Goal: Task Accomplishment & Management: Complete application form

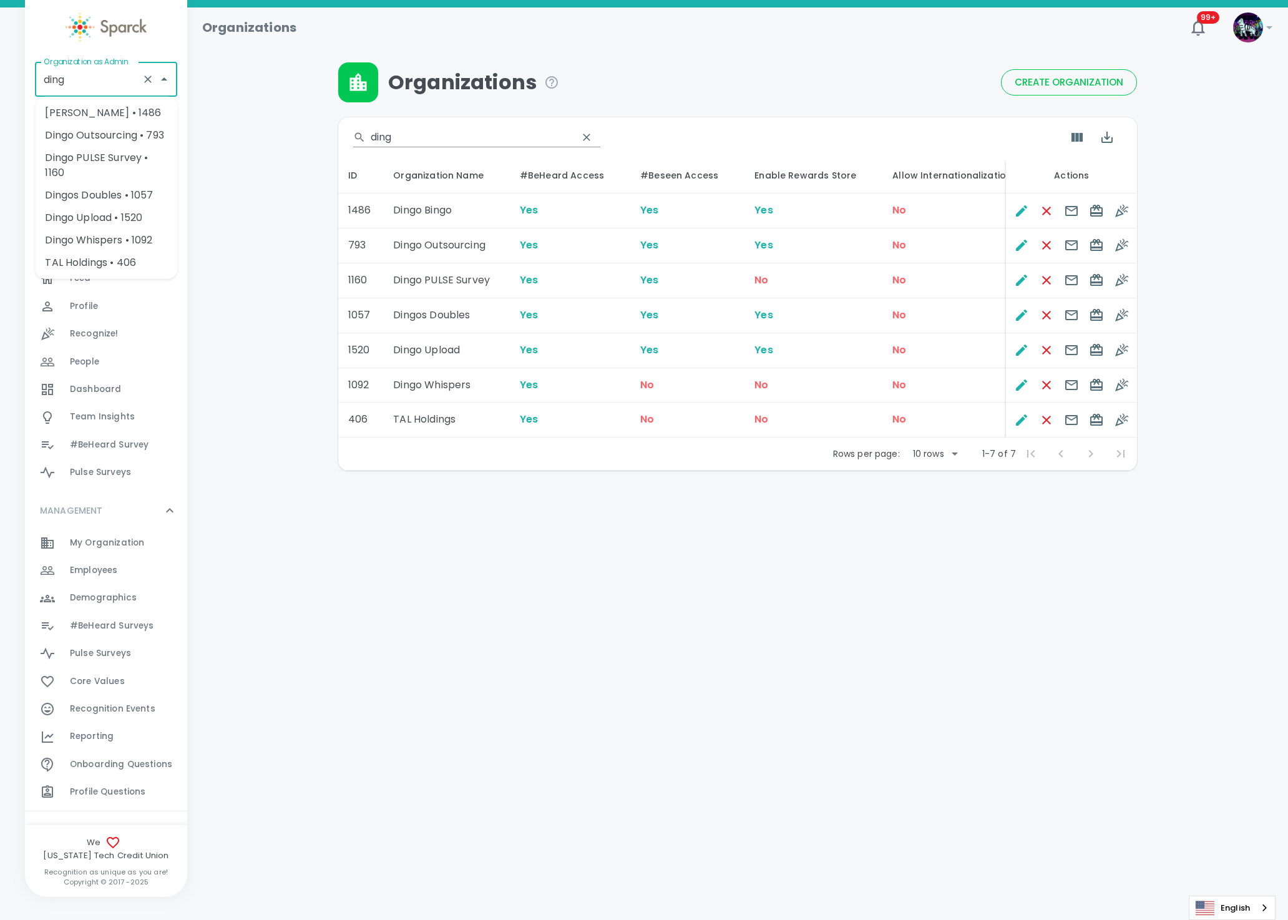
click at [76, 136] on li "Dingo Outsourcing • 793" at bounding box center [106, 135] width 142 height 22
type input "Dingo Outsourcing • 793"
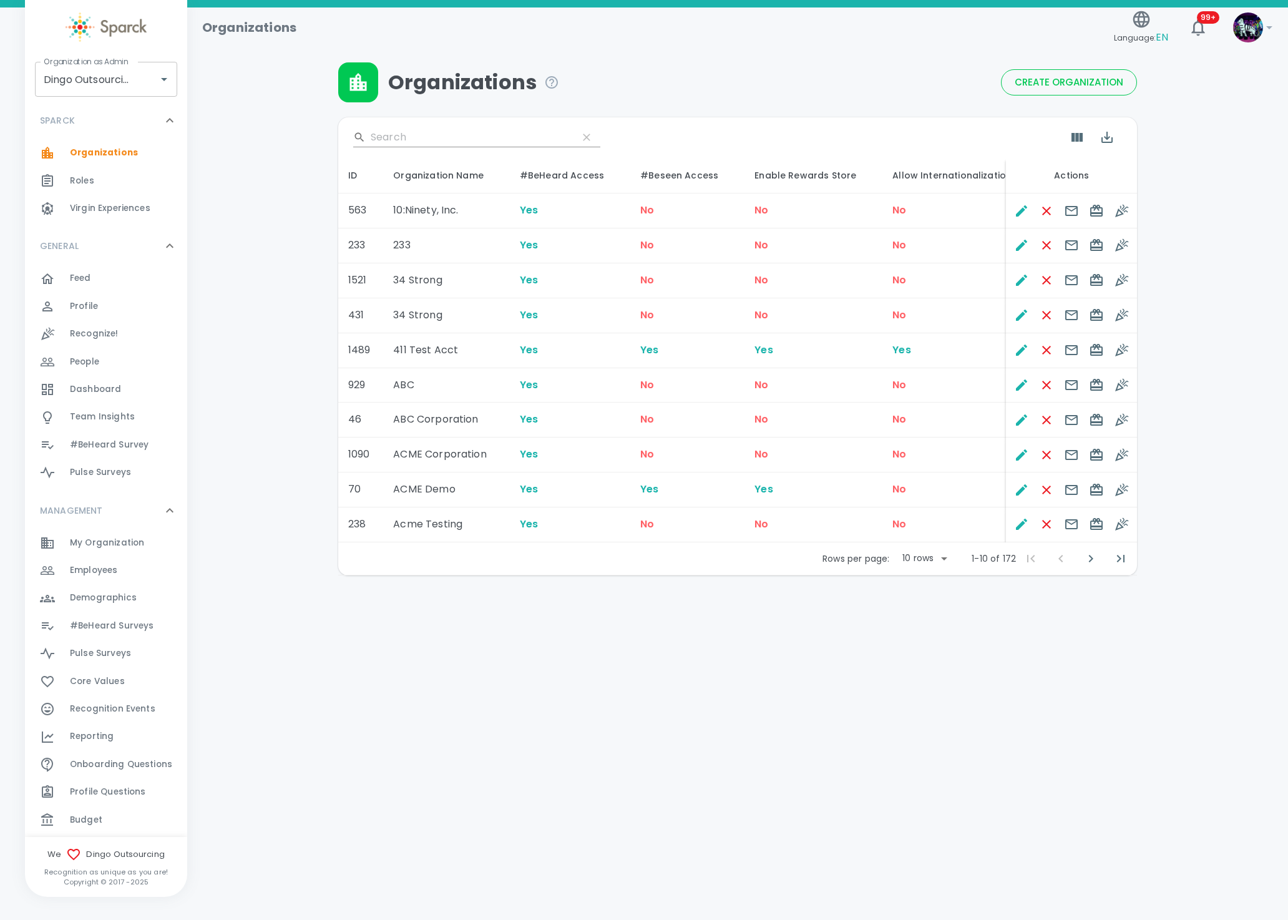
click at [160, 624] on div "#BeHeard Surveys 0" at bounding box center [128, 625] width 117 height 17
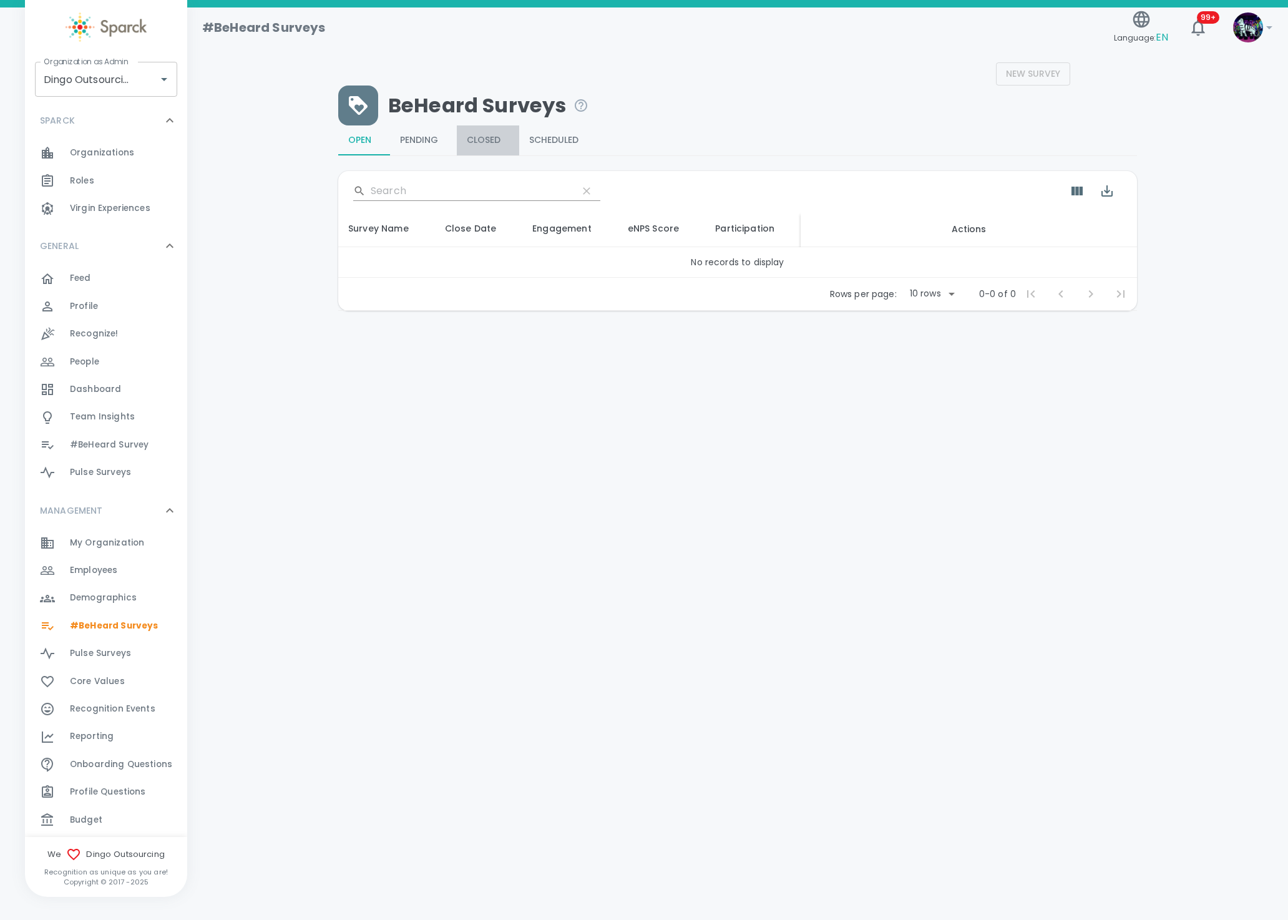
click at [499, 137] on span "Closed" at bounding box center [488, 140] width 42 height 11
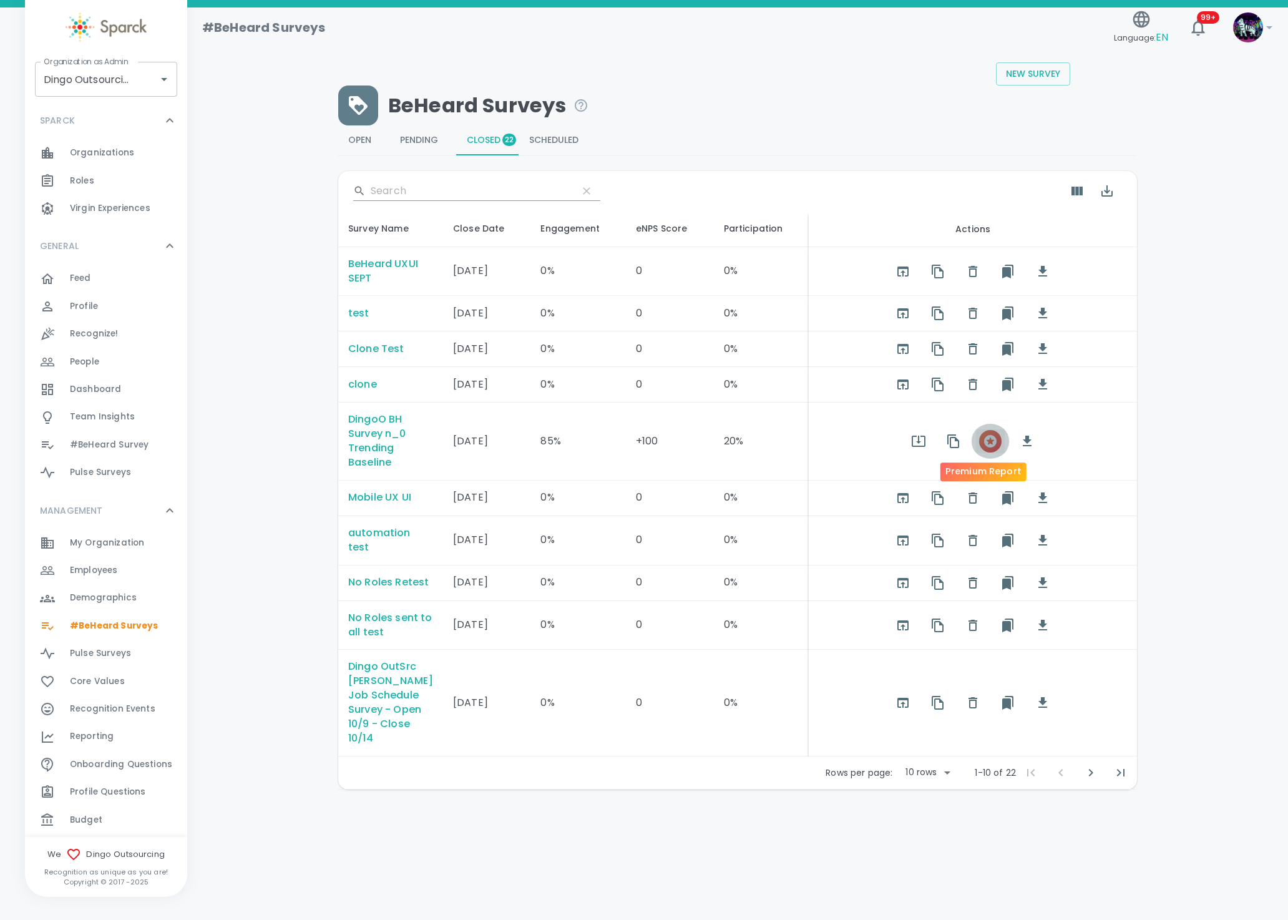
click at [988, 437] on icon "button" at bounding box center [990, 441] width 15 height 15
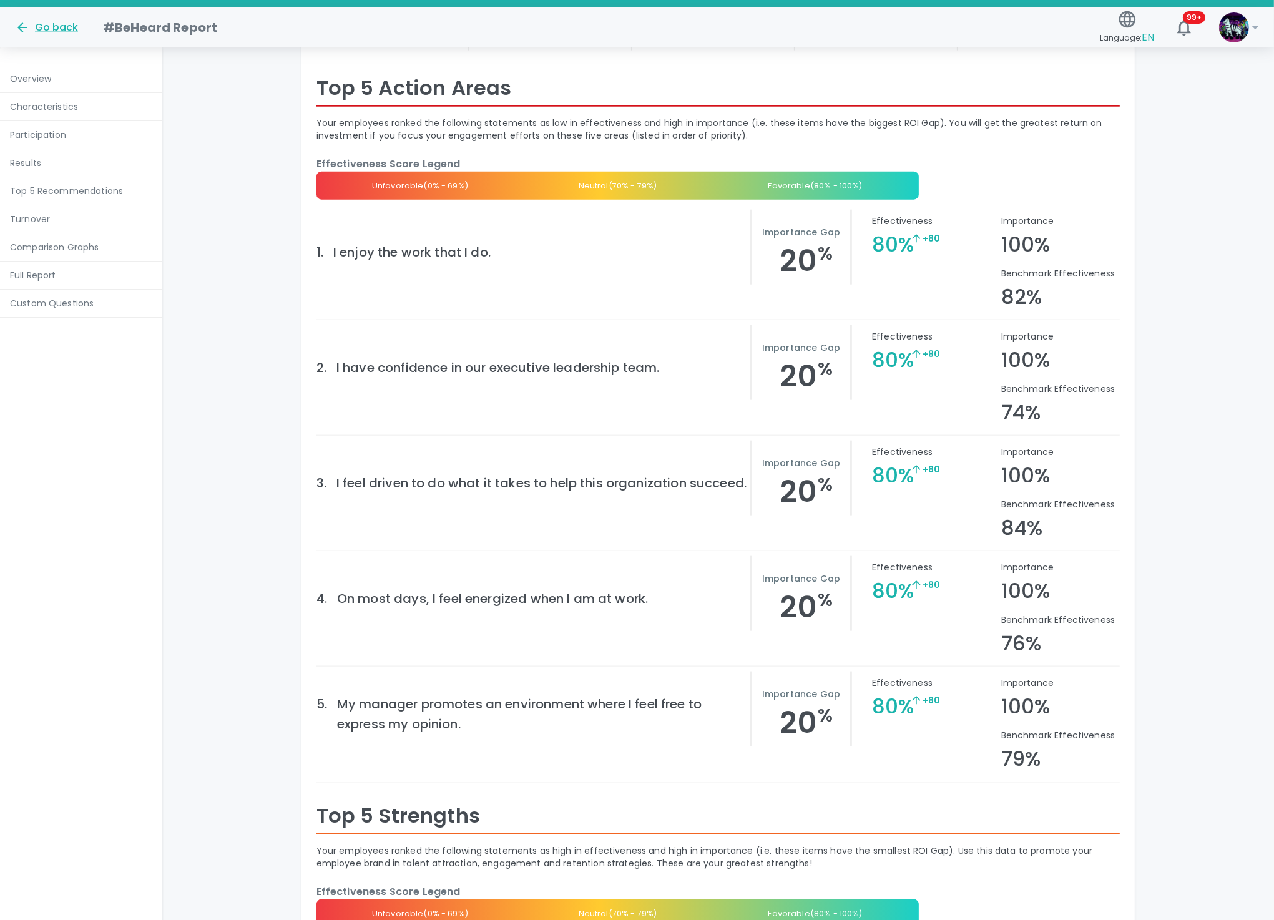
scroll to position [1871, 0]
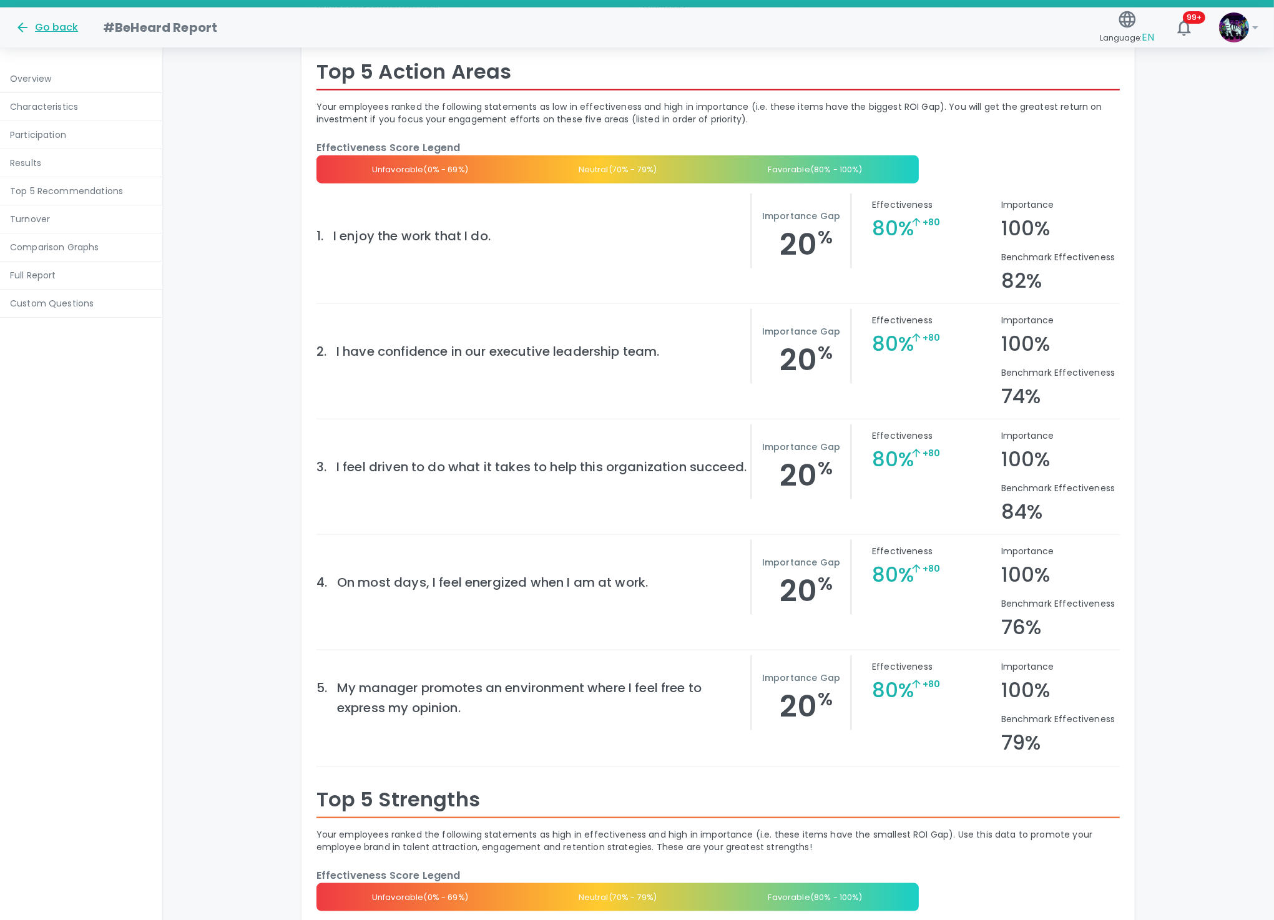
click at [61, 29] on div "Go back" at bounding box center [46, 27] width 63 height 15
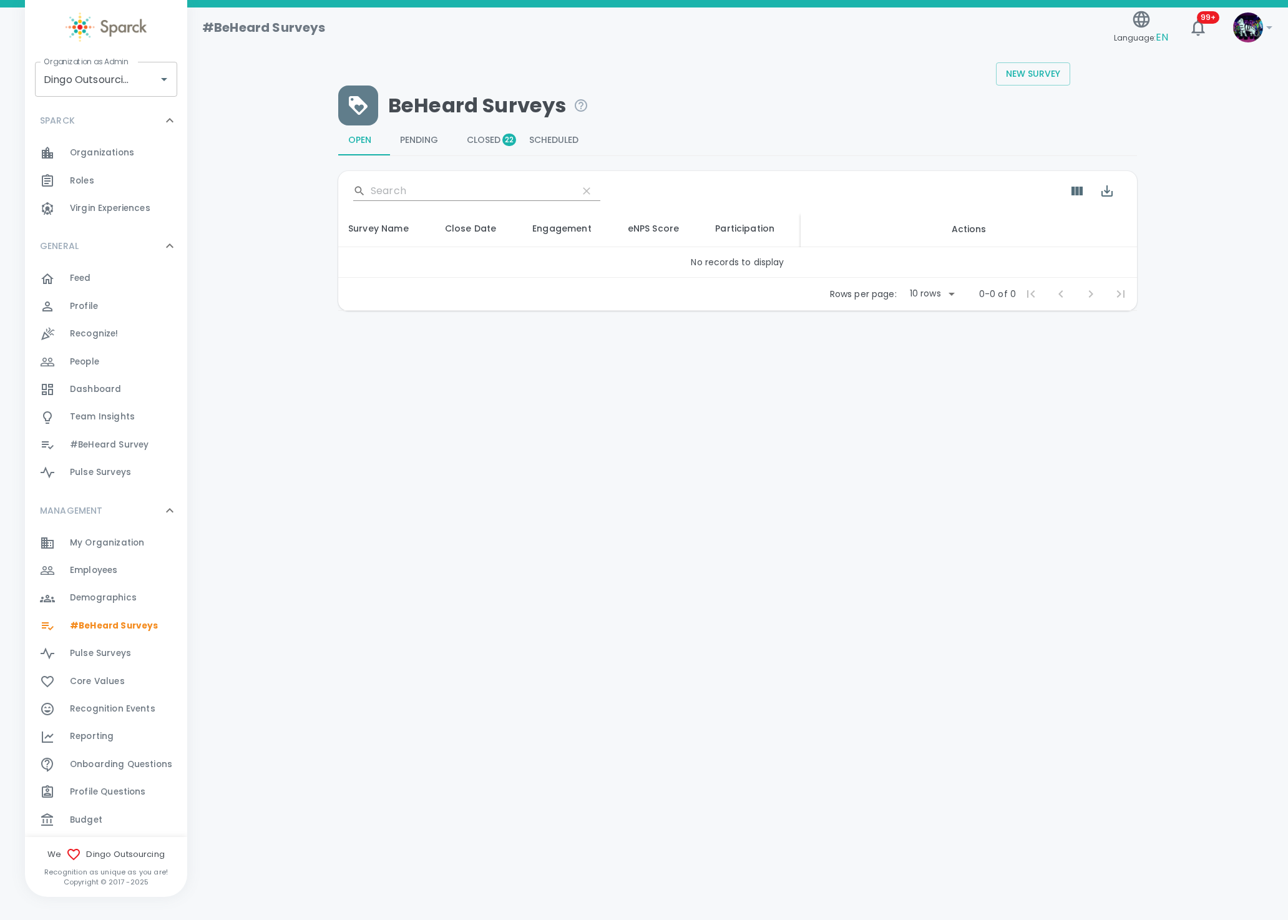
click at [123, 627] on span "#BeHeard Surveys" at bounding box center [114, 626] width 88 height 12
click at [162, 77] on icon "Open" at bounding box center [164, 79] width 15 height 15
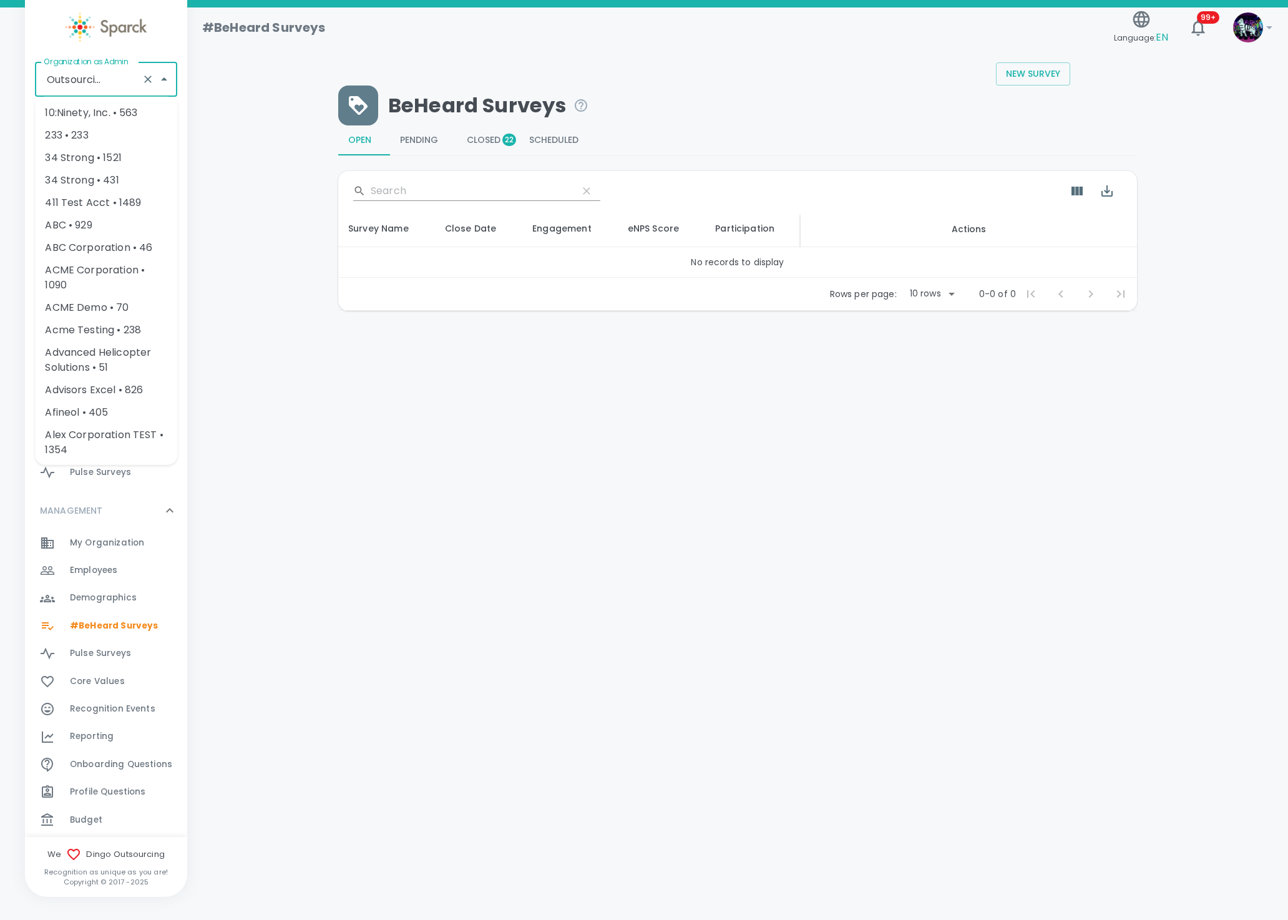
click at [111, 87] on input "Dingo Outsourcing • 793" at bounding box center [89, 79] width 96 height 24
click at [263, 93] on div "New Survey BeHeard Surveys Open 0 Pending 0 Closed 22 Scheduled 0 ​ Survey Name…" at bounding box center [737, 186] width 1071 height 248
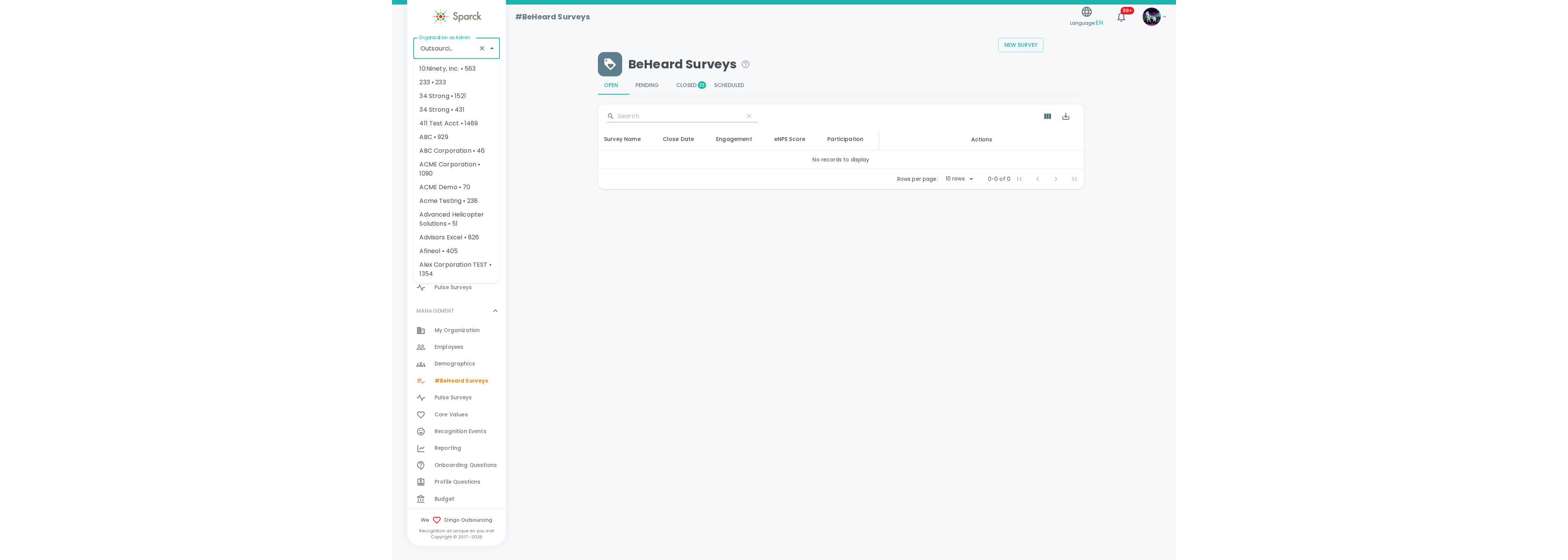
scroll to position [0, 0]
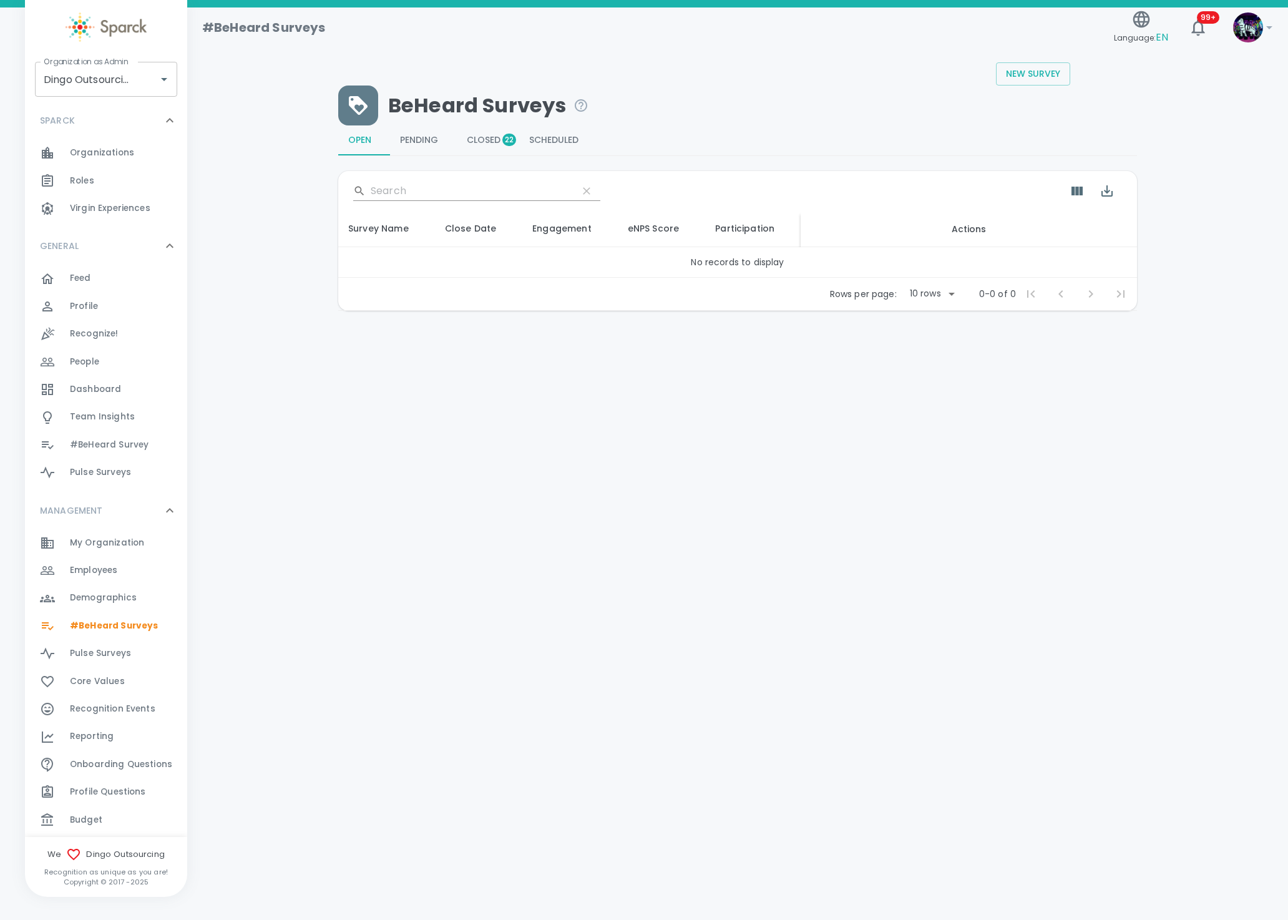
click at [70, 153] on span "Organizations" at bounding box center [102, 153] width 64 height 12
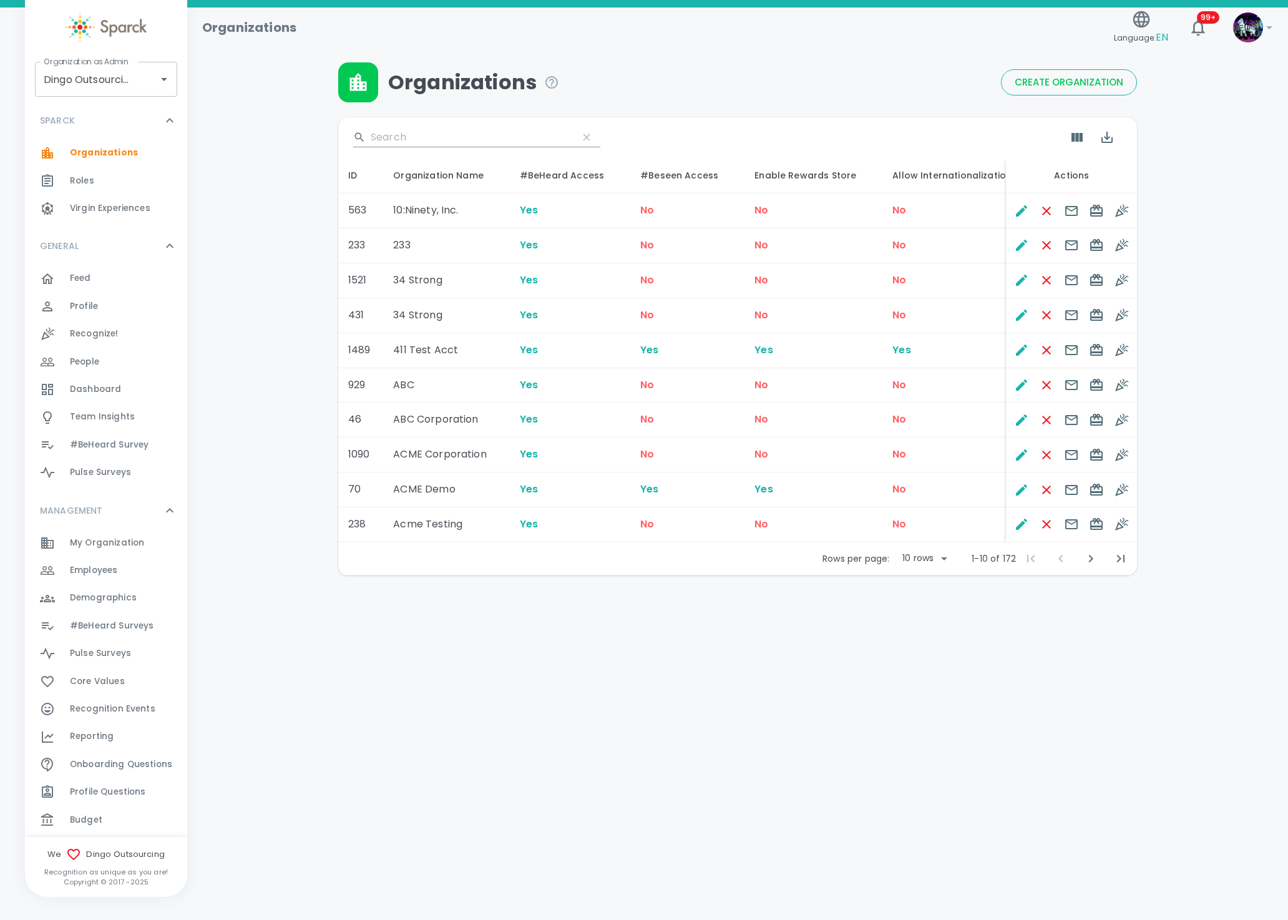
click at [1064, 76] on span "Create Organization" at bounding box center [1069, 82] width 109 height 16
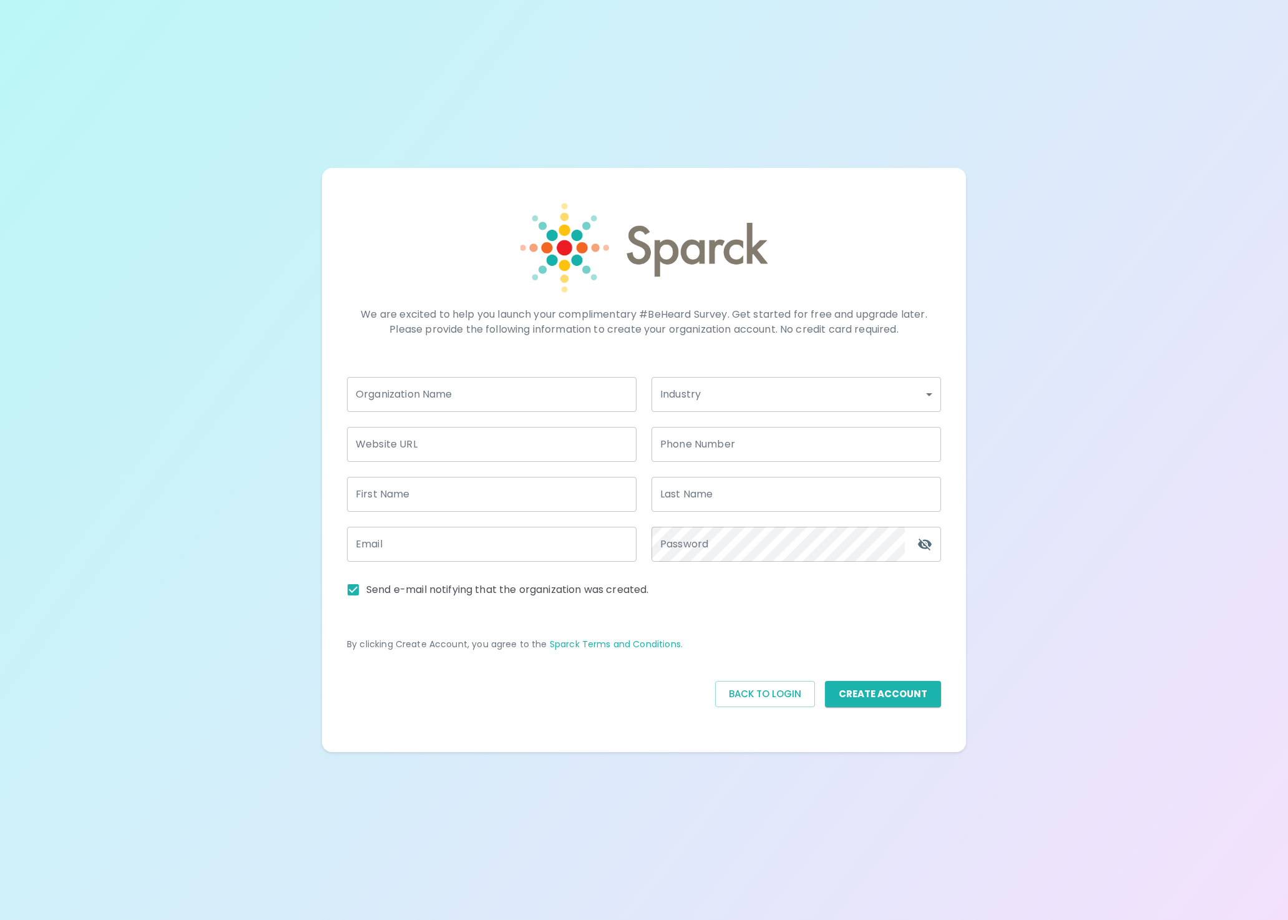
type input "admin@sparckco.com"
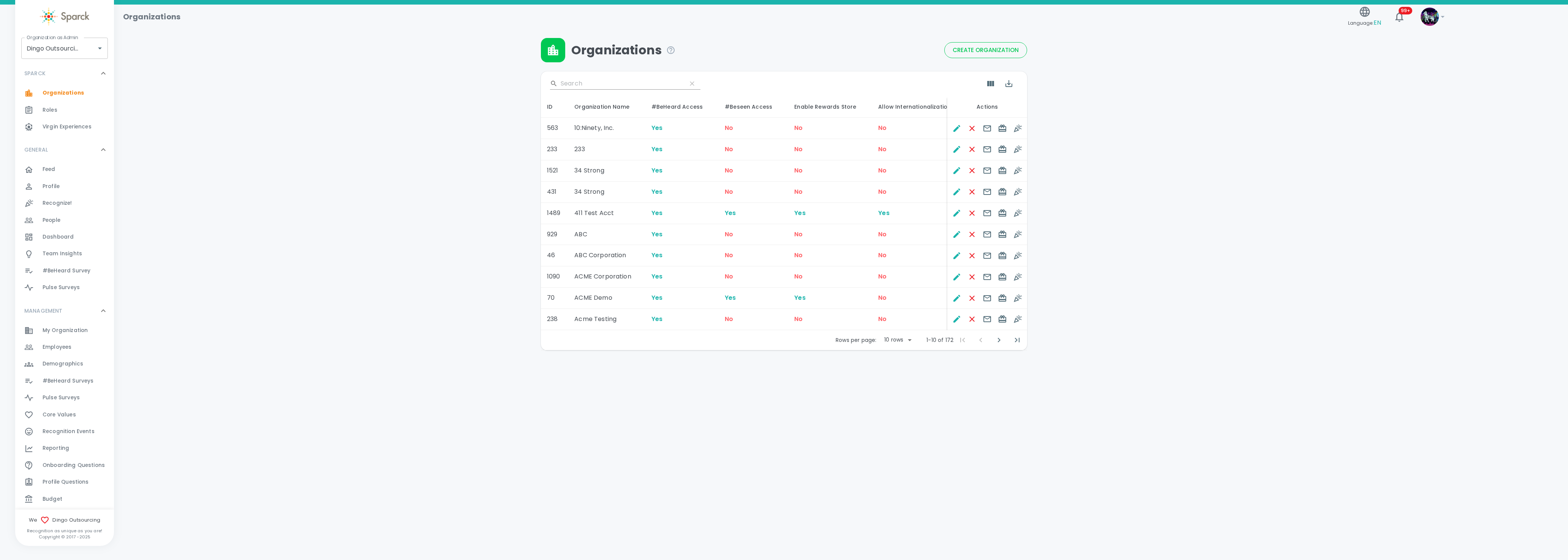
click at [71, 380] on span "#BeHeard Surveys" at bounding box center [68, 381] width 51 height 7
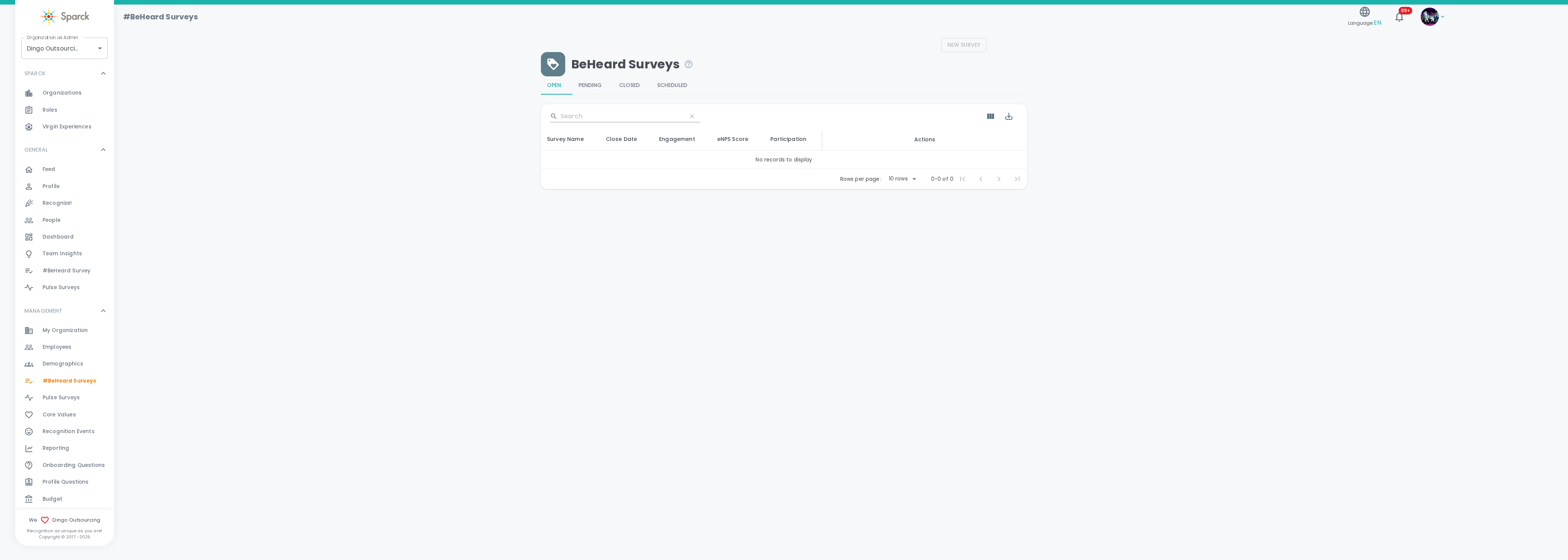
click at [628, 83] on span "Closed" at bounding box center [632, 85] width 26 height 7
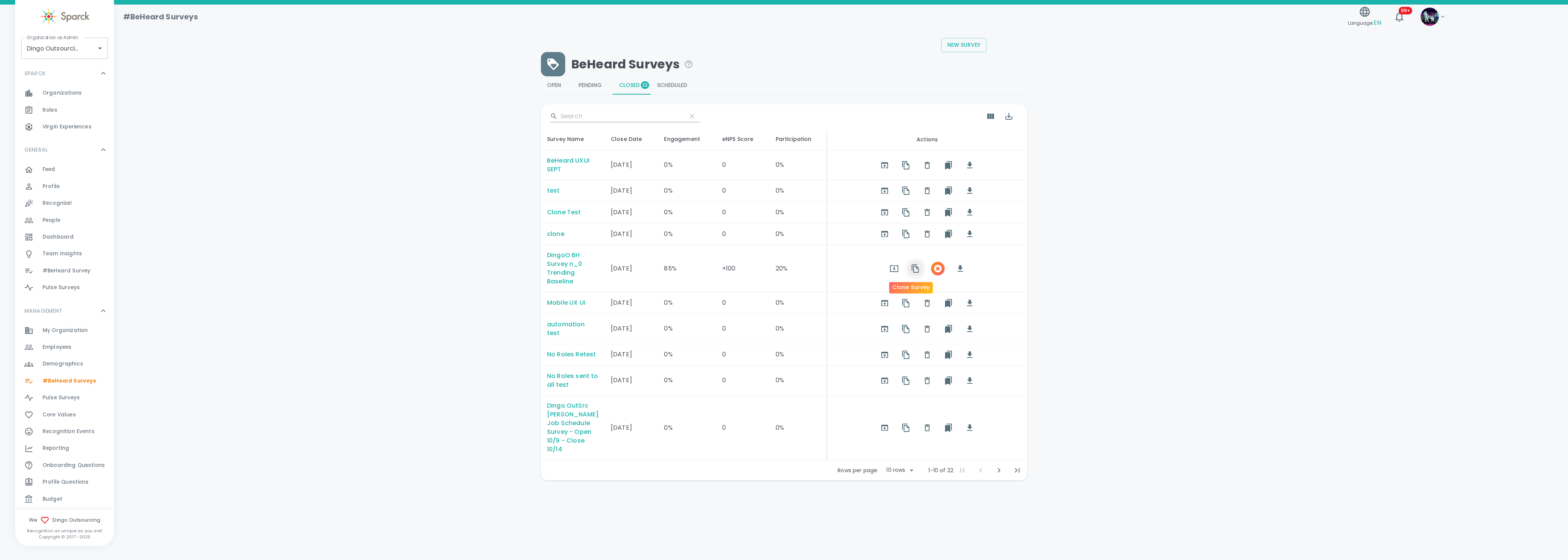
click at [783, 272] on icon "button" at bounding box center [915, 268] width 7 height 9
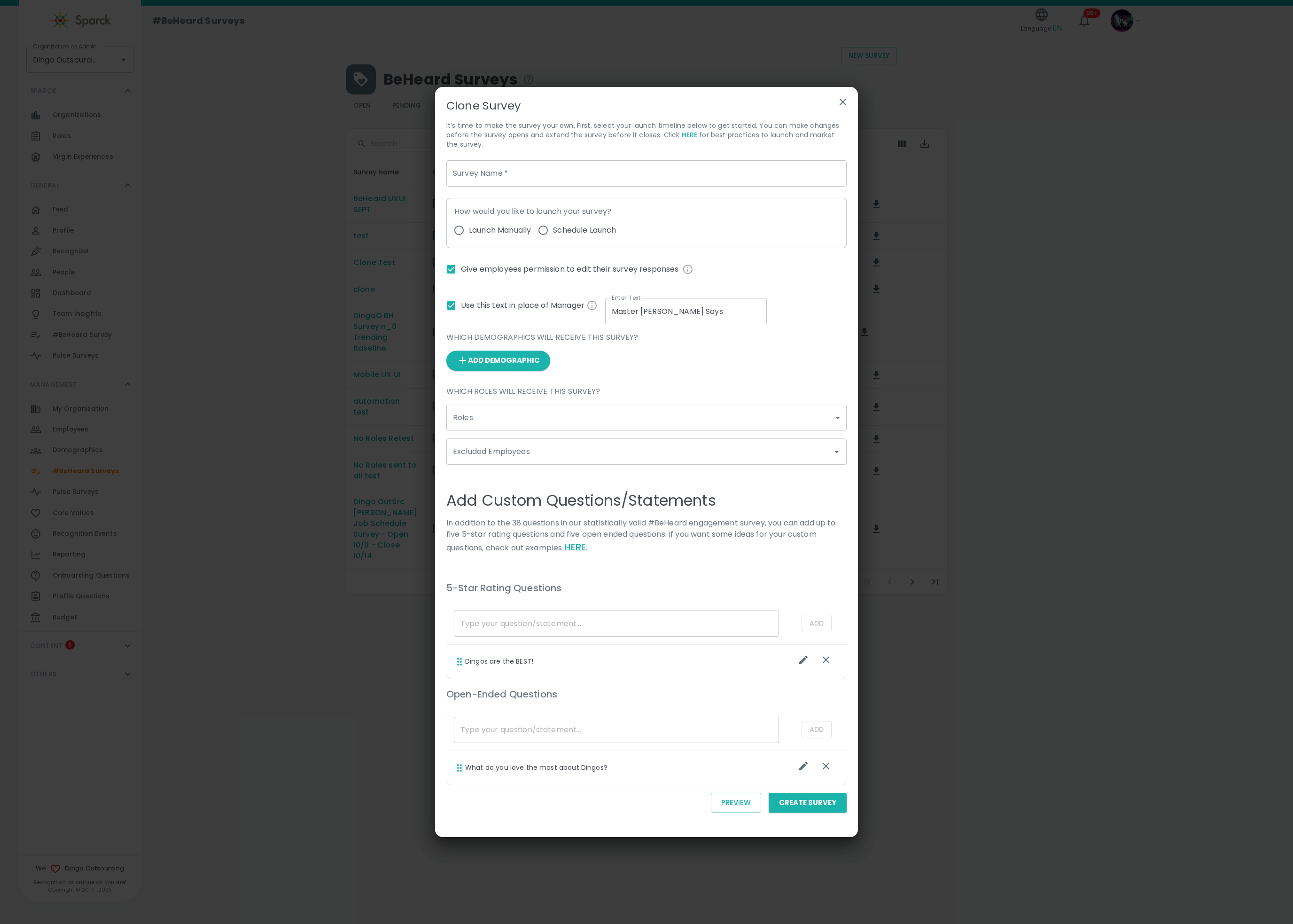
drag, startPoint x: 1670, startPoint y: 8, endPoint x: 662, endPoint y: 301, distance: 1049.7
click at [662, 301] on div "Survey Name   * Survey Name   * How would you like to launch your survey? Launc…" at bounding box center [643, 468] width 408 height 632
click at [662, 307] on input "Master Shifu Says" at bounding box center [686, 311] width 162 height 26
click at [663, 307] on input "Master Shifu Says" at bounding box center [686, 311] width 162 height 26
click at [663, 306] on input "Master Shifu Says" at bounding box center [686, 311] width 162 height 26
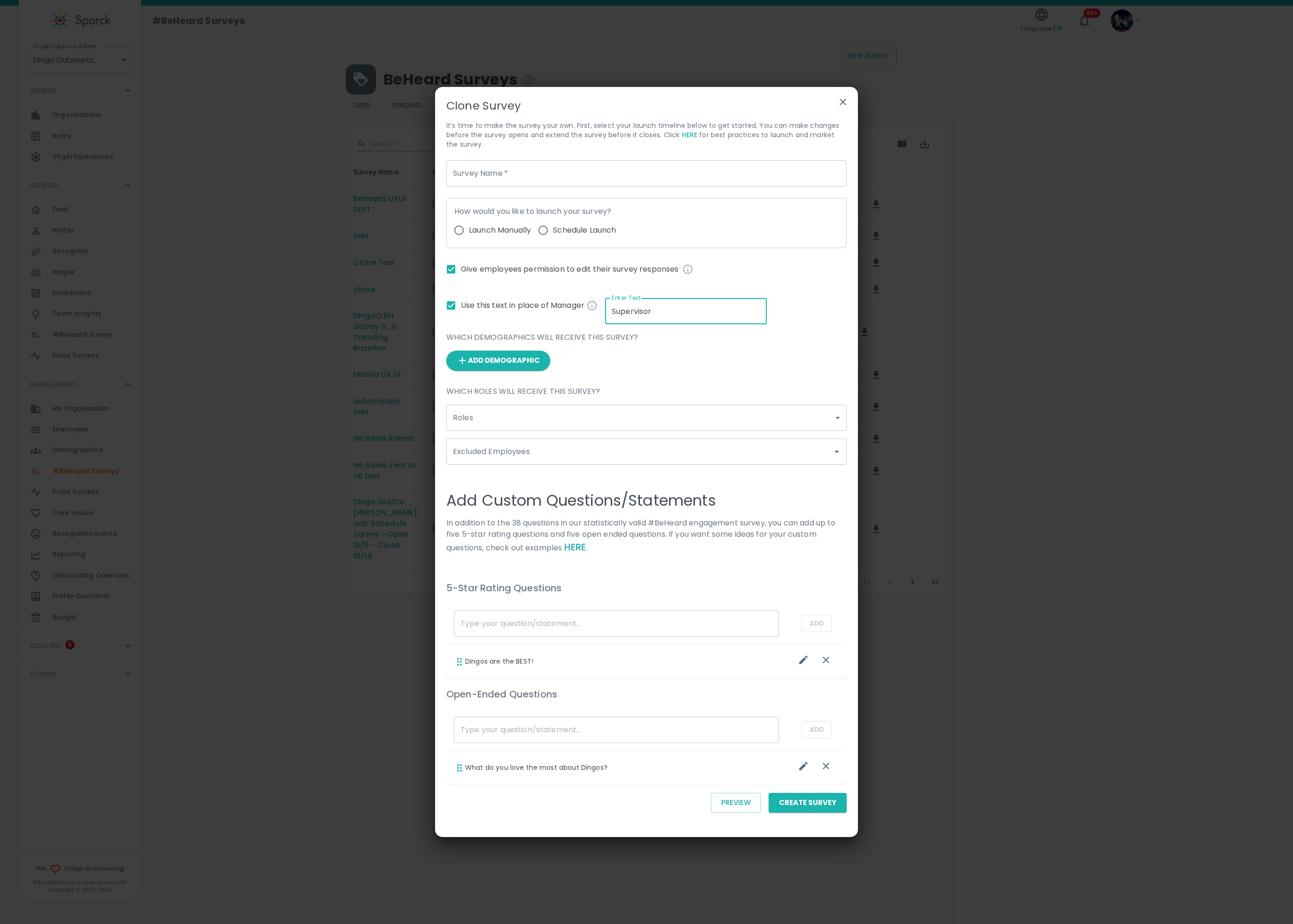
type input "Supervisor"
click at [752, 325] on div "Which Demographics will receive this survey?" at bounding box center [643, 334] width 408 height 19
click at [845, 99] on icon "button" at bounding box center [843, 102] width 11 height 11
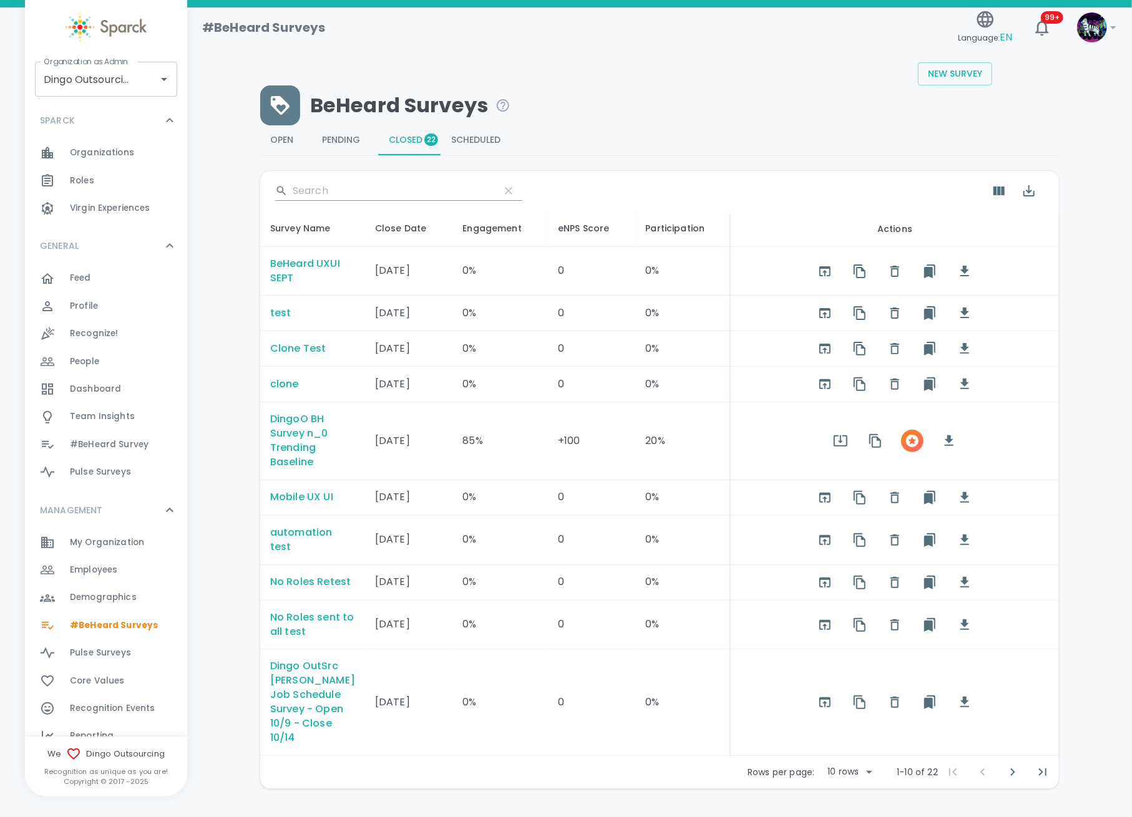
drag, startPoint x: 1611, startPoint y: 6, endPoint x: 655, endPoint y: 159, distance: 968.2
click at [655, 159] on div "​ Survey Name Close Date Engagement eNPS Score Participation Actions BeHeard UX…" at bounding box center [659, 472] width 799 height 633
click at [104, 159] on span "Organizations" at bounding box center [102, 153] width 64 height 12
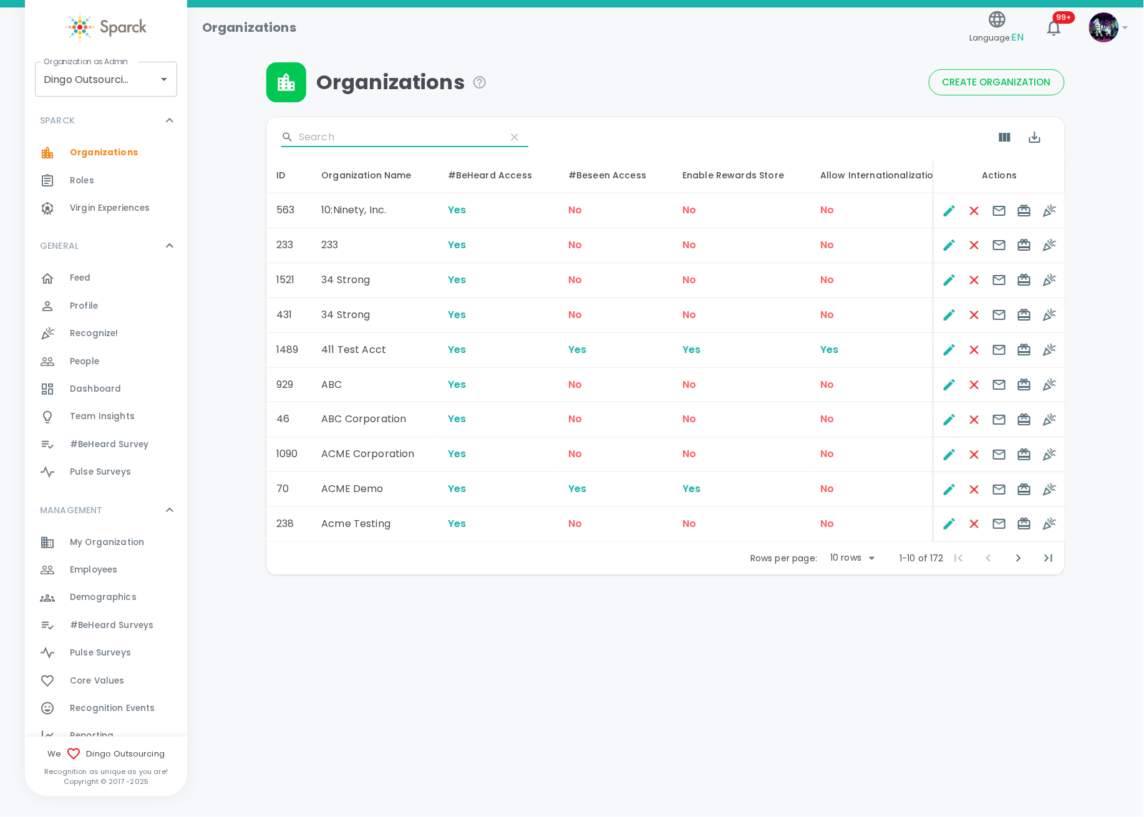
click at [320, 133] on input "Search" at bounding box center [397, 137] width 197 height 20
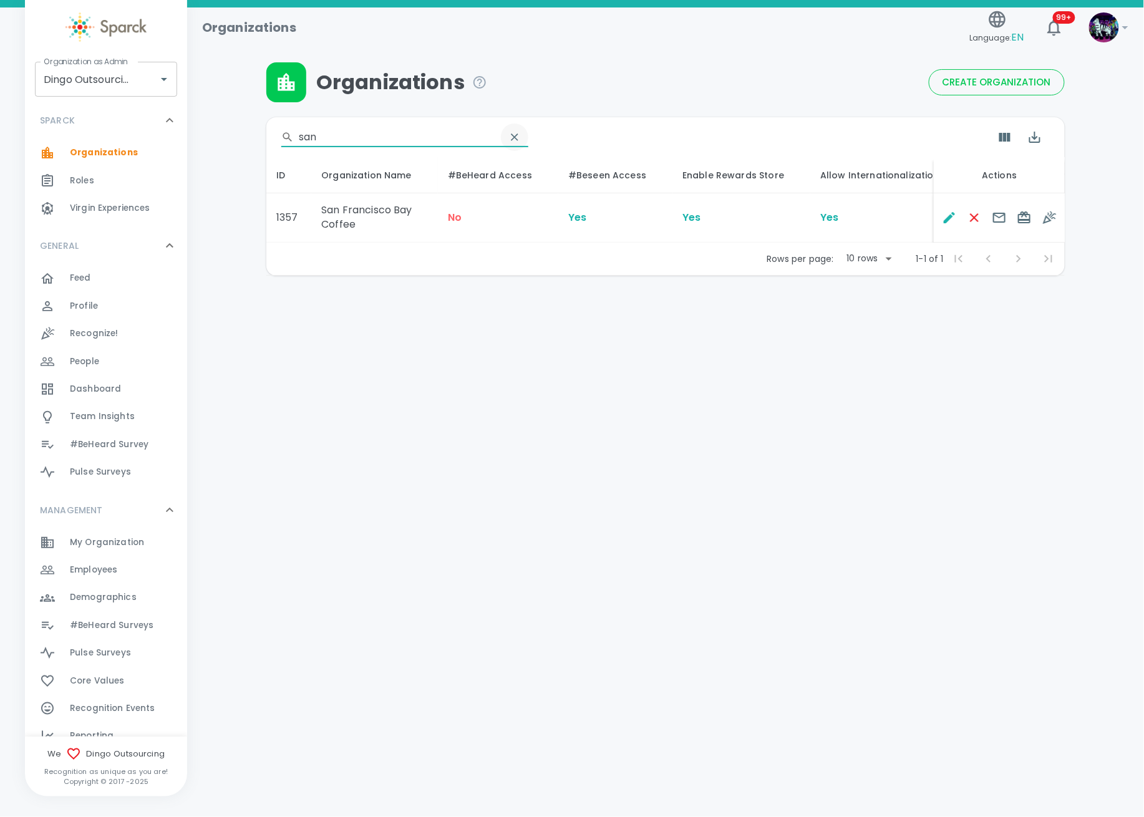
type input "san"
click at [509, 141] on icon "clear" at bounding box center [515, 137] width 12 height 12
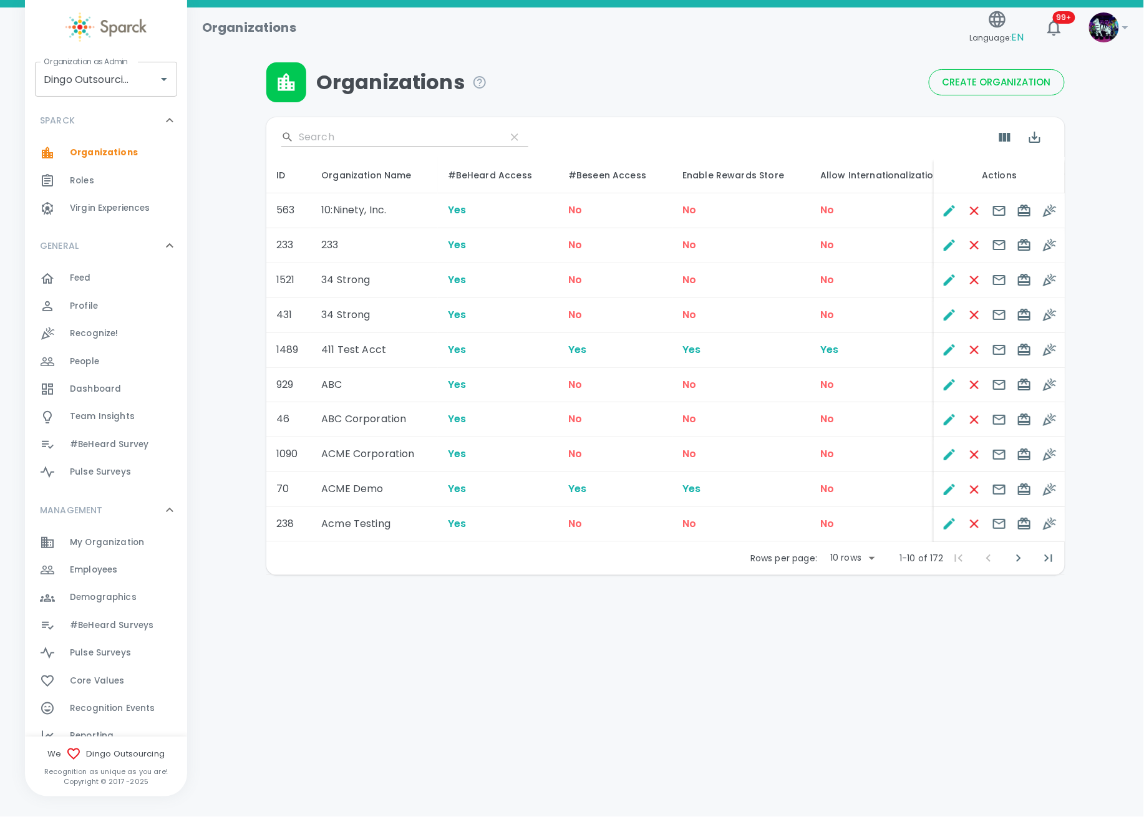
click at [847, 562] on body "Skip Navigation Organizations Language: EN 99+ ! Organization as Admin Dingo Ou…" at bounding box center [572, 320] width 1144 height 640
click at [850, 656] on li "50" at bounding box center [853, 656] width 58 height 22
type input "50"
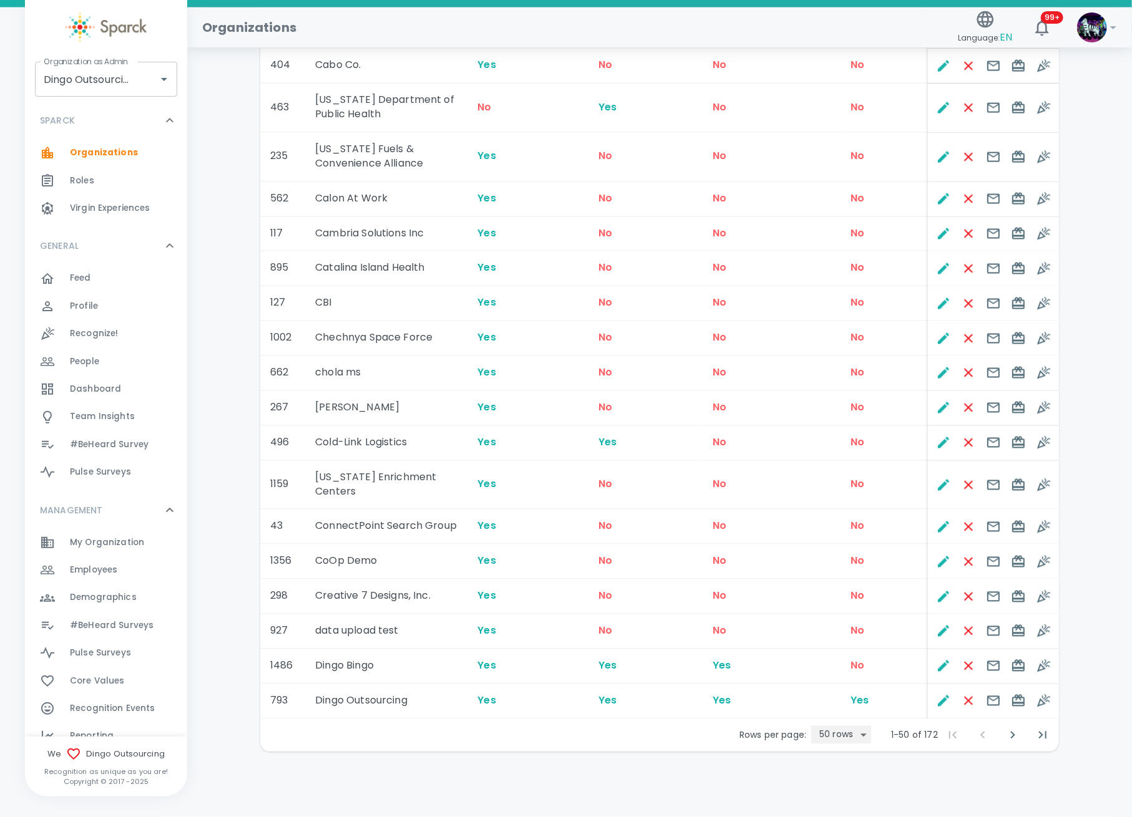
scroll to position [1365, 0]
click at [1008, 741] on icon "Next Page" at bounding box center [1012, 735] width 15 height 15
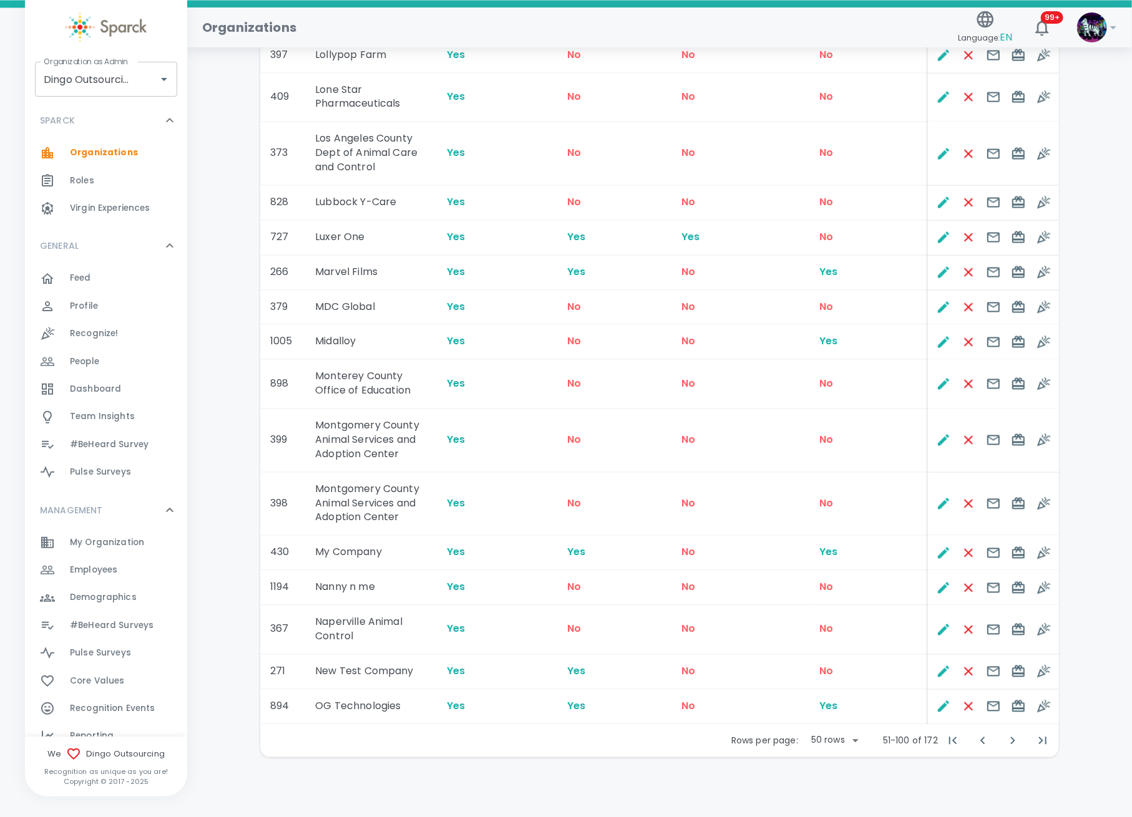
scroll to position [1493, 0]
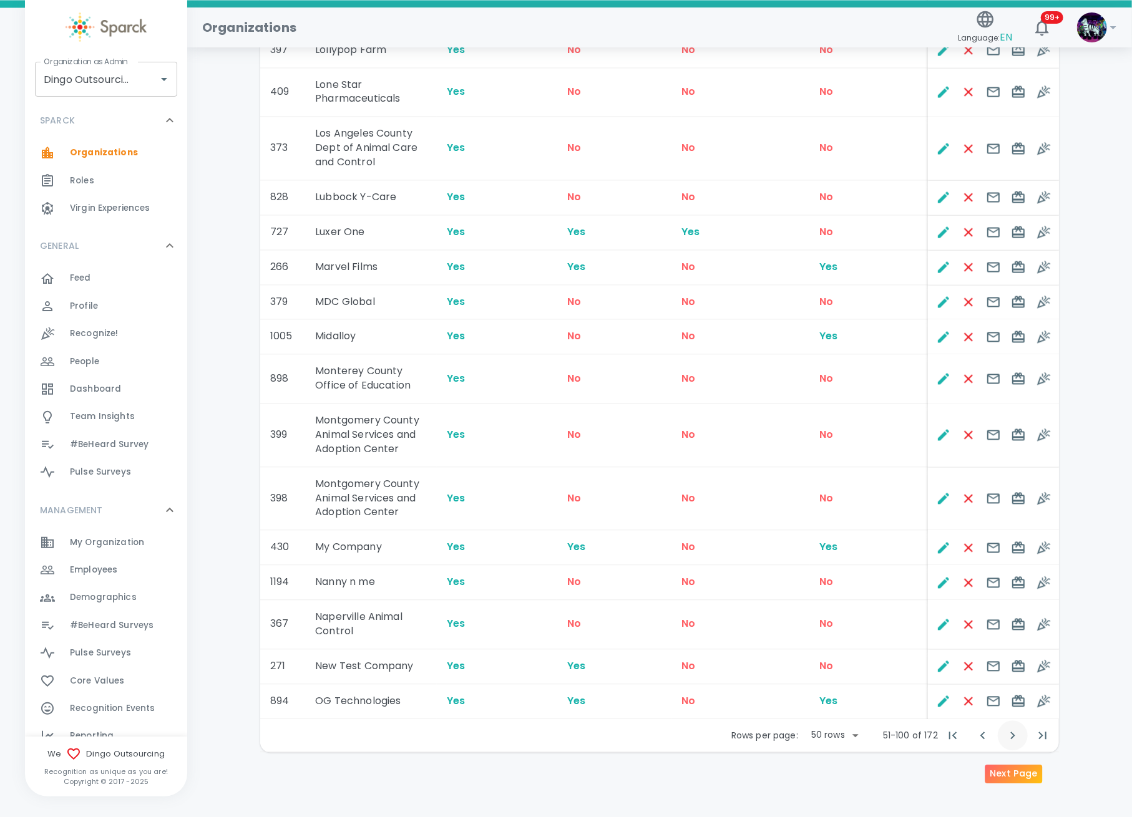
click at [1009, 737] on icon "Next Page" at bounding box center [1012, 735] width 15 height 15
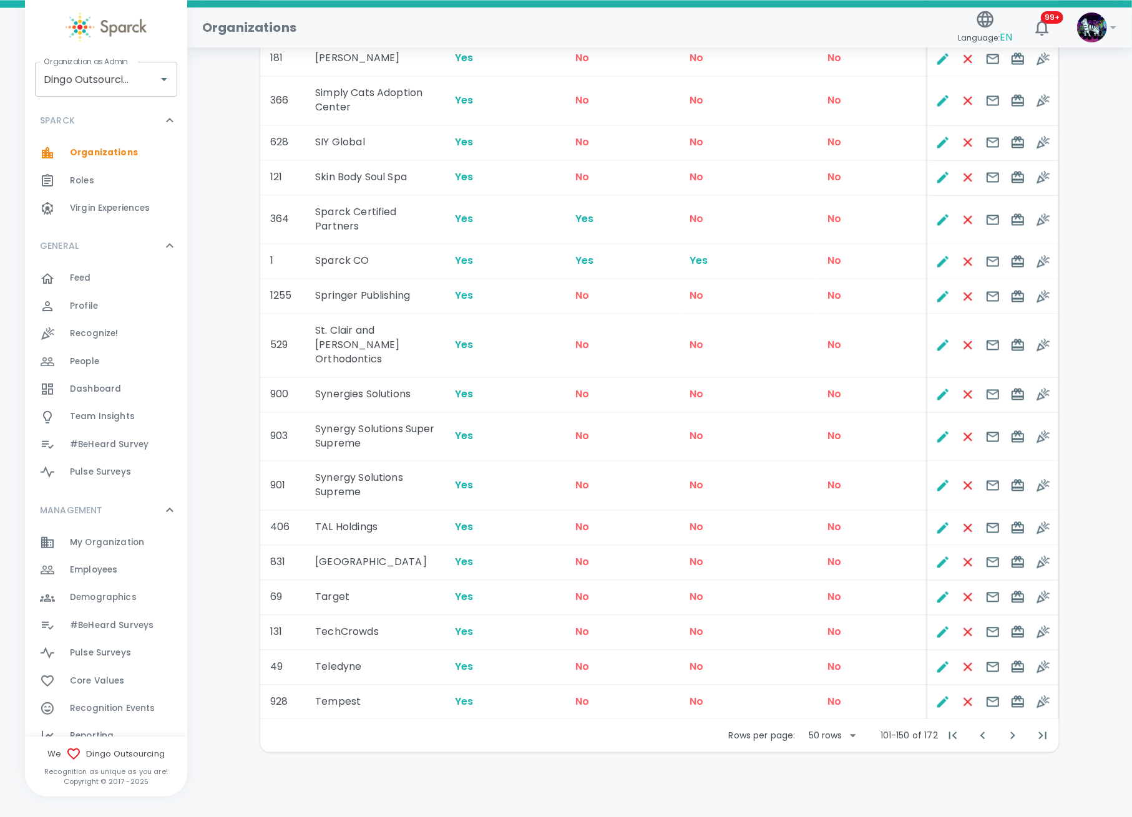
scroll to position [1508, 0]
click at [1014, 739] on icon "Next Page" at bounding box center [1012, 735] width 15 height 15
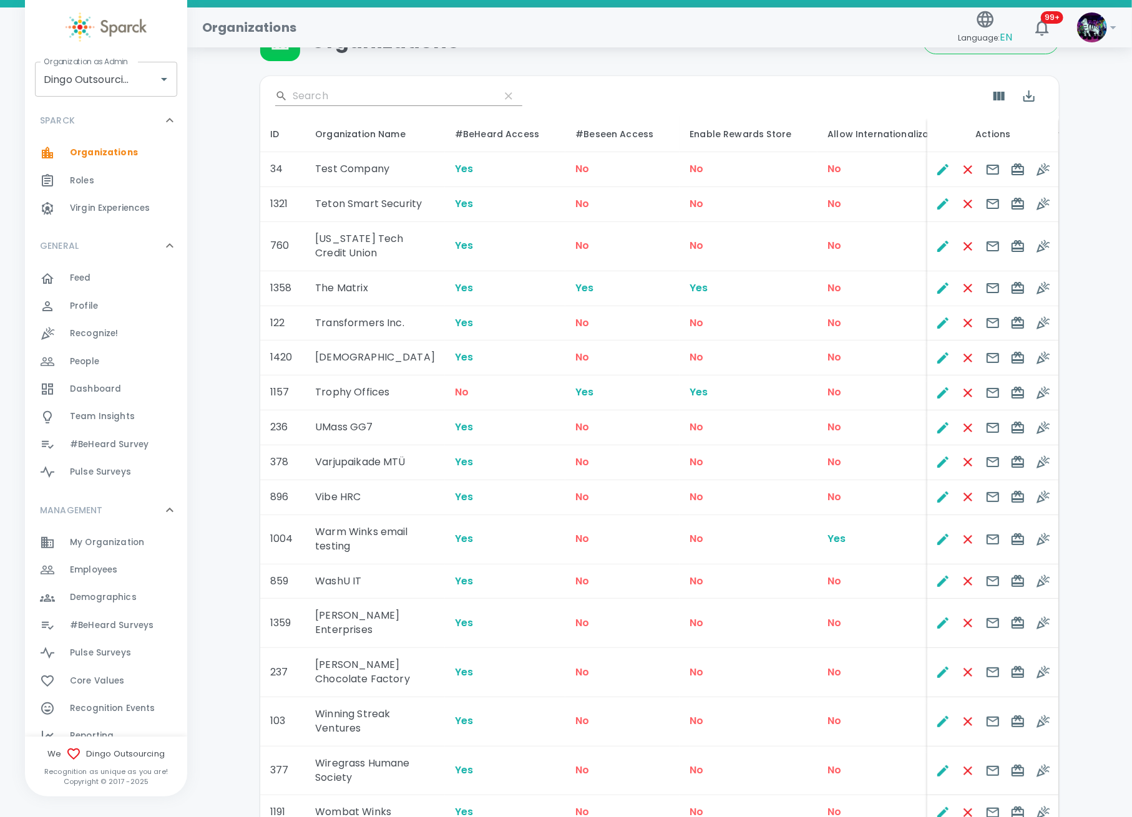
scroll to position [0, 0]
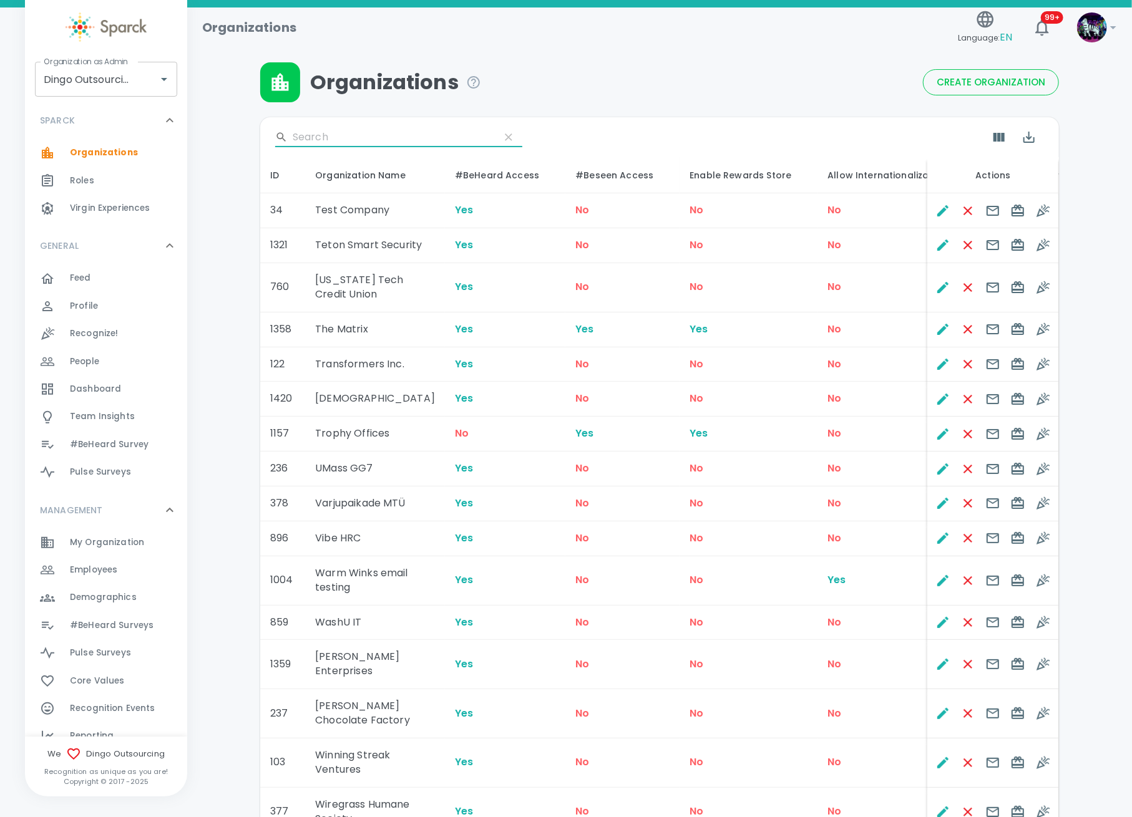
click at [374, 140] on input "Search" at bounding box center [391, 137] width 197 height 20
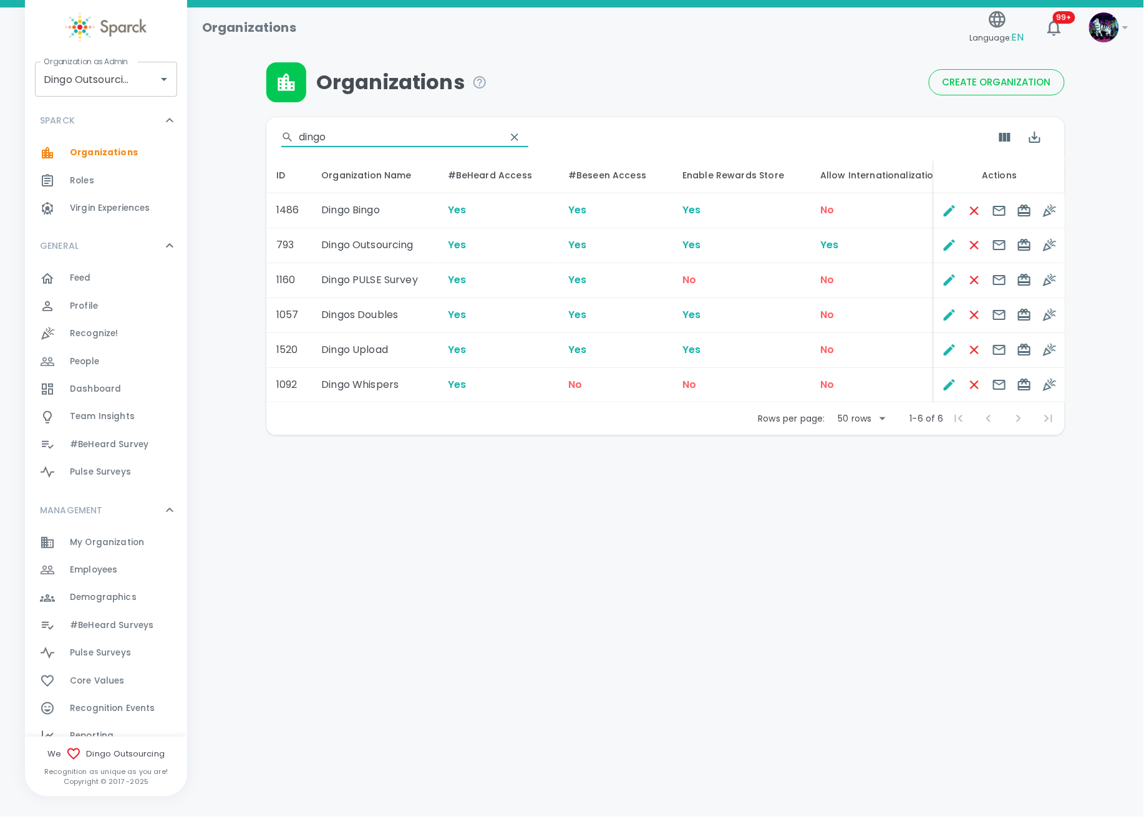
type input "dingo"
click at [542, 500] on html "Skip Navigation Organizations Language: EN 99+ ! Organization as Admin Dingo Ou…" at bounding box center [572, 250] width 1144 height 500
click at [949, 251] on icon "Edit" at bounding box center [949, 245] width 15 height 15
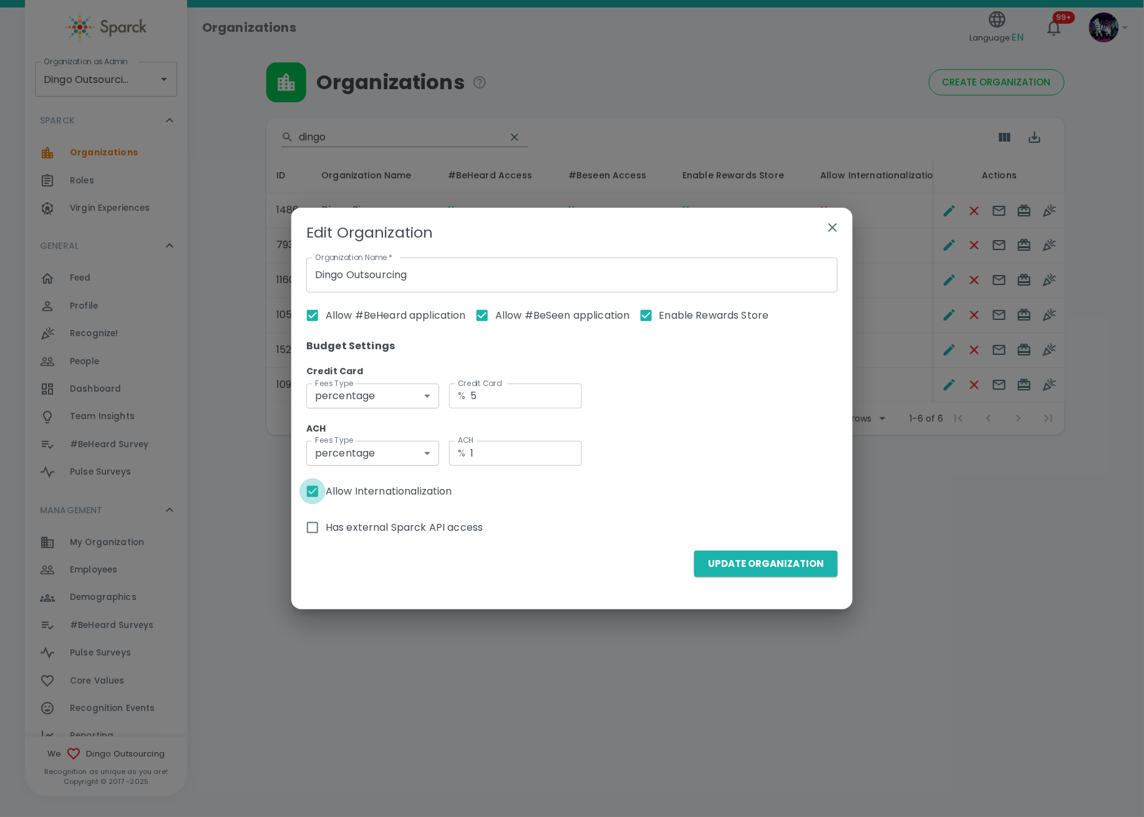
click at [306, 485] on input "Allow Internationalization" at bounding box center [313, 492] width 26 height 26
checkbox input "false"
click at [750, 560] on button "Update Organization" at bounding box center [767, 564] width 144 height 26
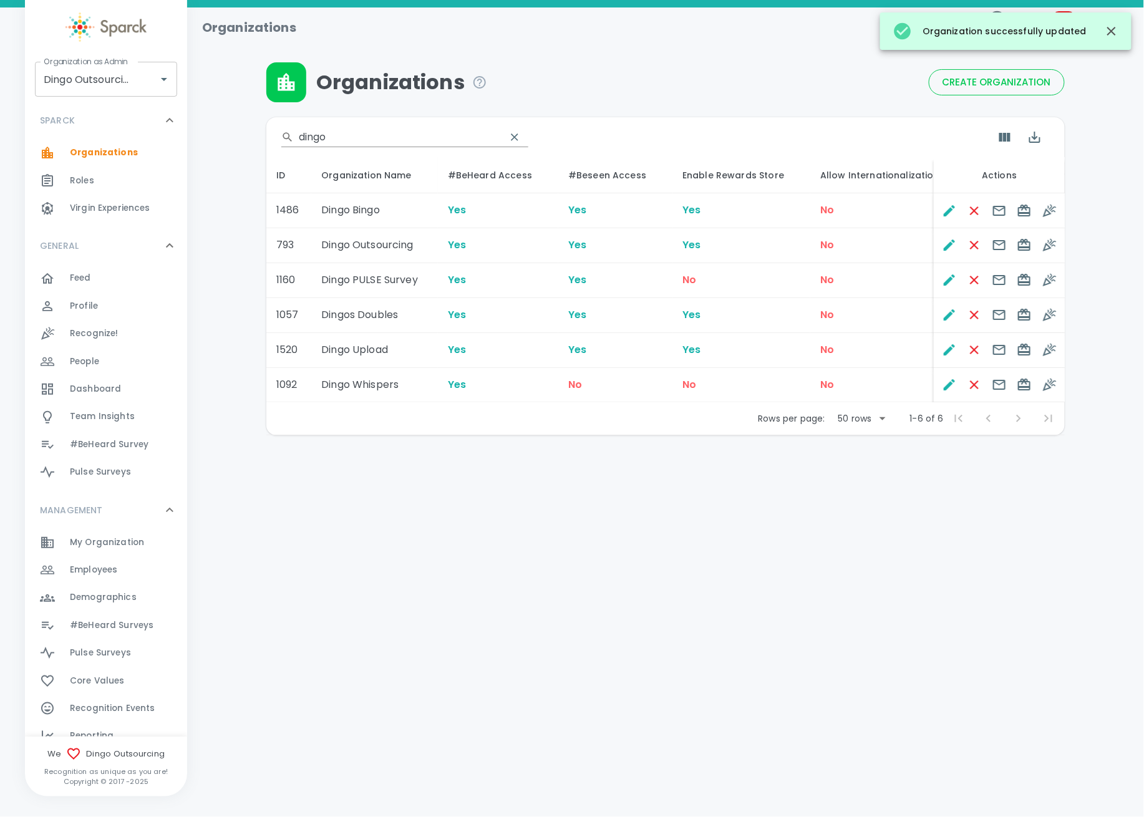
click at [1108, 59] on div at bounding box center [665, 42] width 927 height 40
click at [1113, 29] on icon "button" at bounding box center [1112, 31] width 9 height 9
click at [127, 570] on div "Employees 0" at bounding box center [128, 570] width 117 height 17
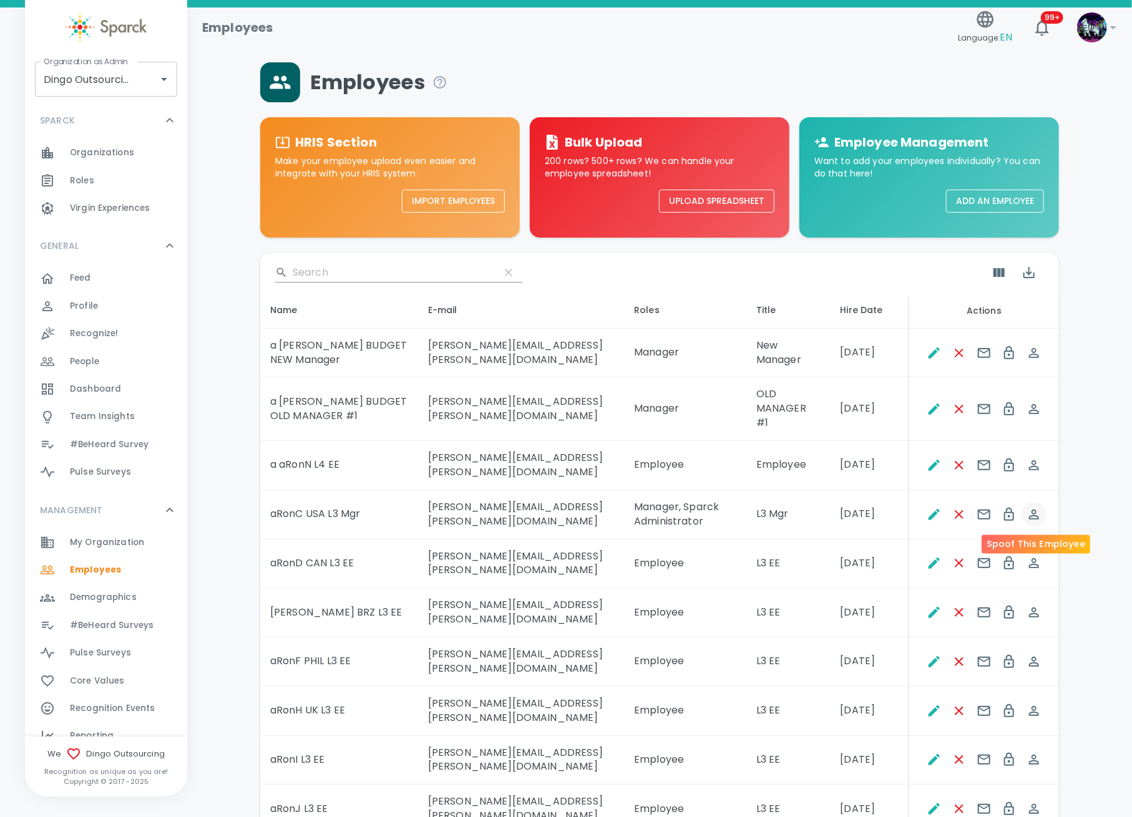
click at [1033, 517] on icon "Spoof This Employee" at bounding box center [1034, 514] width 15 height 15
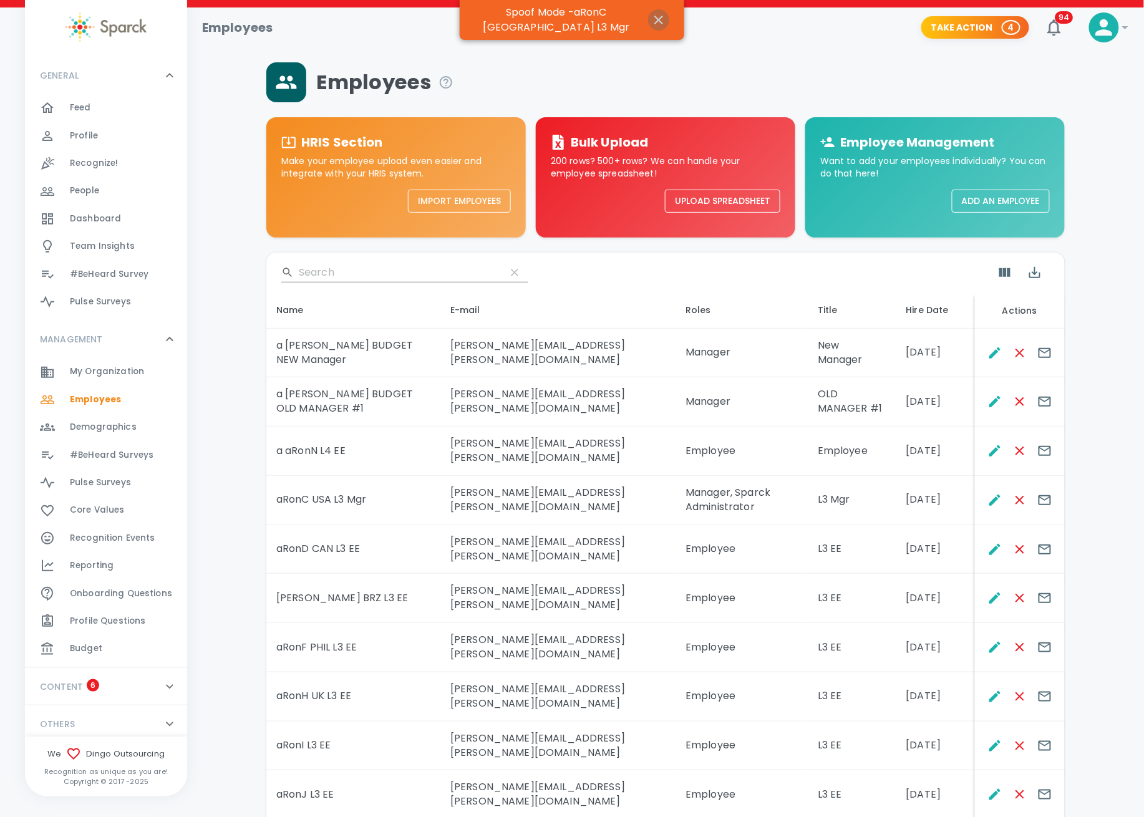
click at [668, 19] on button "button" at bounding box center [658, 19] width 21 height 21
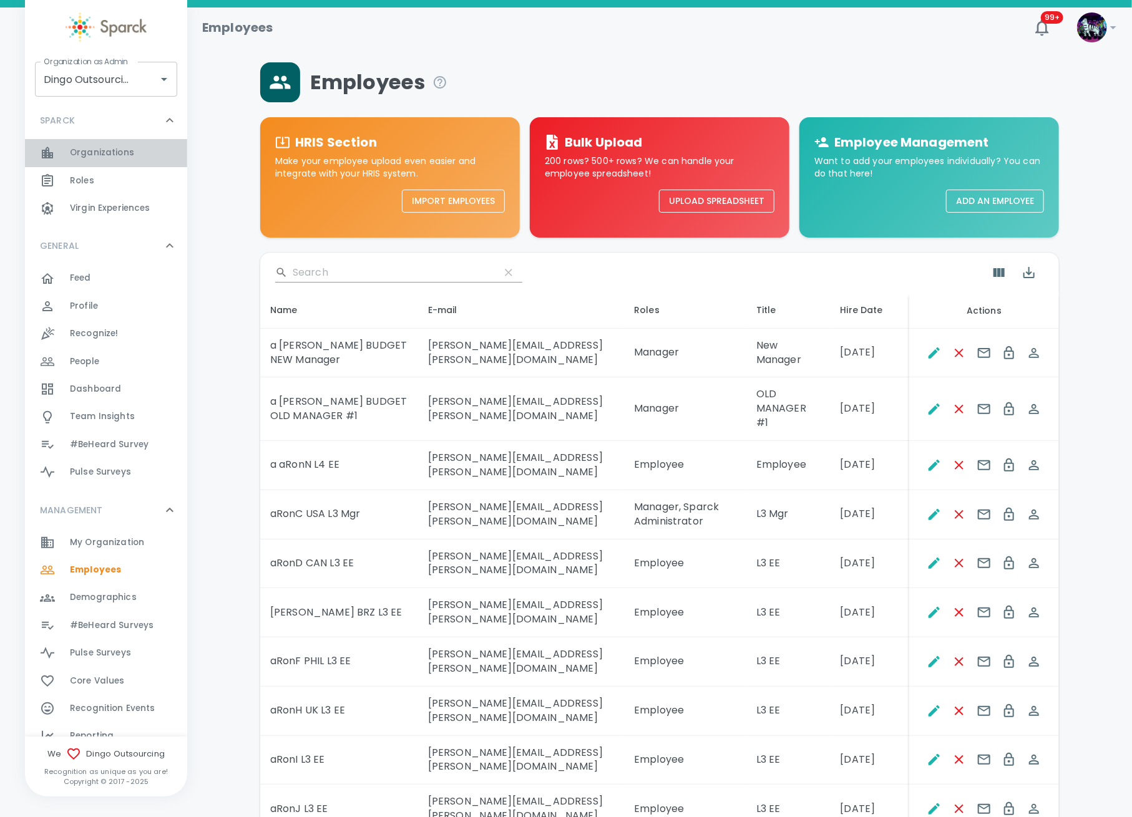
click at [124, 152] on span "Organizations" at bounding box center [102, 153] width 64 height 12
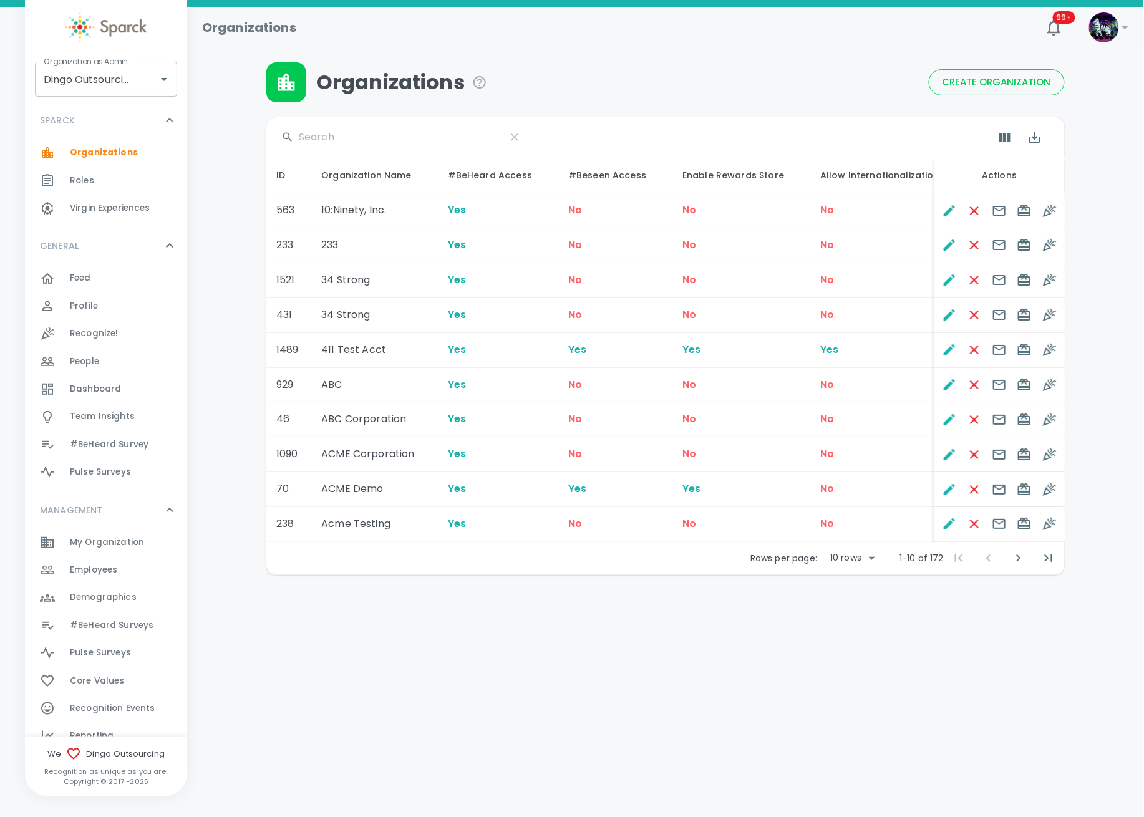
click at [378, 148] on div "​" at bounding box center [665, 137] width 799 height 40
click at [384, 140] on input "Search" at bounding box center [397, 137] width 197 height 20
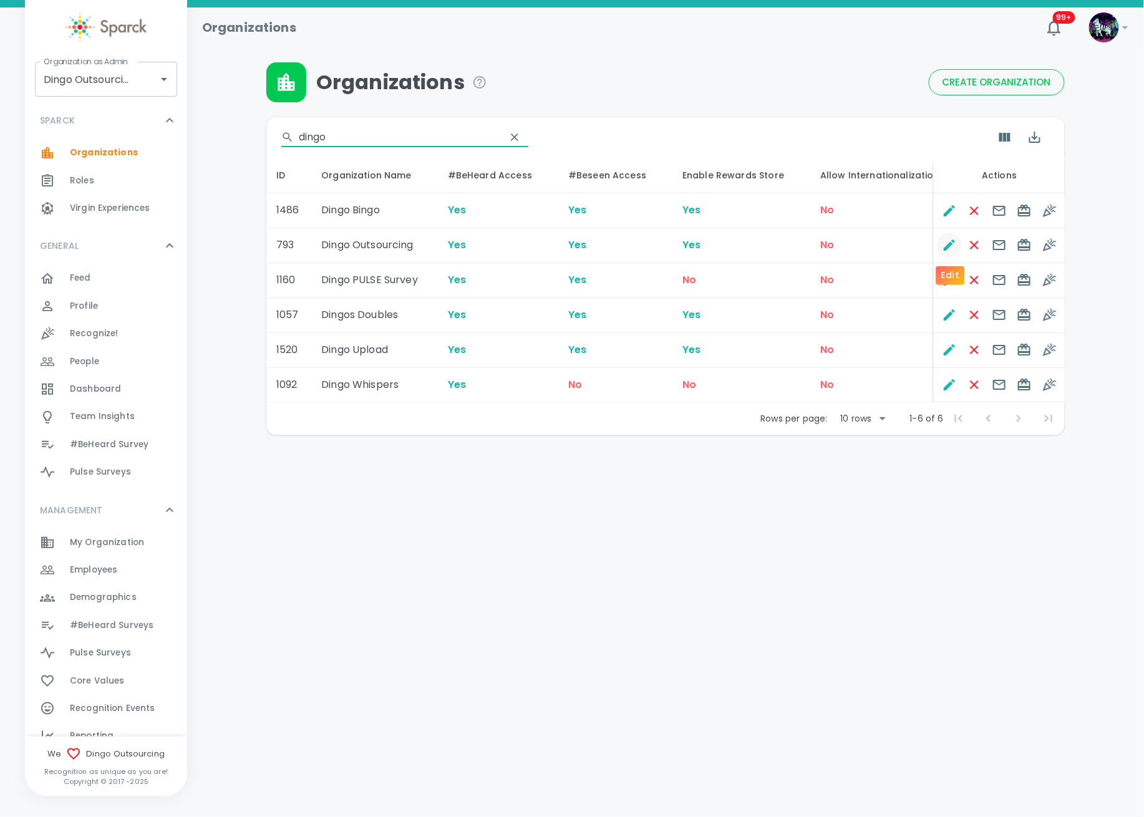
type input "dingo"
click at [945, 246] on icon "Edit" at bounding box center [949, 245] width 15 height 15
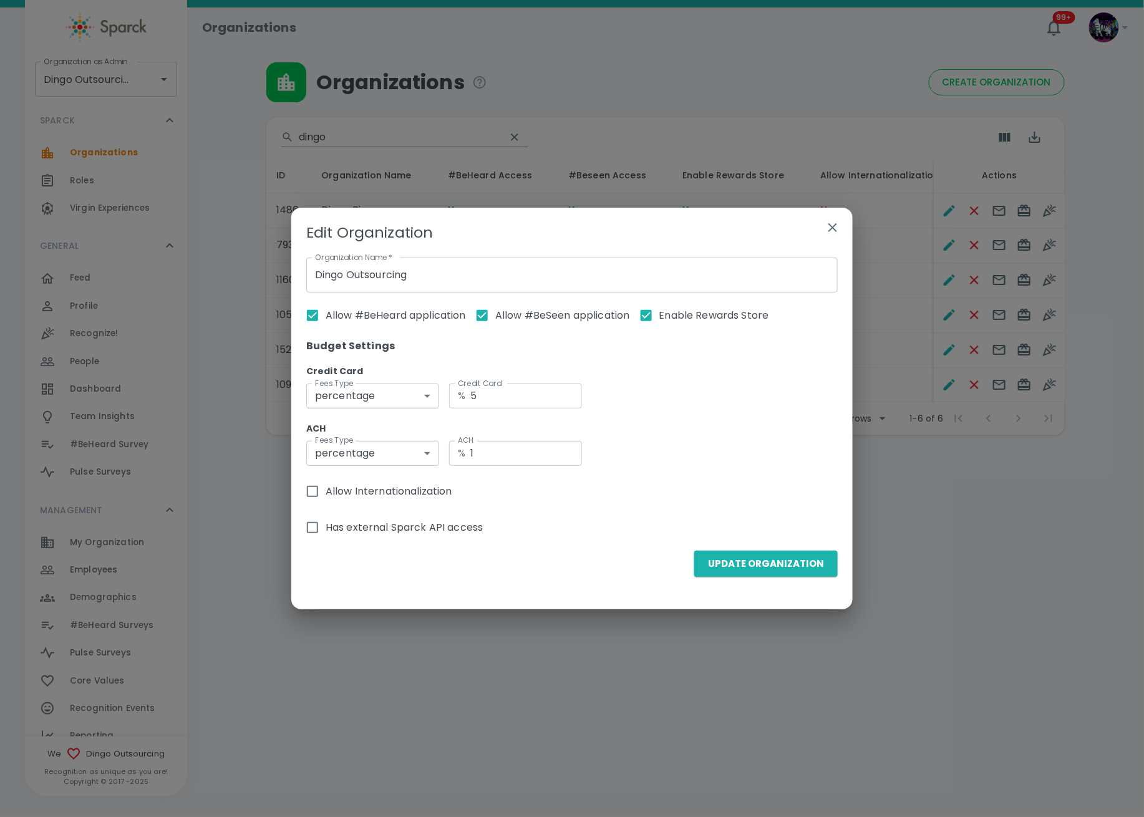
click at [341, 489] on span "Allow Internationalization" at bounding box center [389, 491] width 127 height 15
click at [326, 489] on input "Allow Internationalization" at bounding box center [313, 492] width 26 height 26
checkbox input "true"
click at [778, 565] on button "Update Organization" at bounding box center [767, 564] width 144 height 26
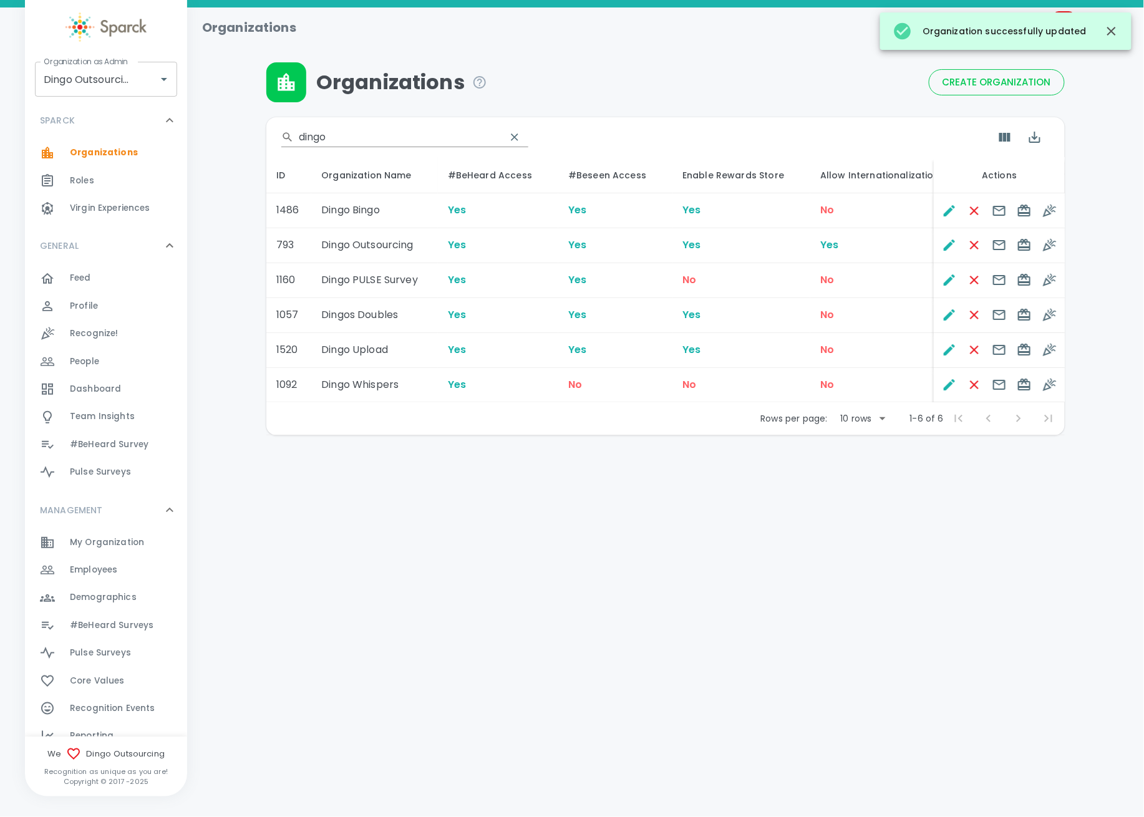
click at [90, 574] on span "Employees" at bounding box center [93, 570] width 47 height 12
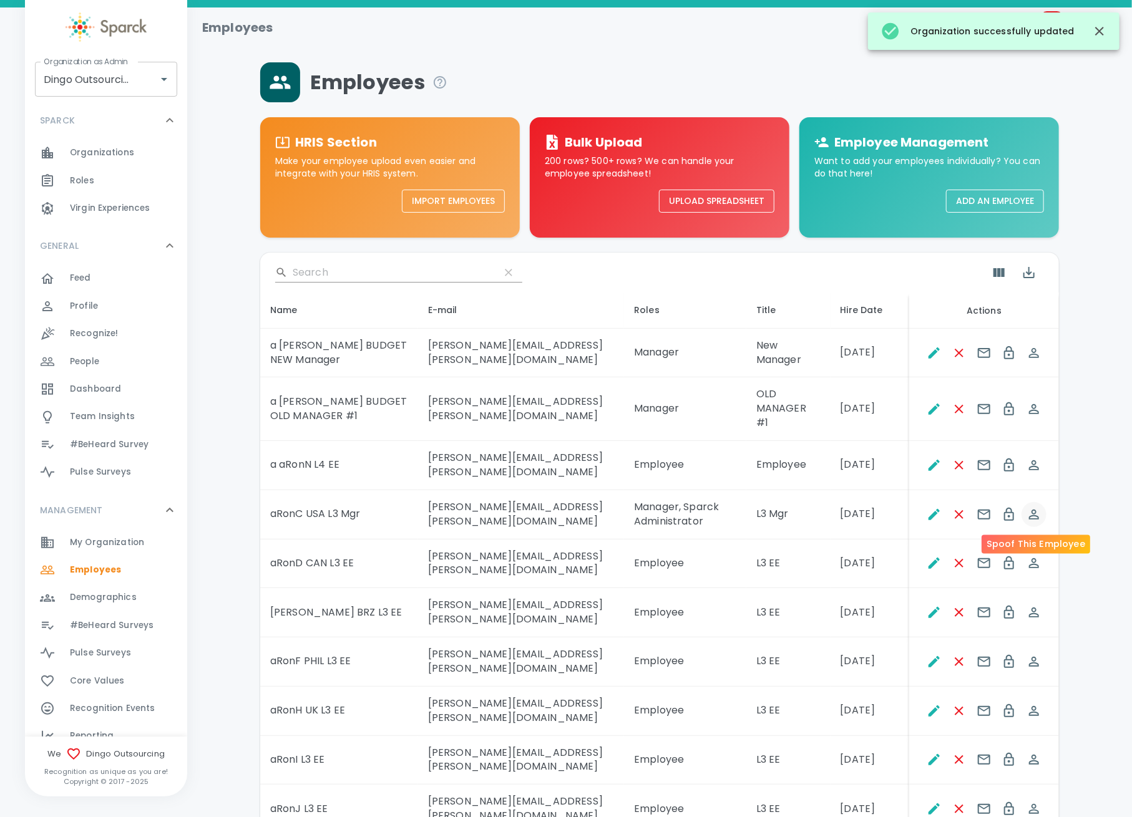
click at [1033, 515] on icon "Spoof This Employee" at bounding box center [1034, 515] width 10 height 10
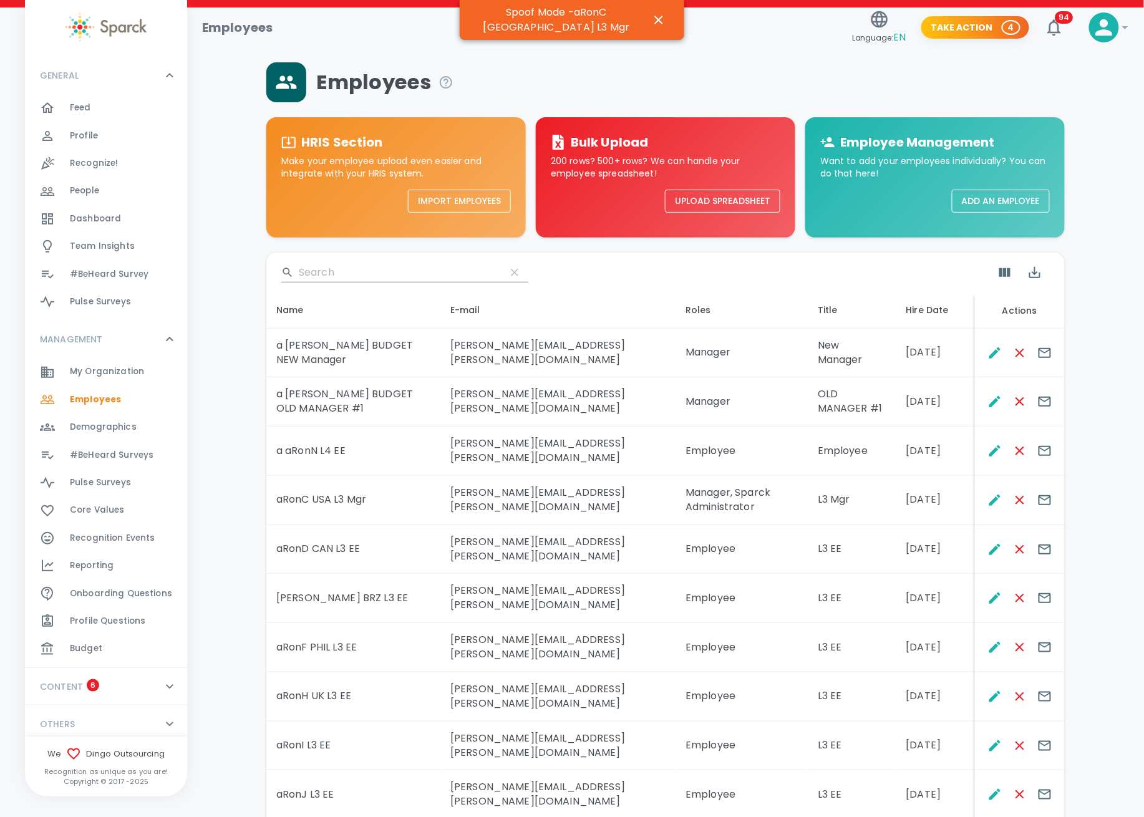
click at [117, 134] on div "Profile 0" at bounding box center [128, 135] width 117 height 17
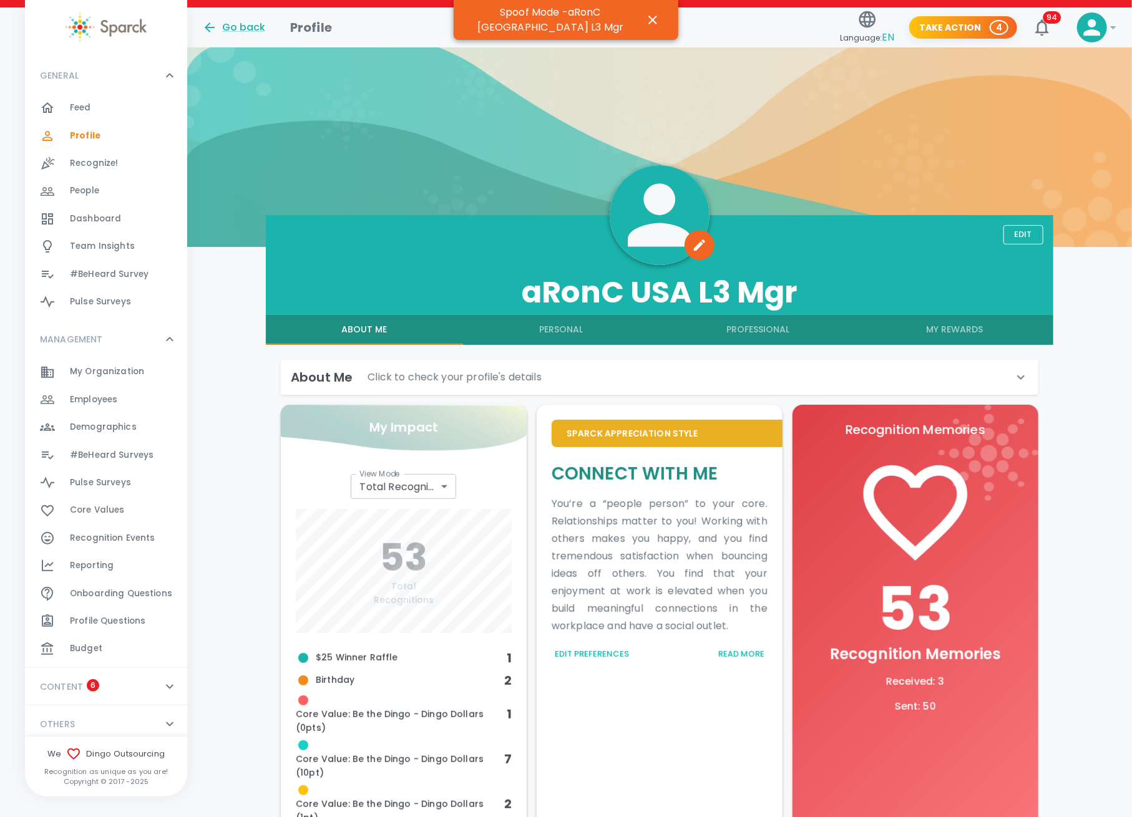
click at [568, 658] on button "Edit Preferences" at bounding box center [592, 654] width 80 height 19
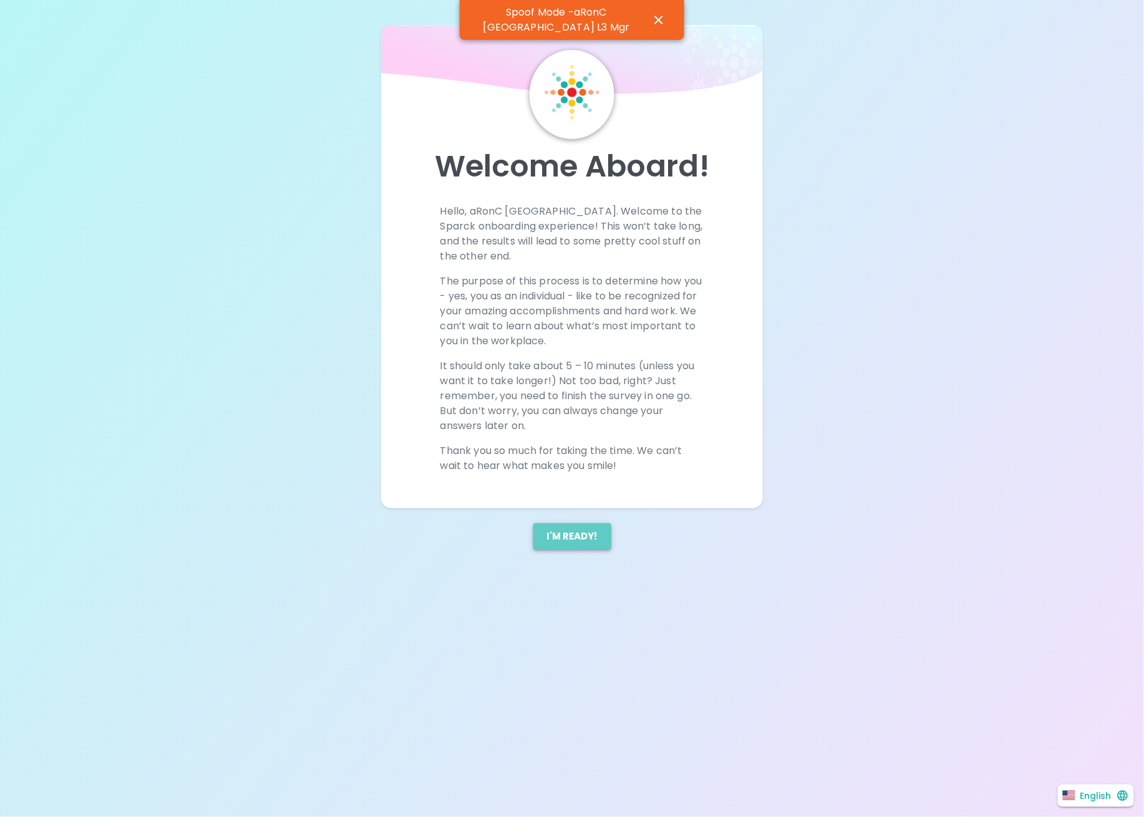
click at [593, 539] on button "I'm ready!" at bounding box center [573, 537] width 78 height 26
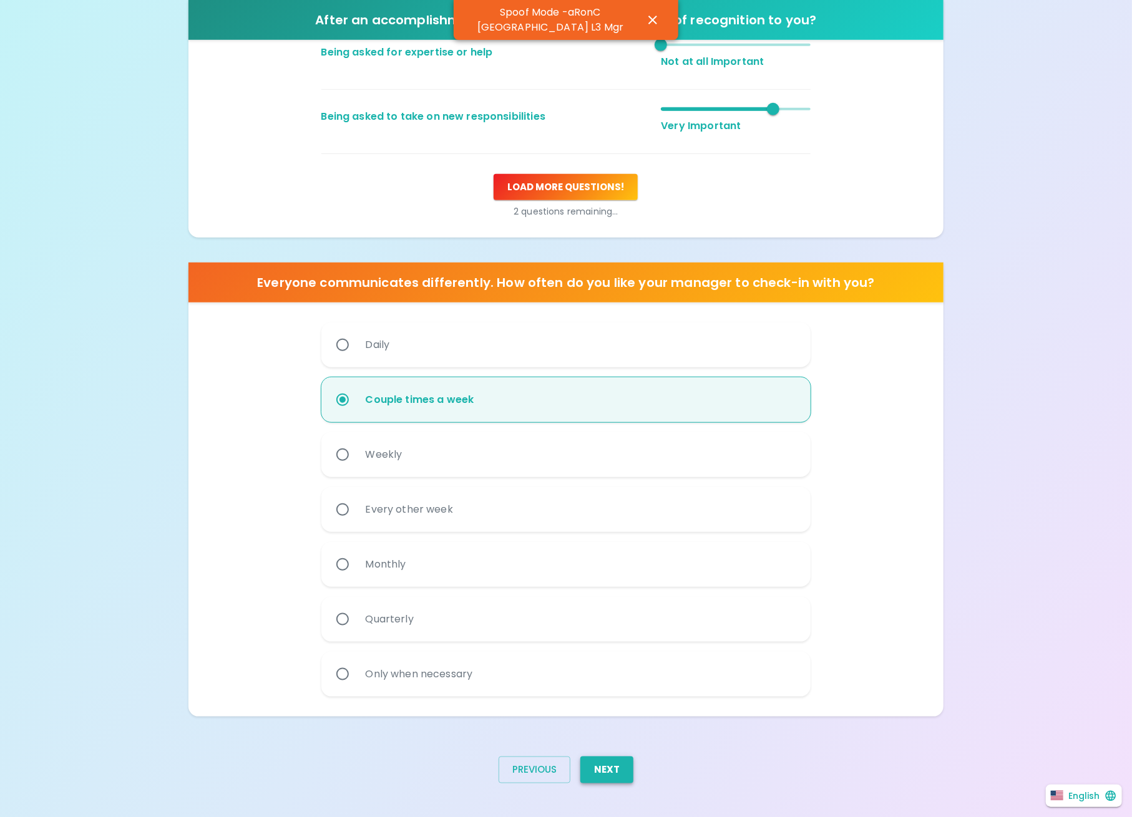
click at [602, 774] on button "Next" at bounding box center [606, 770] width 53 height 26
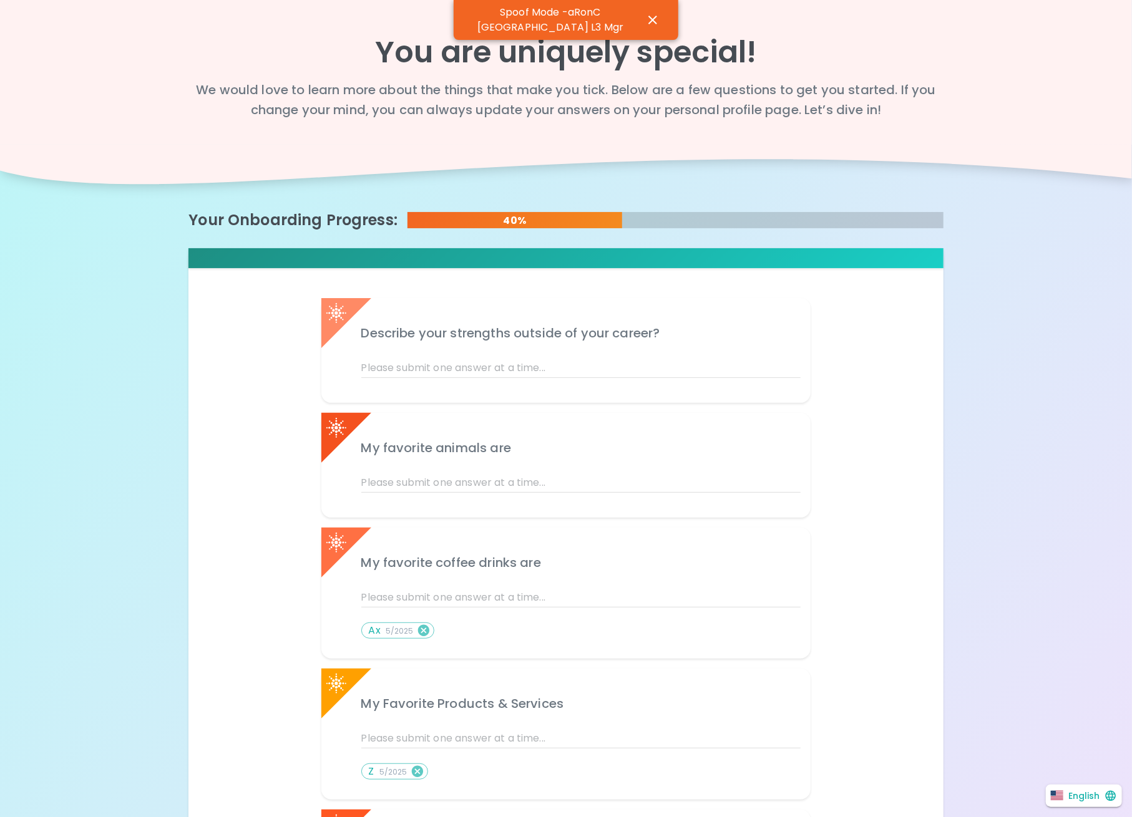
scroll to position [272, 0]
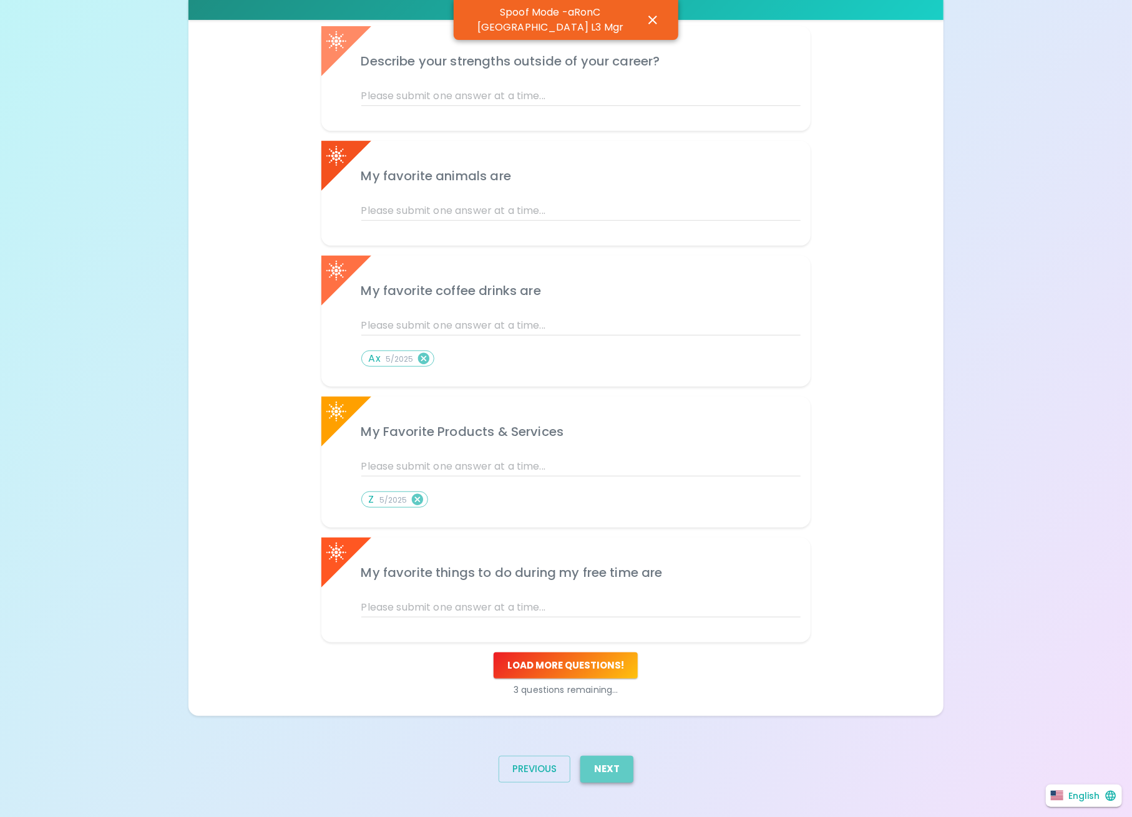
click at [615, 774] on button "Next" at bounding box center [606, 769] width 53 height 26
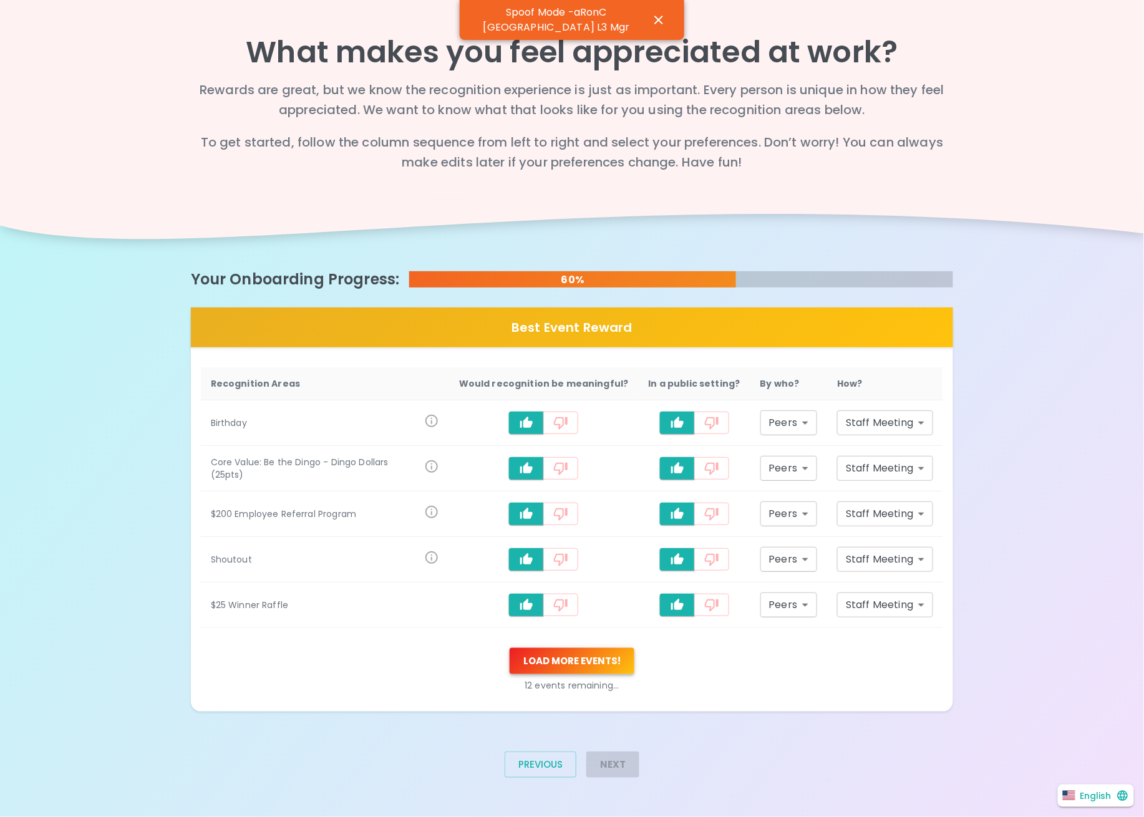
click at [567, 663] on button "Load more events !" at bounding box center [572, 661] width 125 height 26
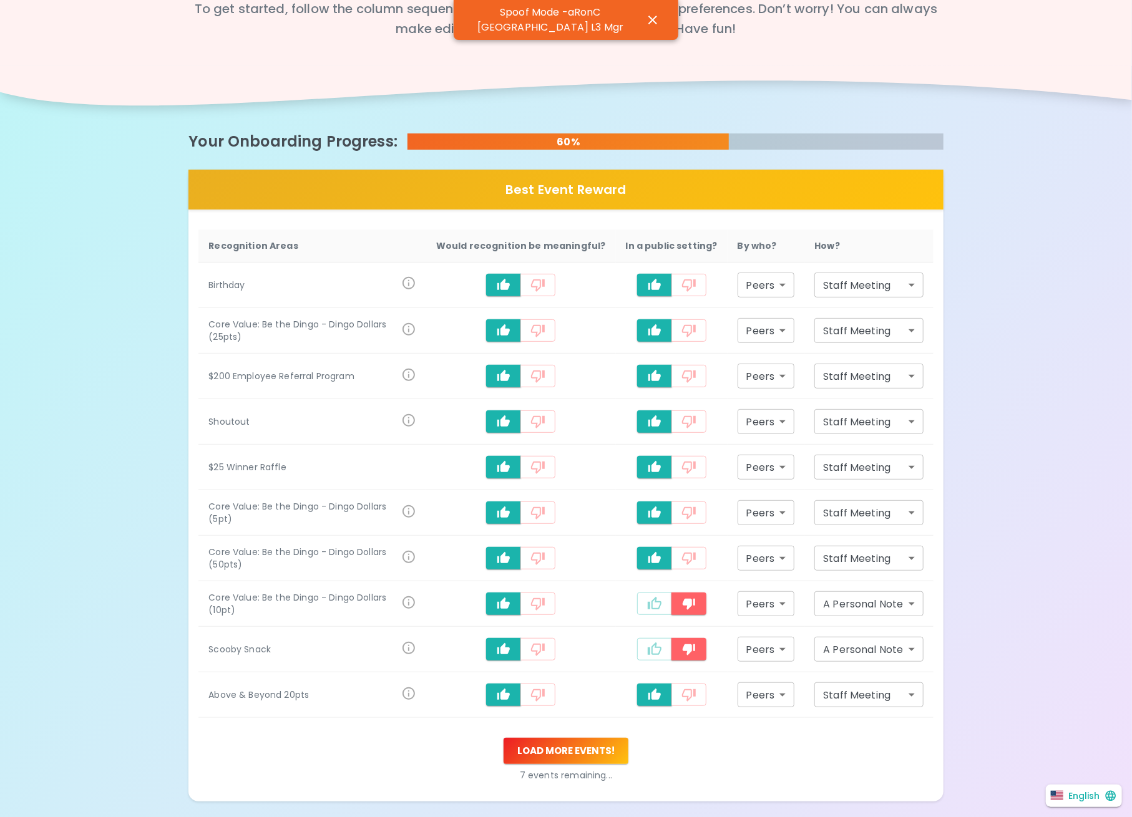
scroll to position [218, 0]
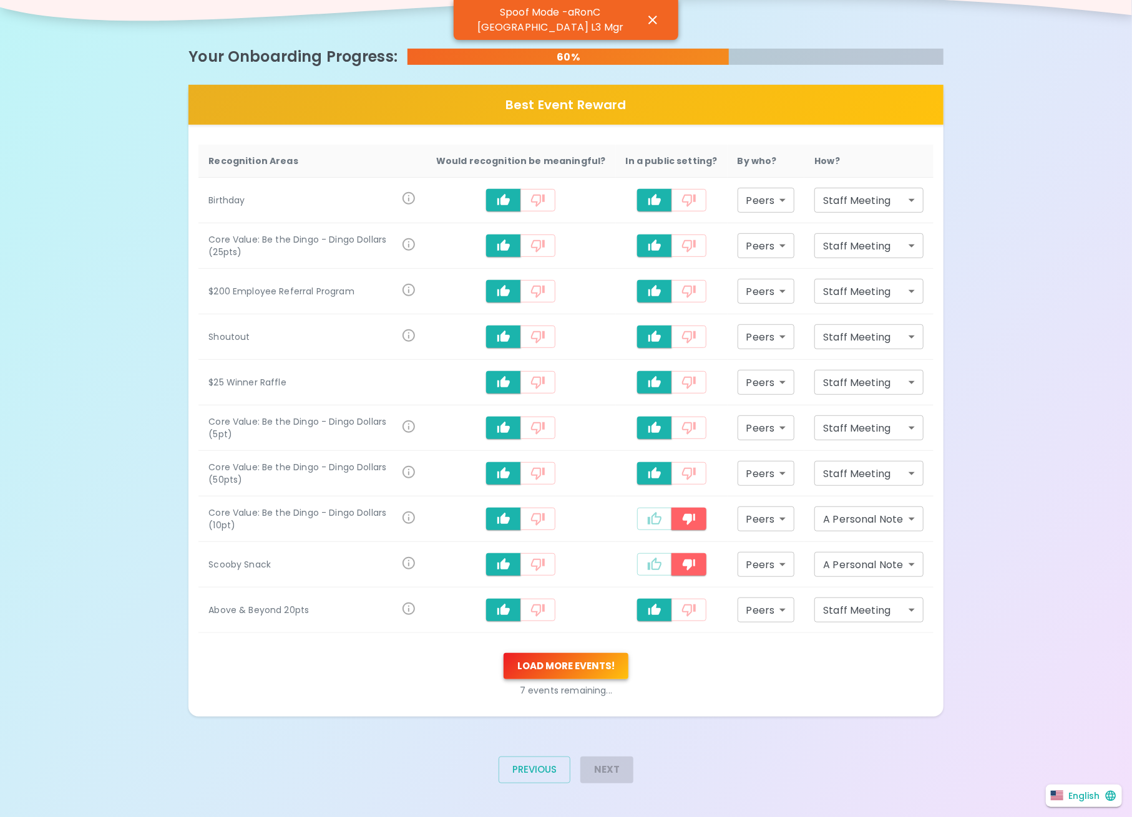
click at [575, 654] on button "Load more events !" at bounding box center [566, 666] width 125 height 26
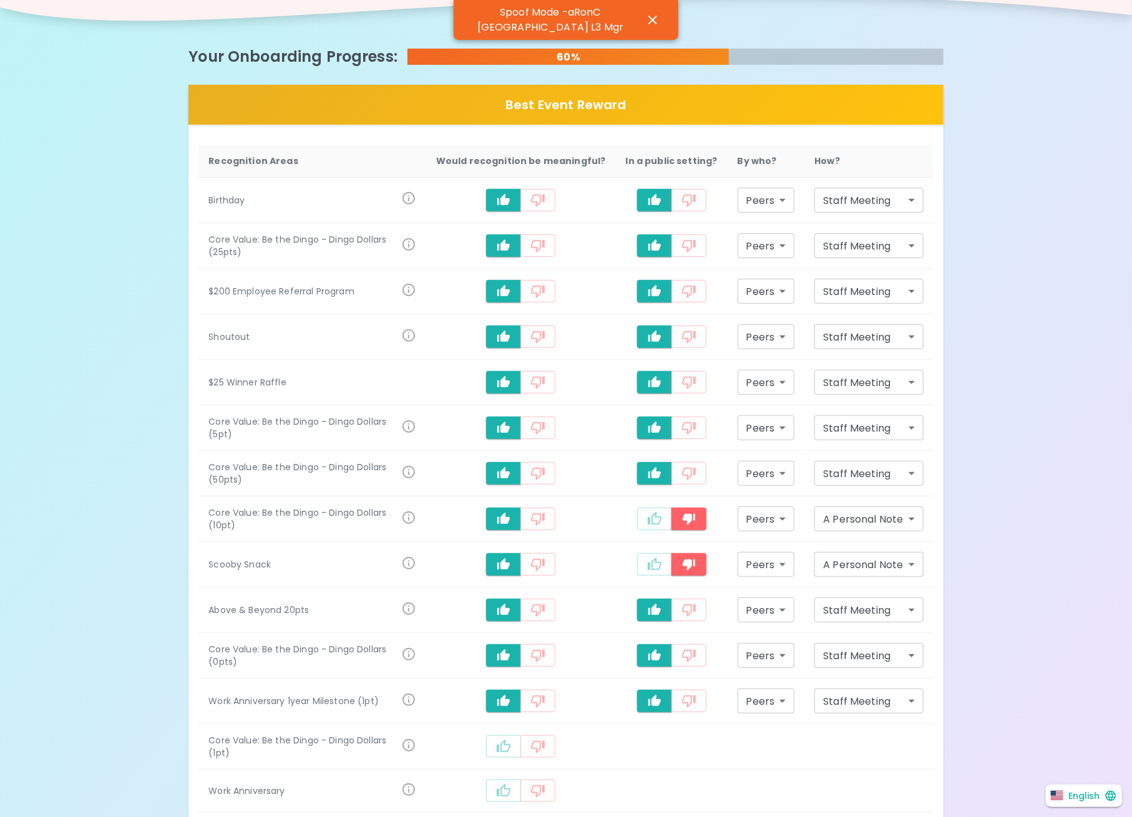
scroll to position [440, 0]
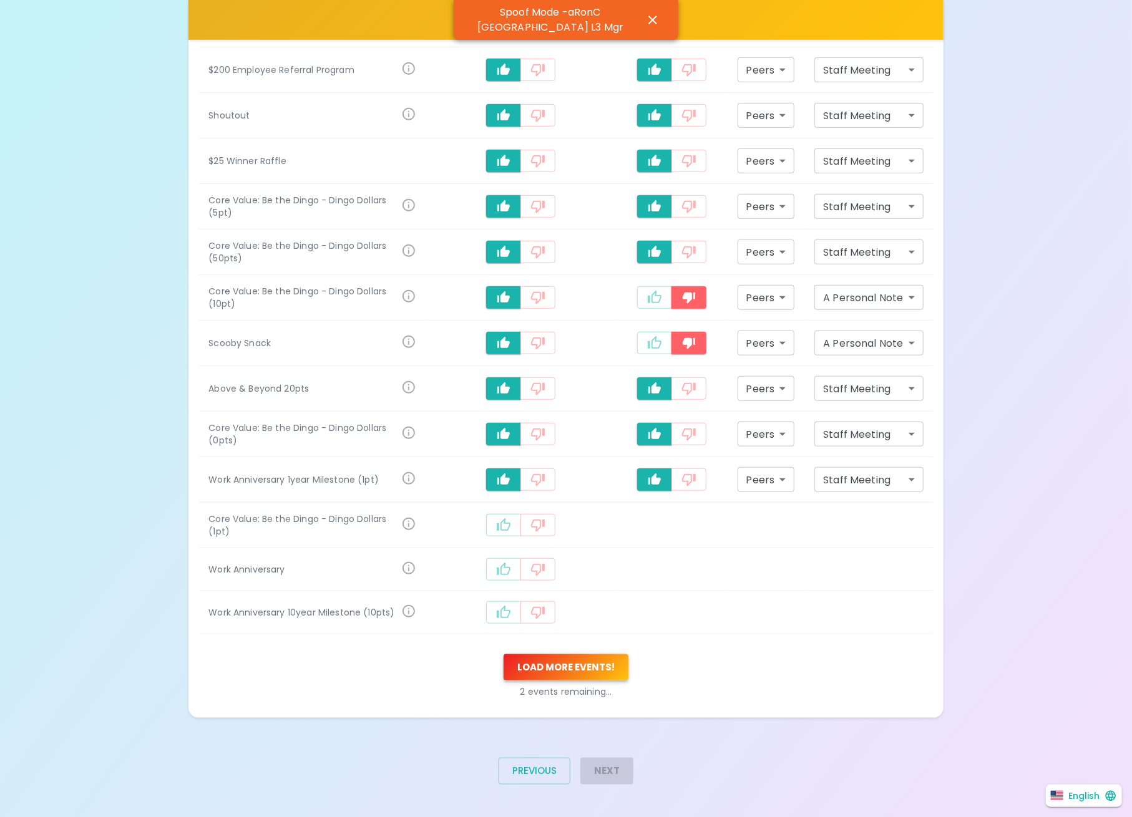
click at [532, 663] on button "Load more events !" at bounding box center [566, 668] width 125 height 26
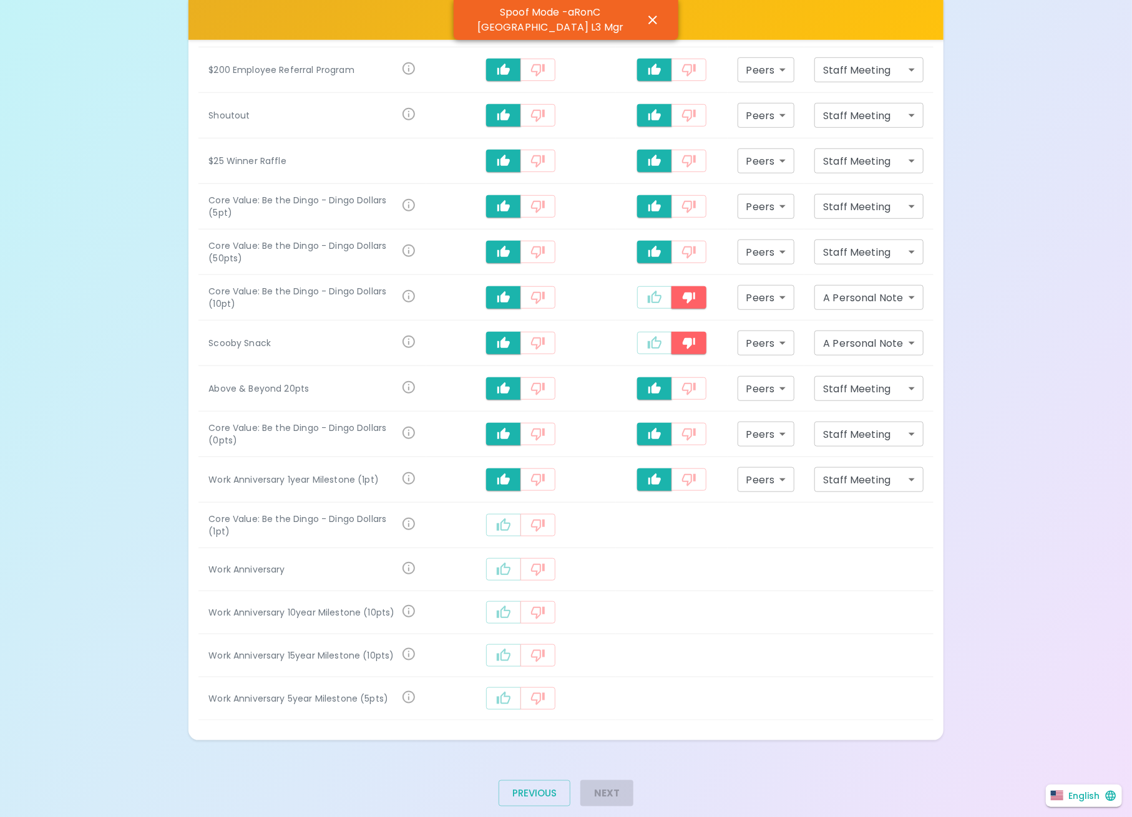
click at [511, 693] on icon "recognition-662" at bounding box center [503, 698] width 15 height 15
click at [511, 648] on icon "recognition-662" at bounding box center [503, 655] width 15 height 15
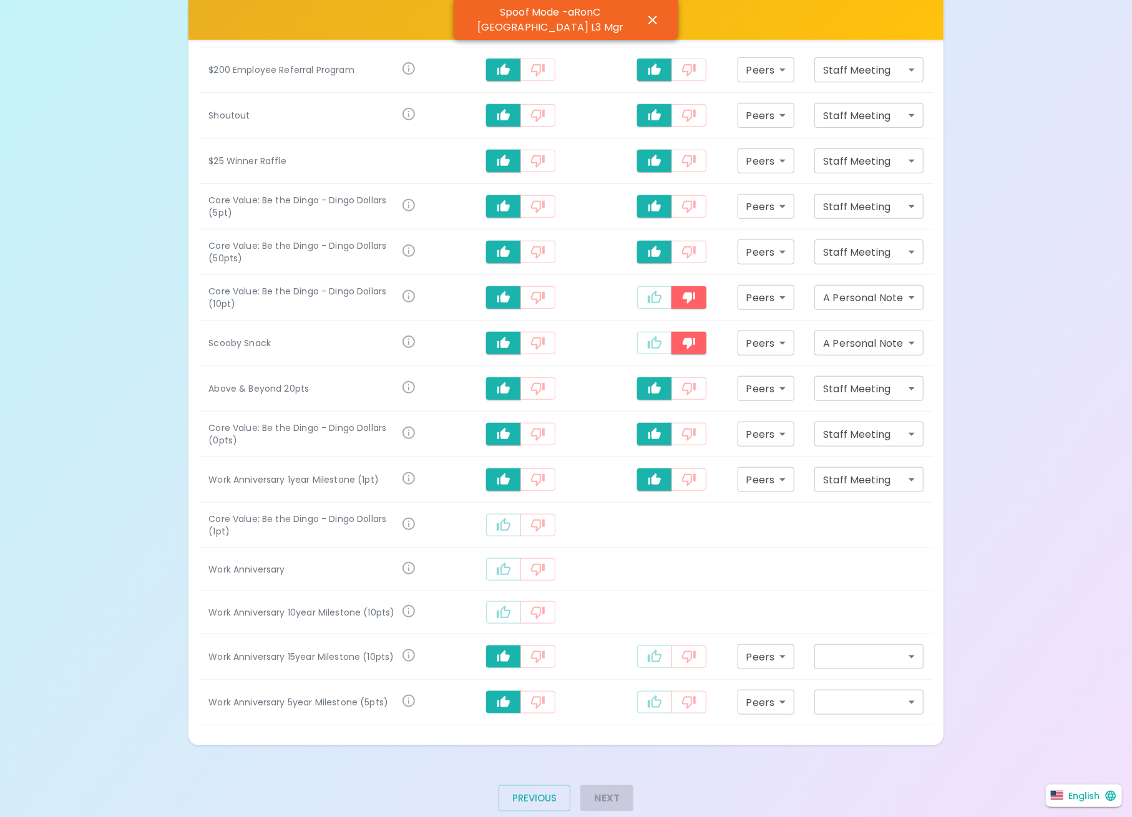
click at [510, 609] on icon "recognition-662" at bounding box center [504, 612] width 14 height 12
click at [517, 577] on button "recognition-662" at bounding box center [503, 570] width 35 height 22
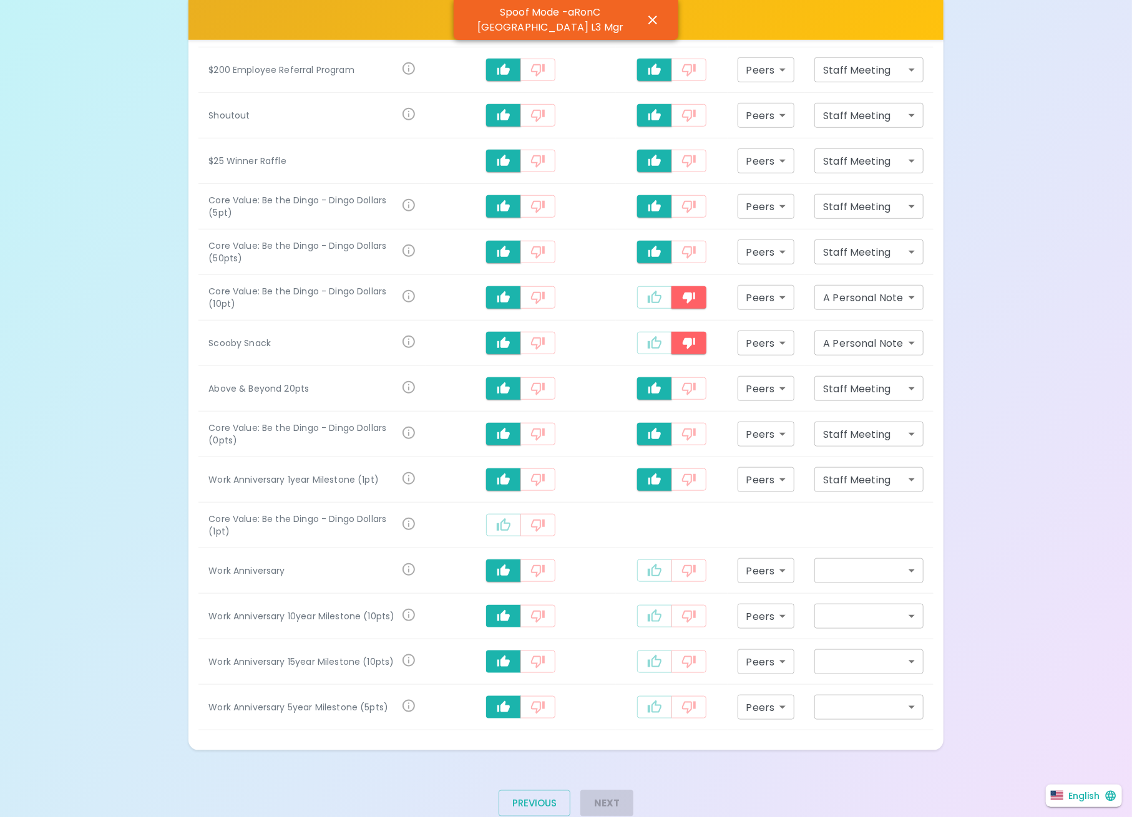
click at [517, 542] on td "recognition-662" at bounding box center [521, 526] width 190 height 46
click at [505, 520] on button "recognition-662" at bounding box center [503, 525] width 35 height 22
click at [656, 569] on icon "recognition-662" at bounding box center [654, 571] width 15 height 15
type input "staff_meeting"
click at [653, 529] on icon "recognition-662" at bounding box center [655, 525] width 14 height 12
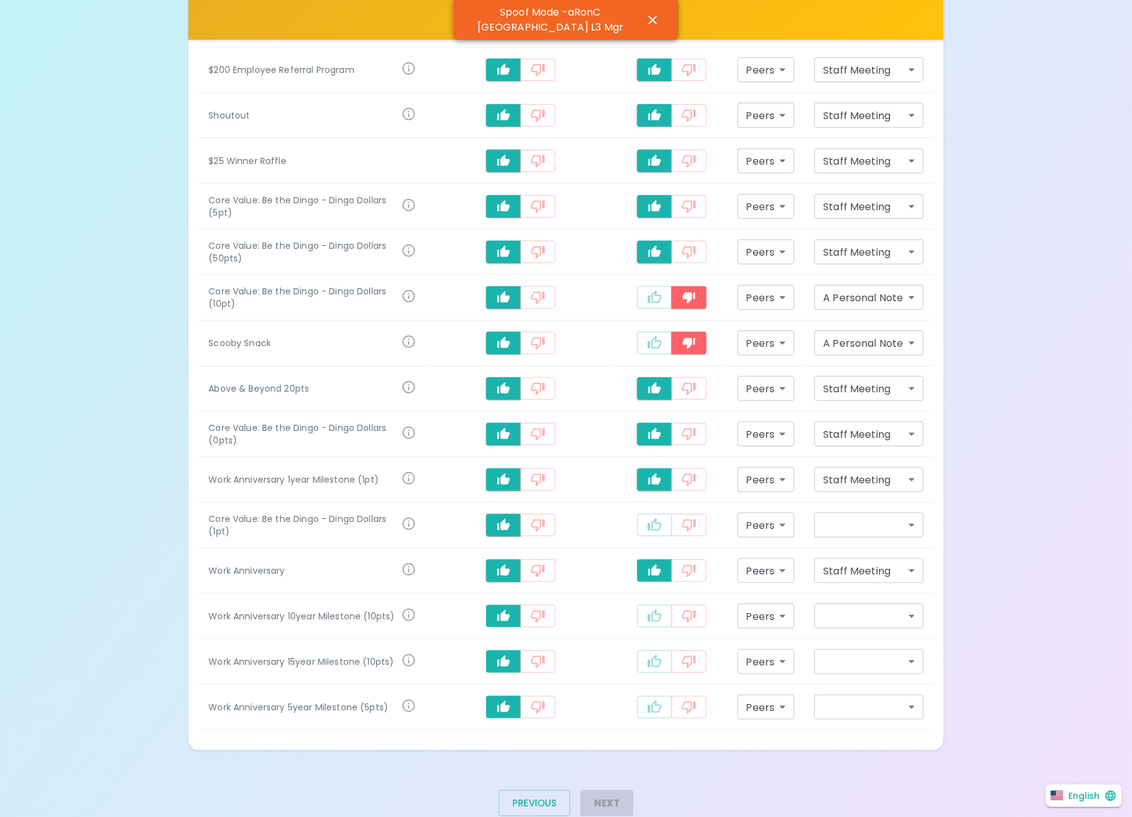
type input "staff_meeting"
click at [655, 617] on icon "recognition-662" at bounding box center [654, 616] width 15 height 15
type input "staff_meeting"
click at [653, 654] on button "recognition-662" at bounding box center [654, 662] width 35 height 22
type input "staff_meeting"
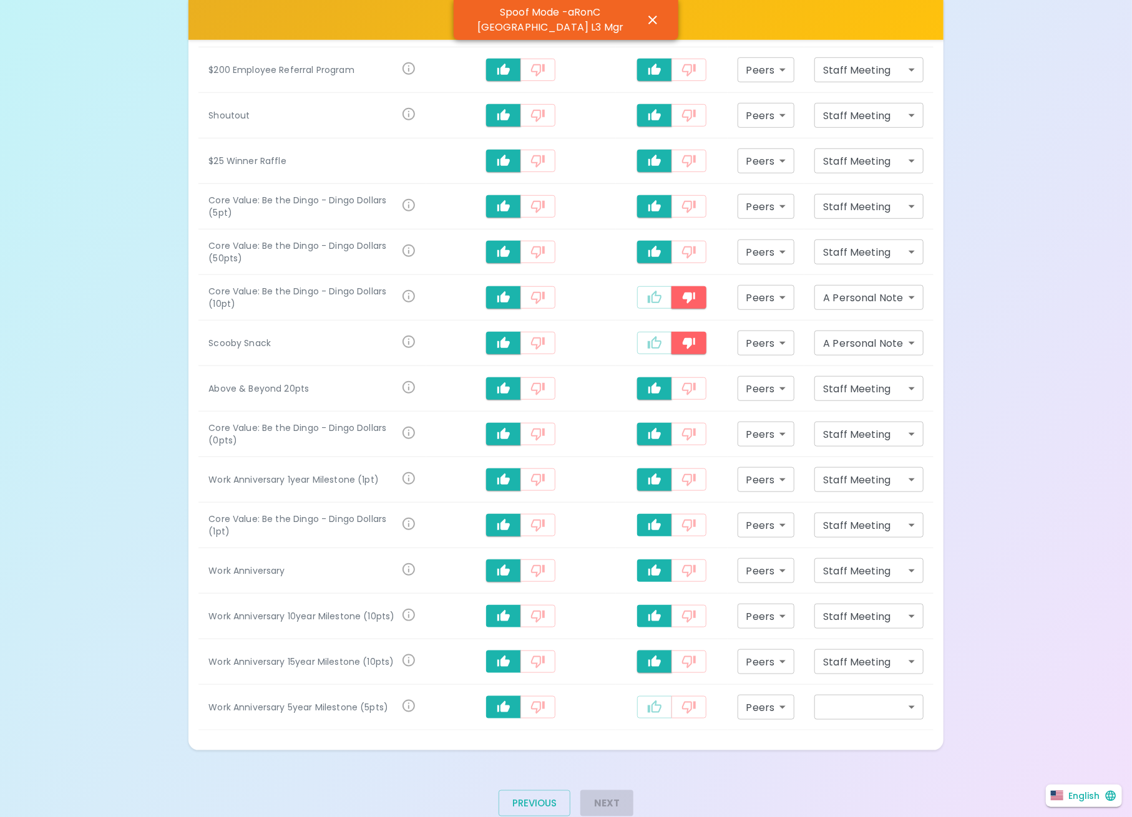
click at [655, 708] on icon "recognition-662" at bounding box center [654, 707] width 15 height 15
type input "staff_meeting"
click at [615, 798] on button "Next" at bounding box center [606, 804] width 53 height 26
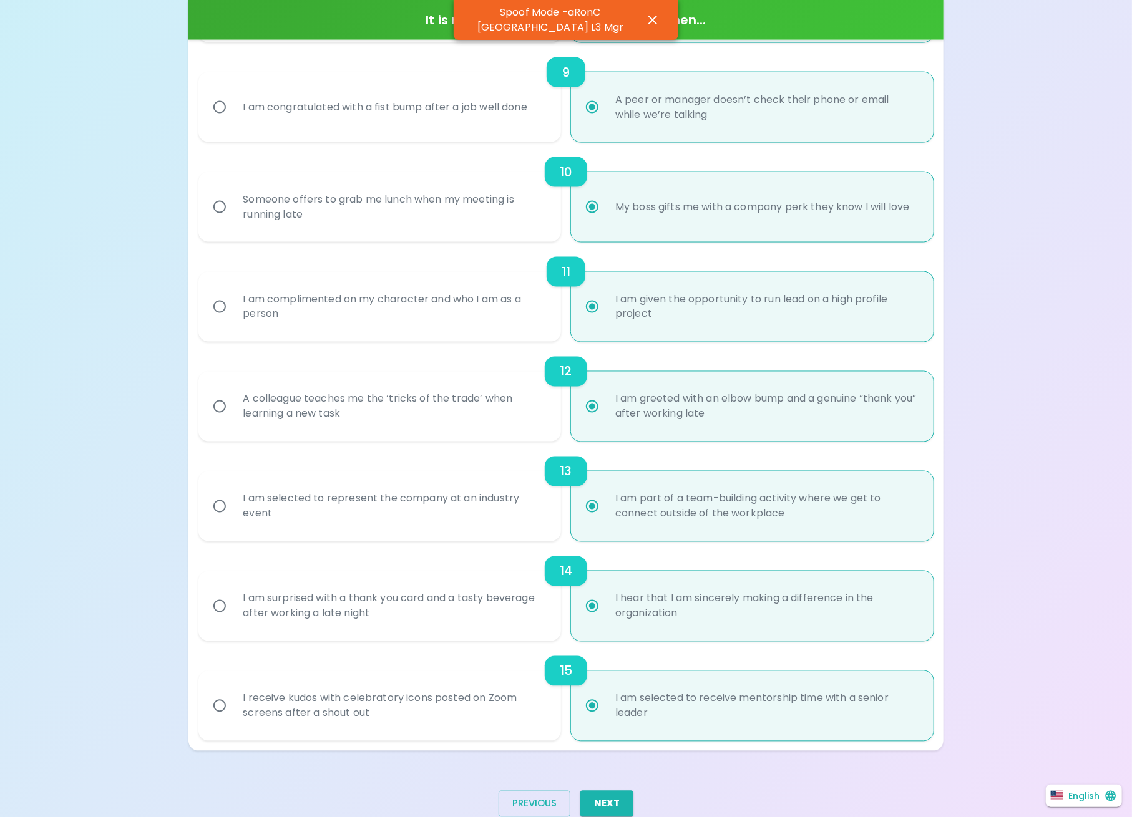
scroll to position [1139, 0]
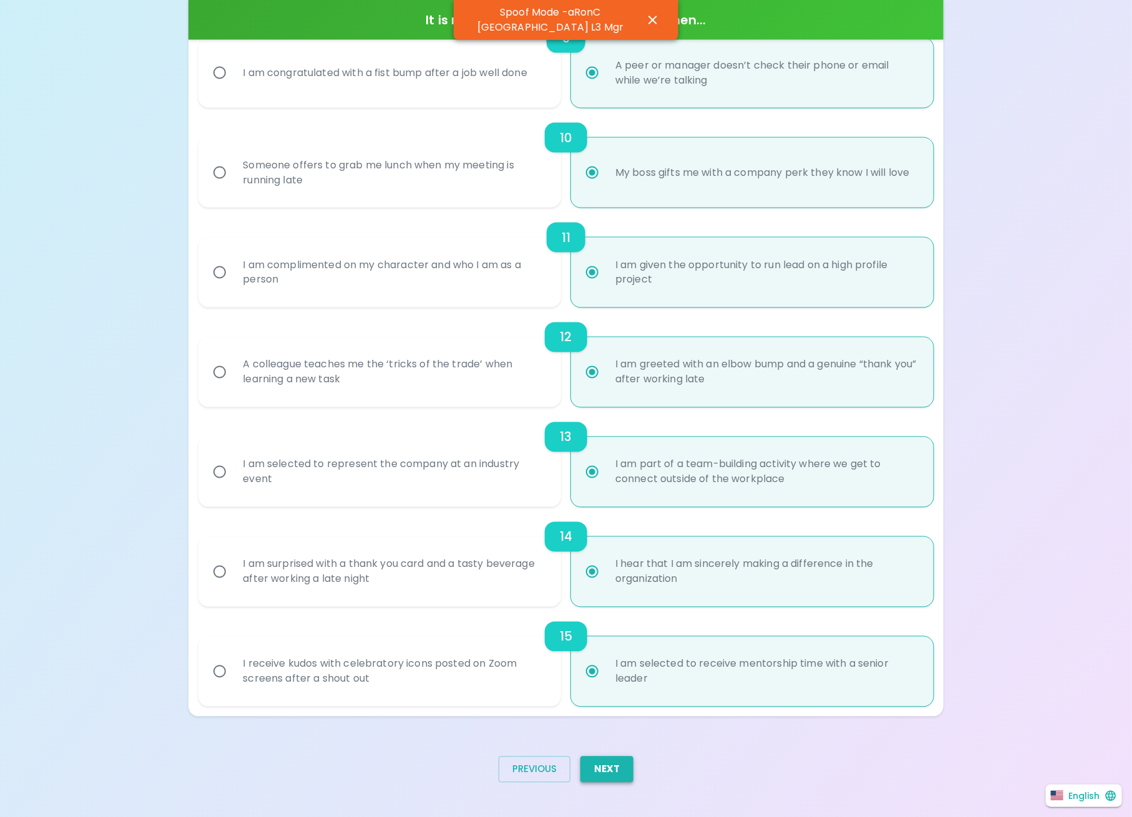
click at [616, 766] on button "Next" at bounding box center [606, 770] width 53 height 26
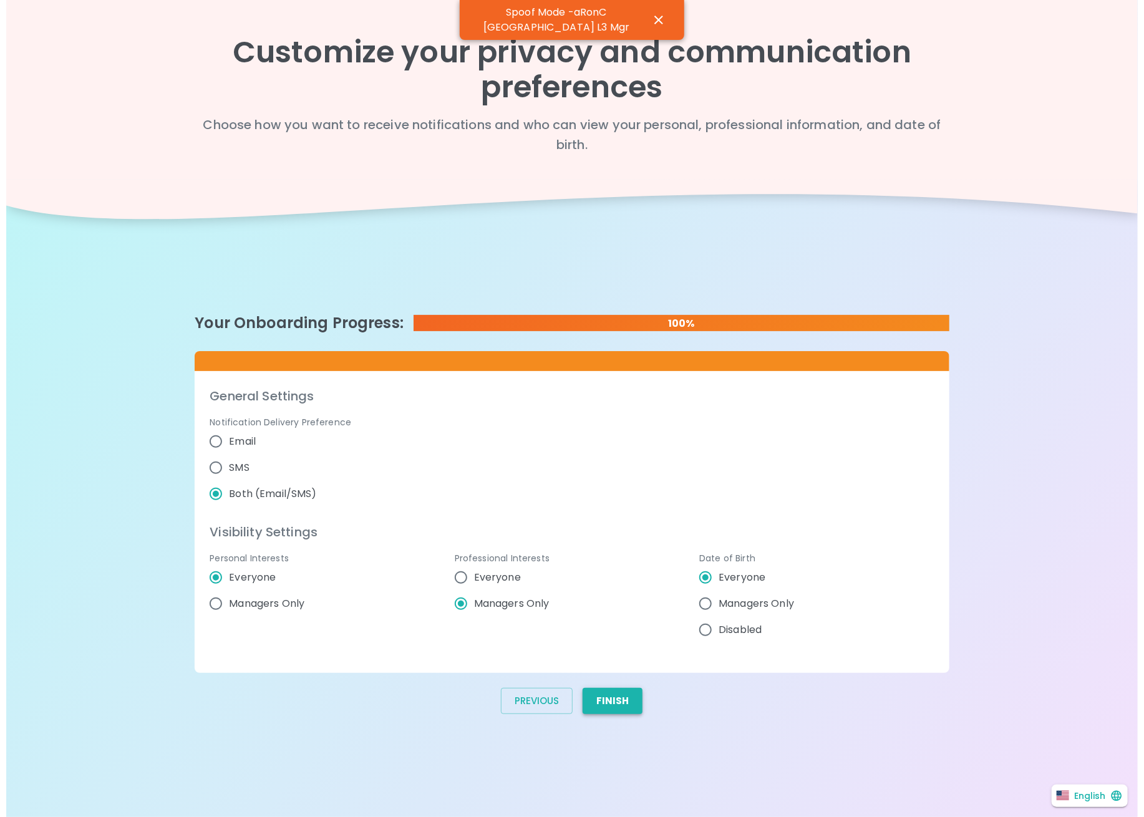
scroll to position [0, 0]
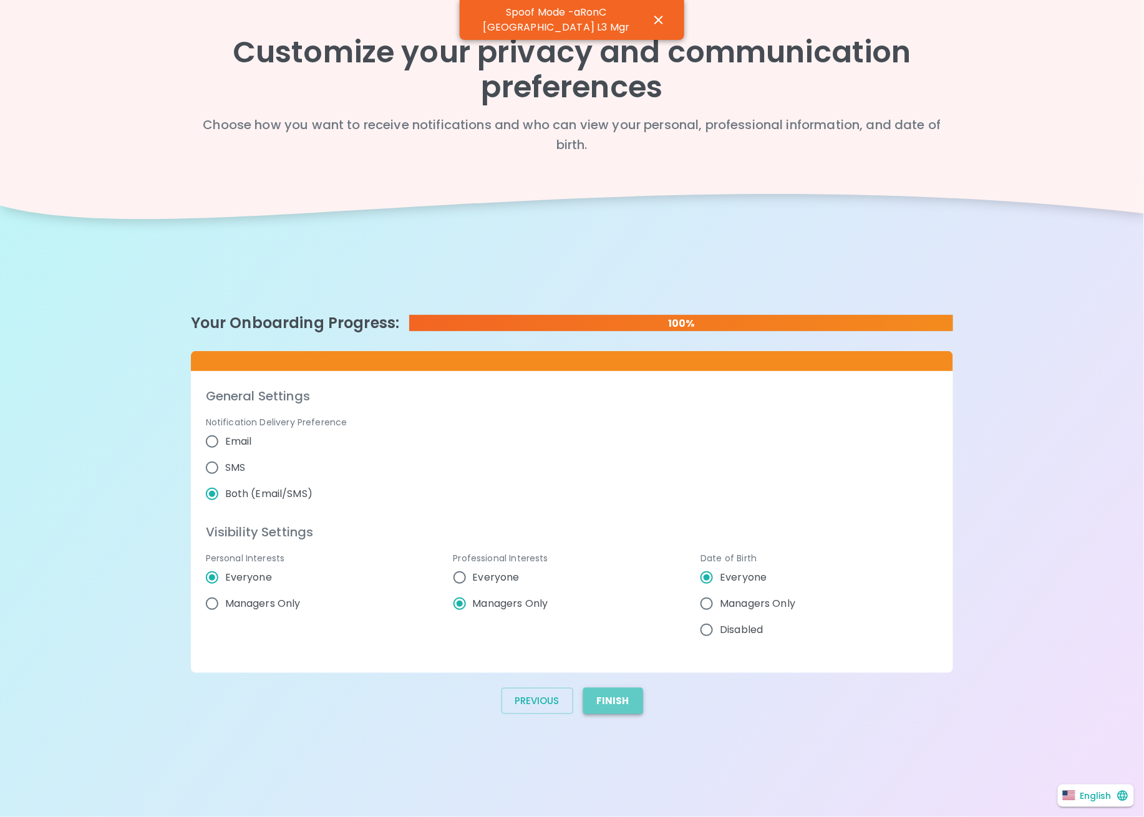
click at [610, 695] on button "Finish" at bounding box center [613, 701] width 60 height 26
radio input "false"
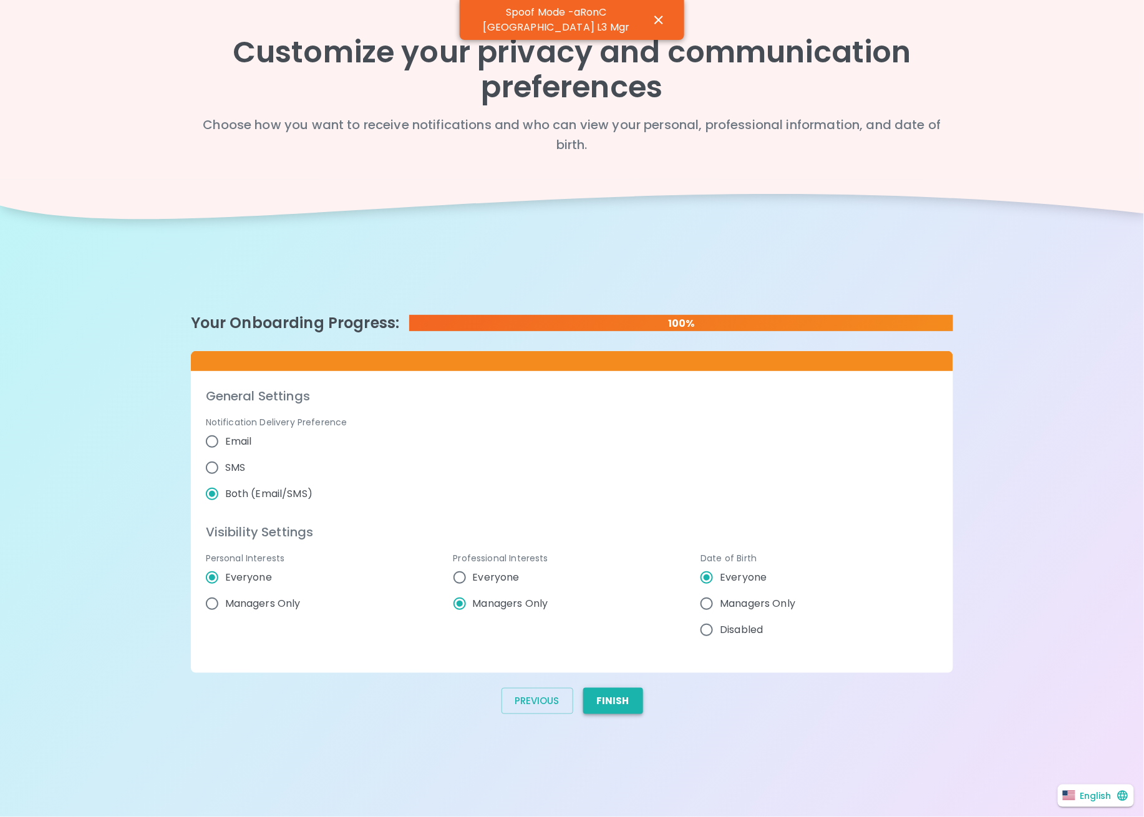
radio input "false"
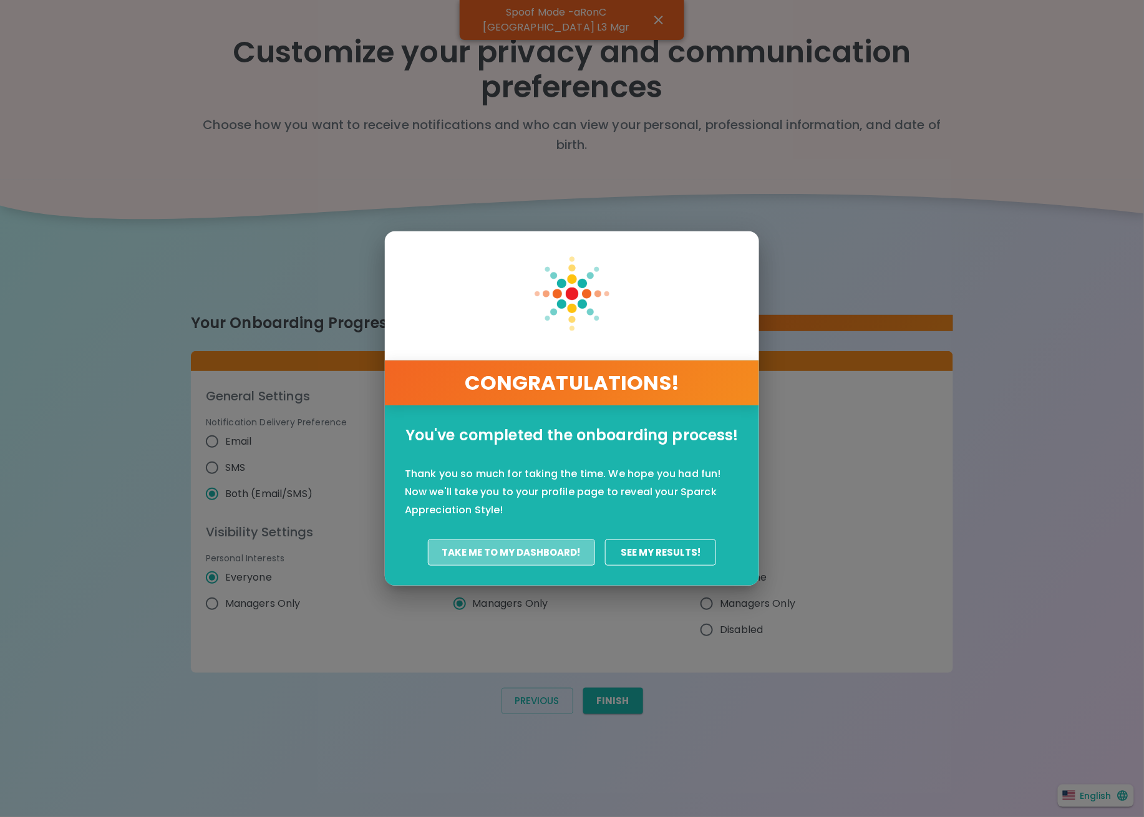
click at [520, 559] on button "Take Me To My Dashboard!" at bounding box center [511, 553] width 167 height 26
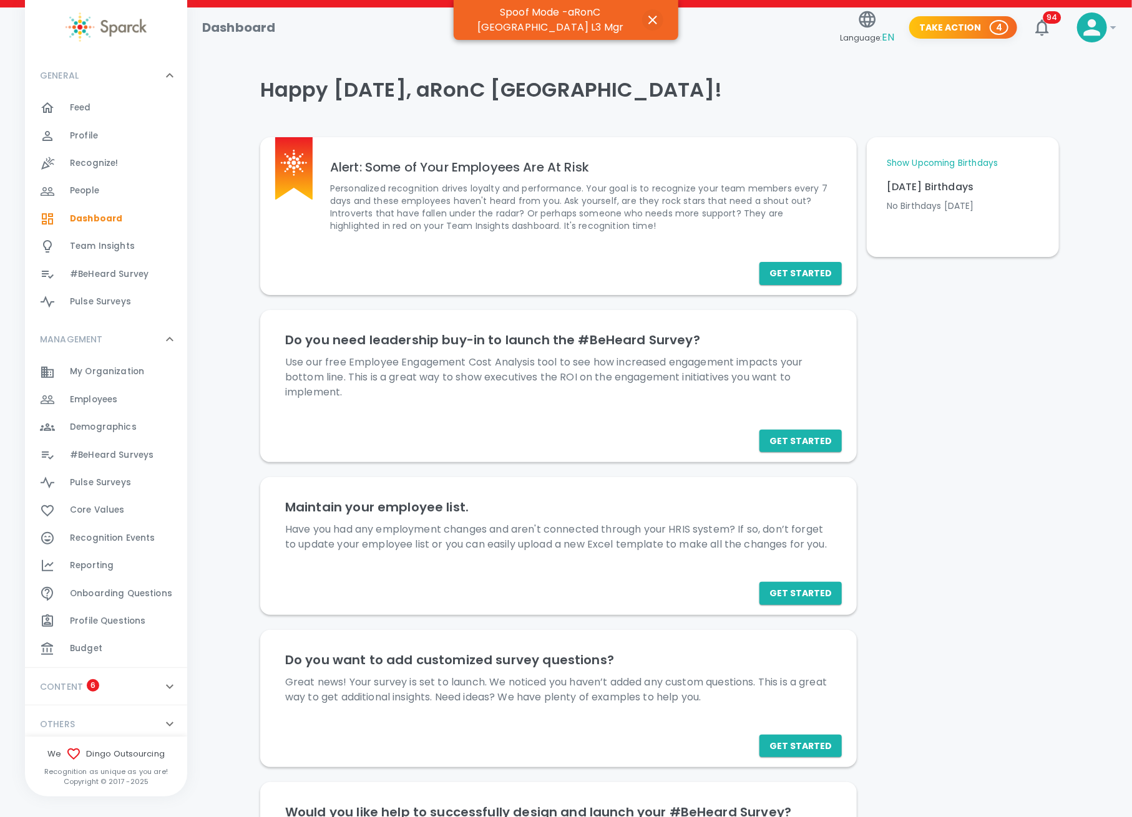
click at [655, 20] on icon "button" at bounding box center [652, 19] width 15 height 15
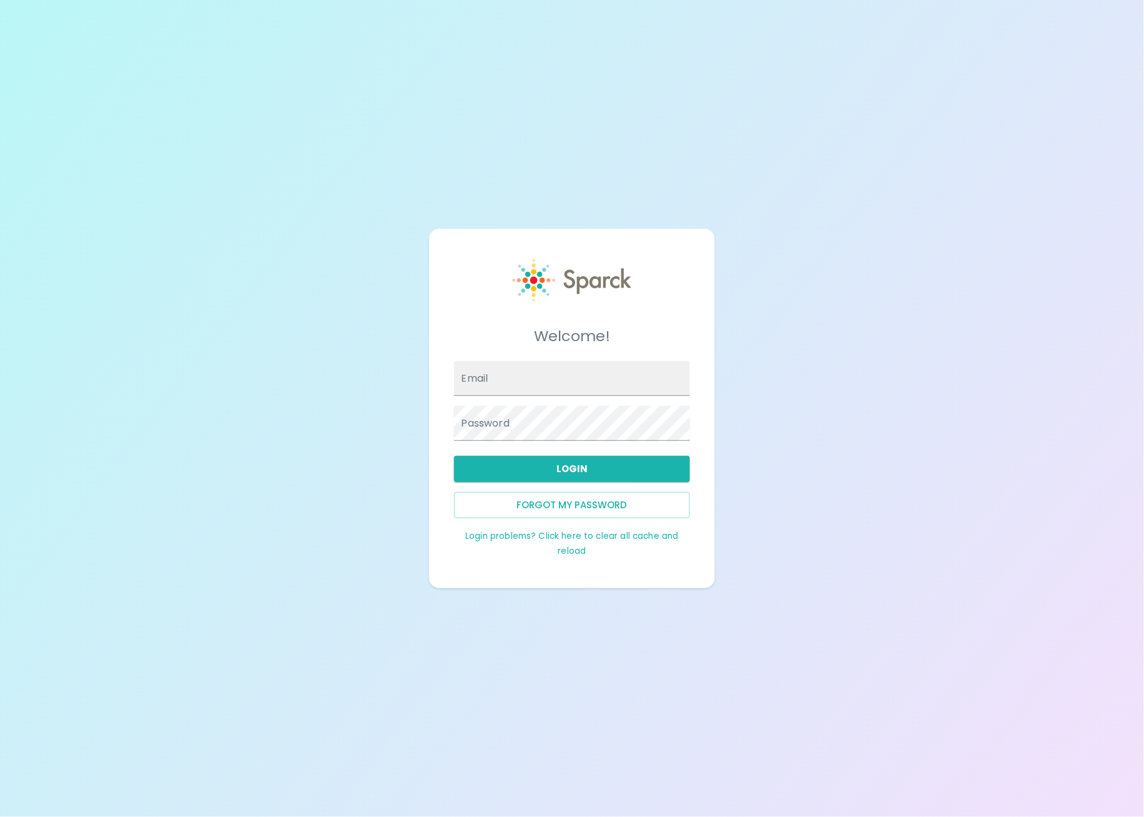
type input "[EMAIL_ADDRESS][DOMAIN_NAME]"
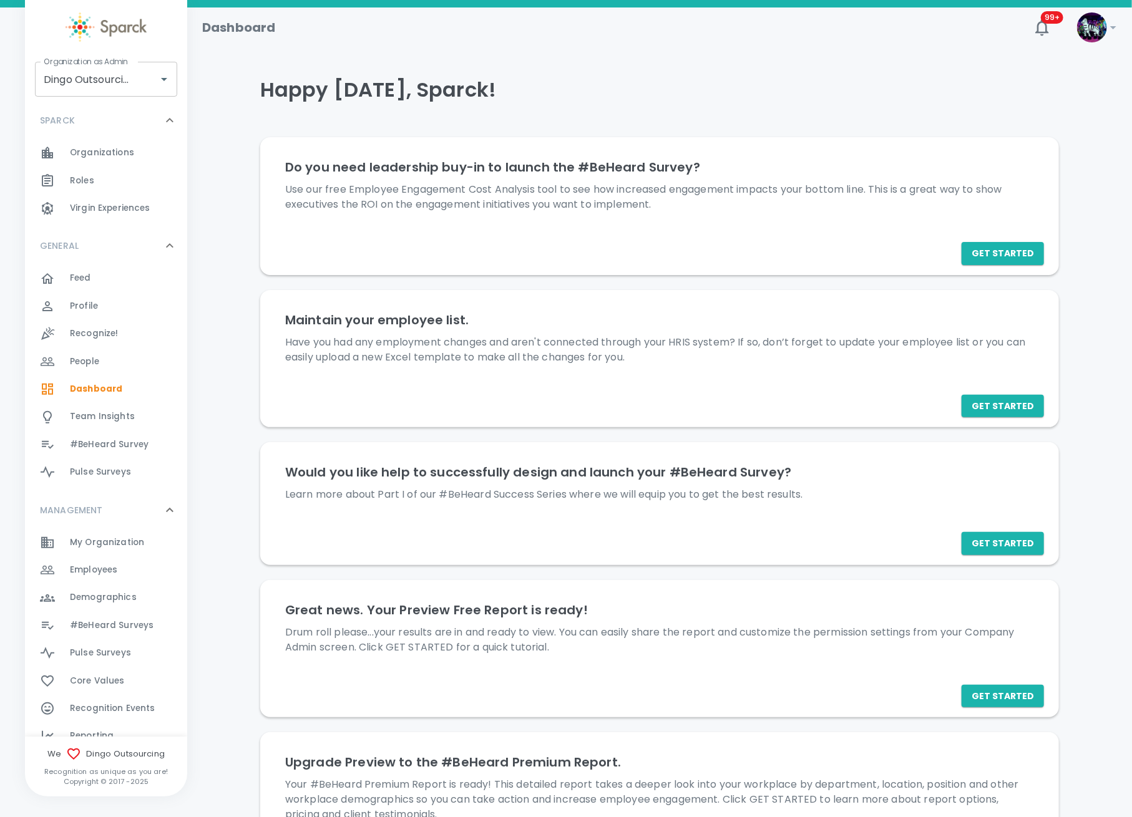
click at [111, 160] on span "Organizations 0" at bounding box center [102, 152] width 64 height 17
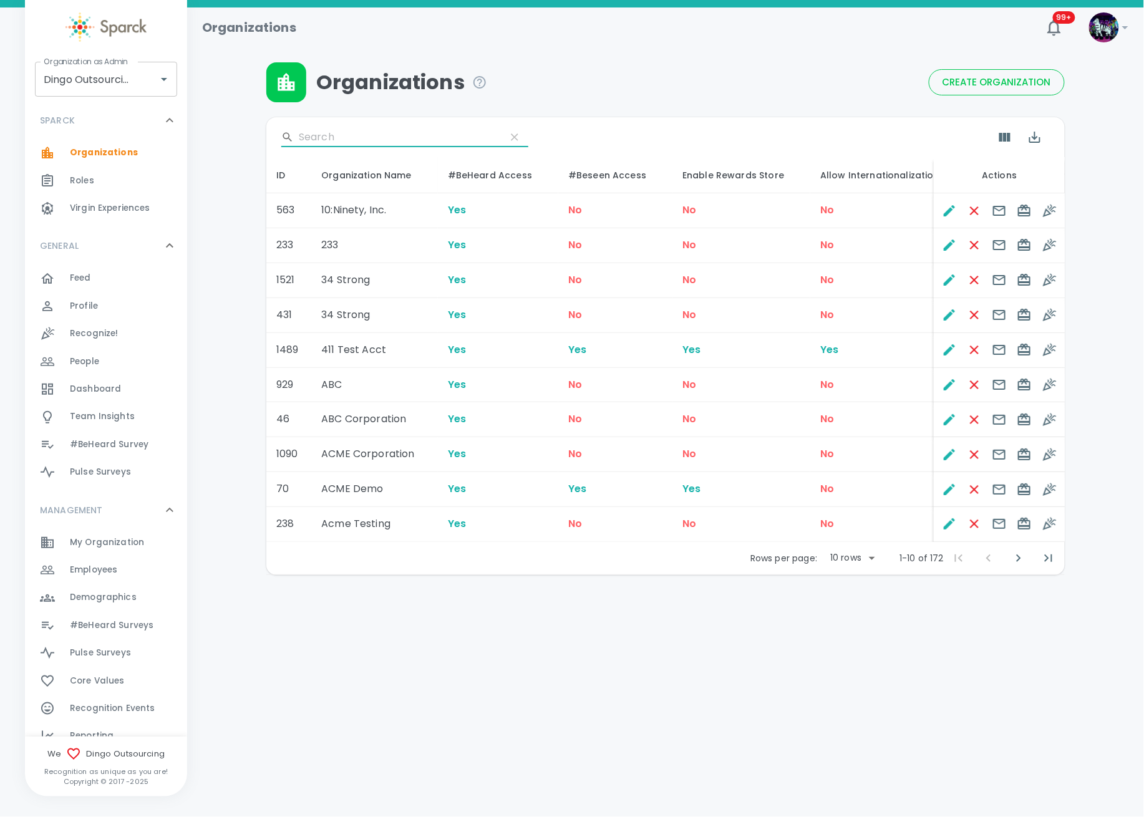
click at [379, 137] on input "Search" at bounding box center [397, 137] width 197 height 20
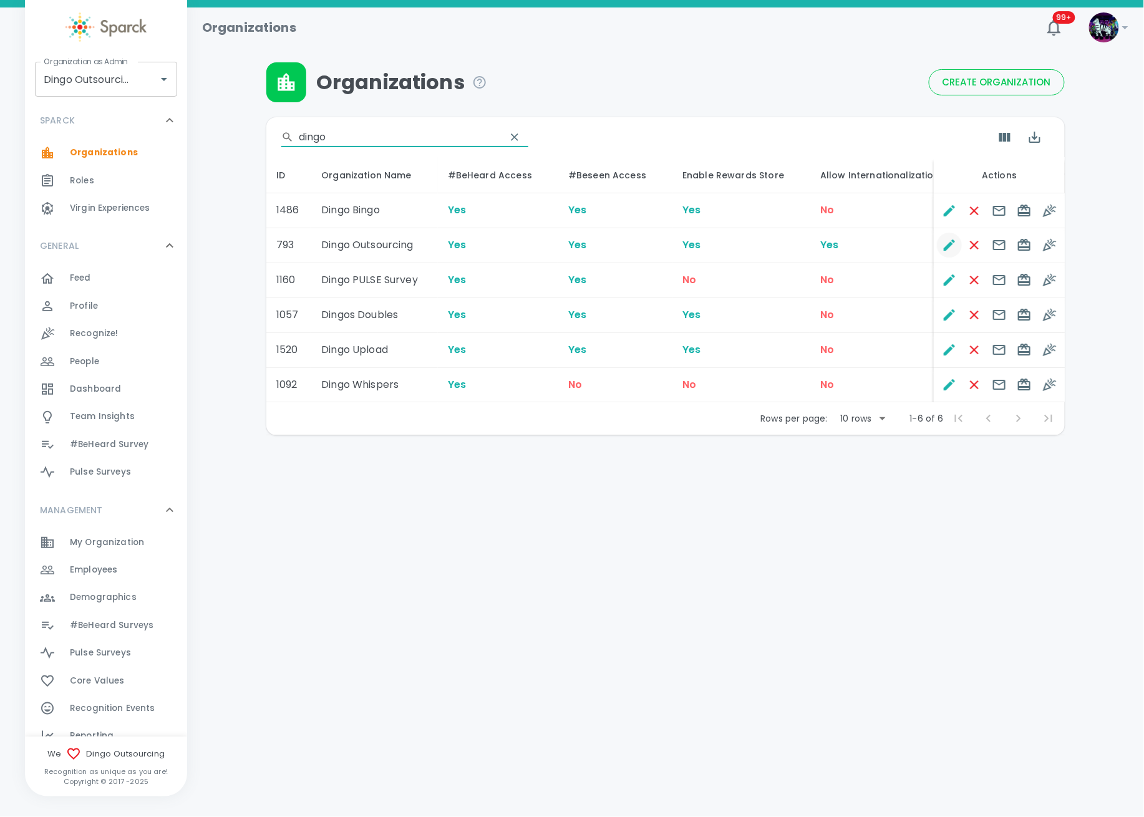
type input "dingo"
click at [953, 241] on icon "Edit" at bounding box center [949, 245] width 11 height 11
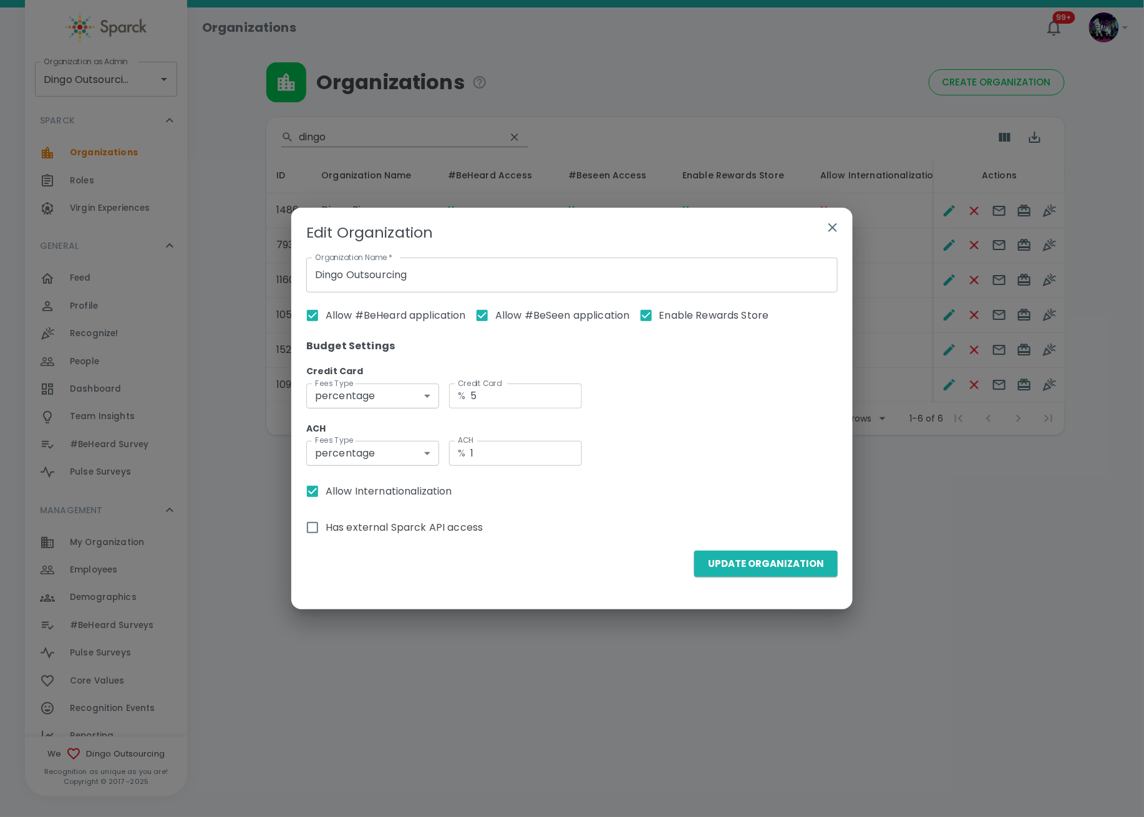
click at [324, 489] on input "Allow Internationalization" at bounding box center [313, 492] width 26 height 26
checkbox input "false"
click at [731, 562] on button "Update Organization" at bounding box center [767, 564] width 144 height 26
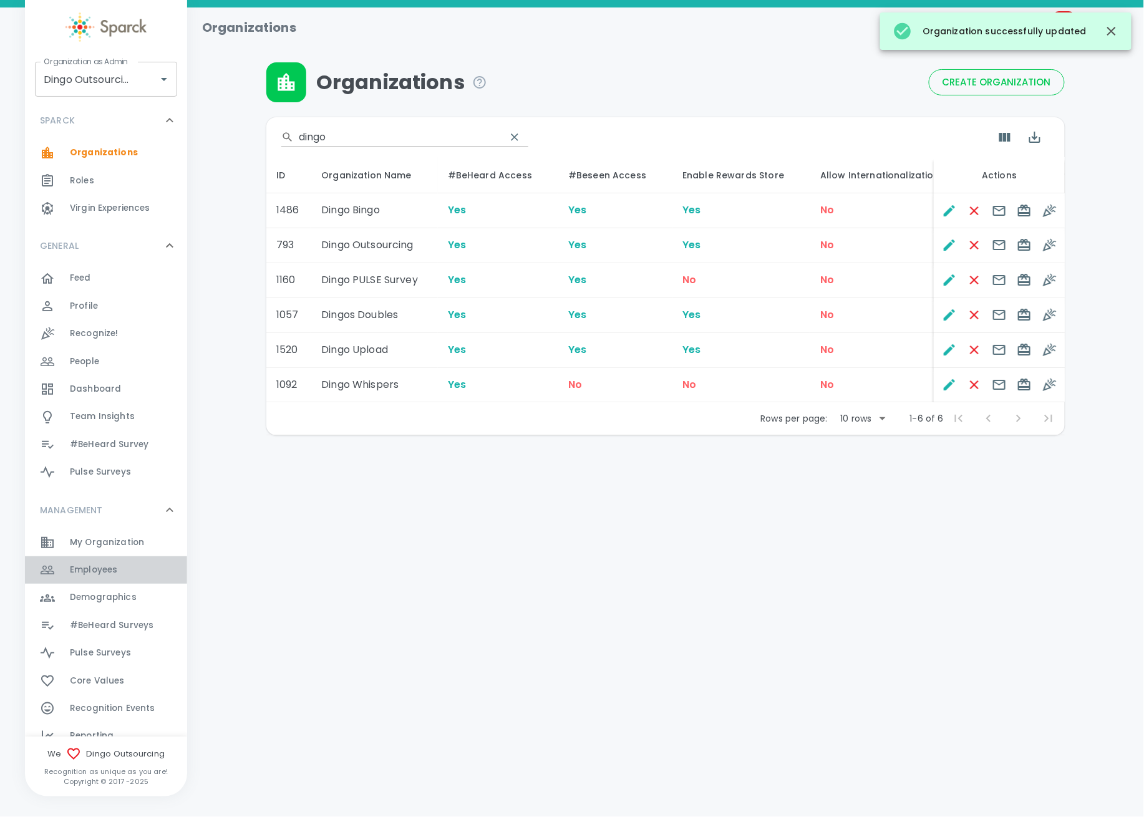
click at [118, 558] on div "Employees 0" at bounding box center [106, 570] width 162 height 27
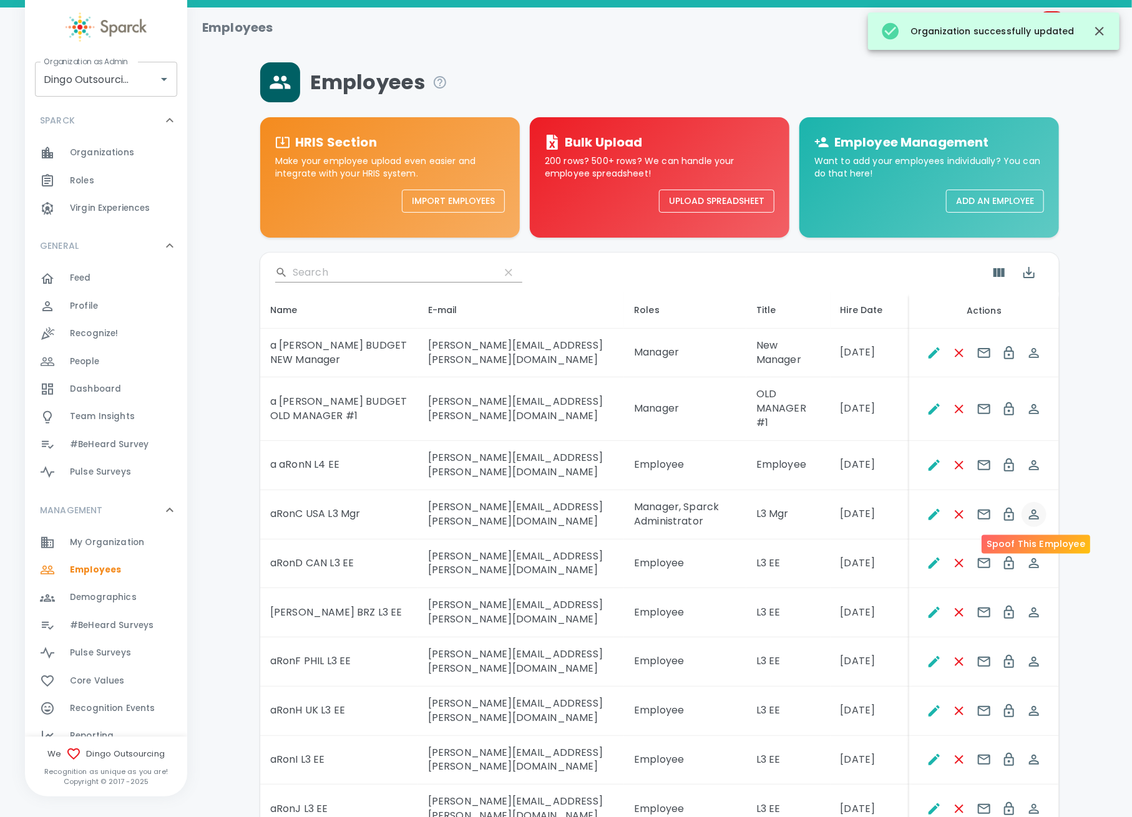
click at [1031, 510] on icon "Spoof This Employee" at bounding box center [1034, 514] width 15 height 15
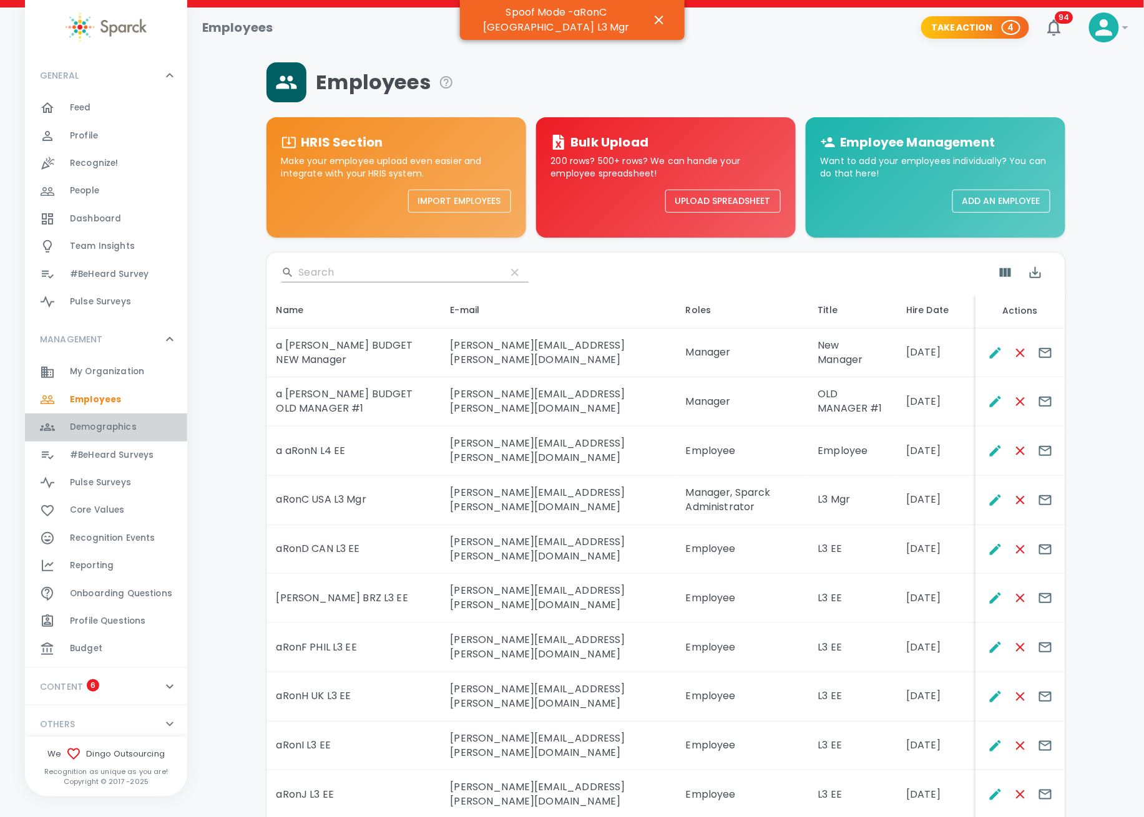
click at [123, 432] on span "Demographics" at bounding box center [103, 427] width 67 height 12
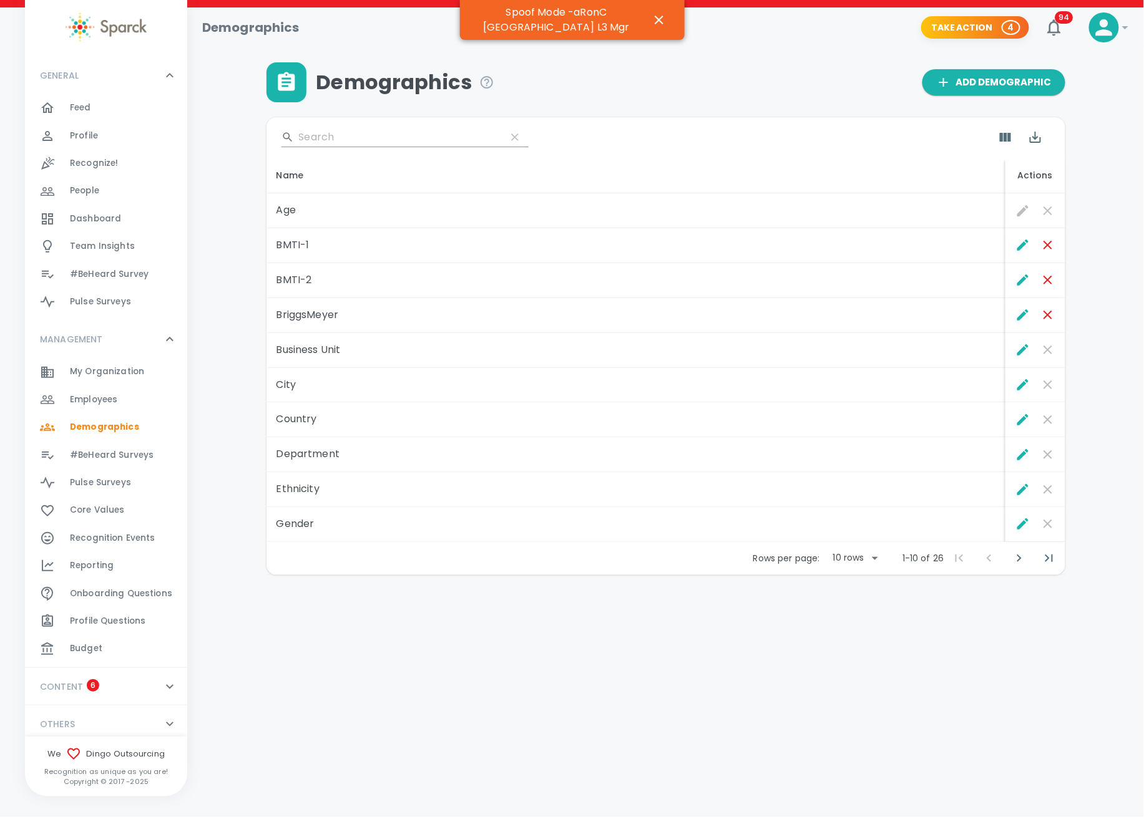
click at [125, 228] on div "Dashboard 0" at bounding box center [106, 218] width 162 height 27
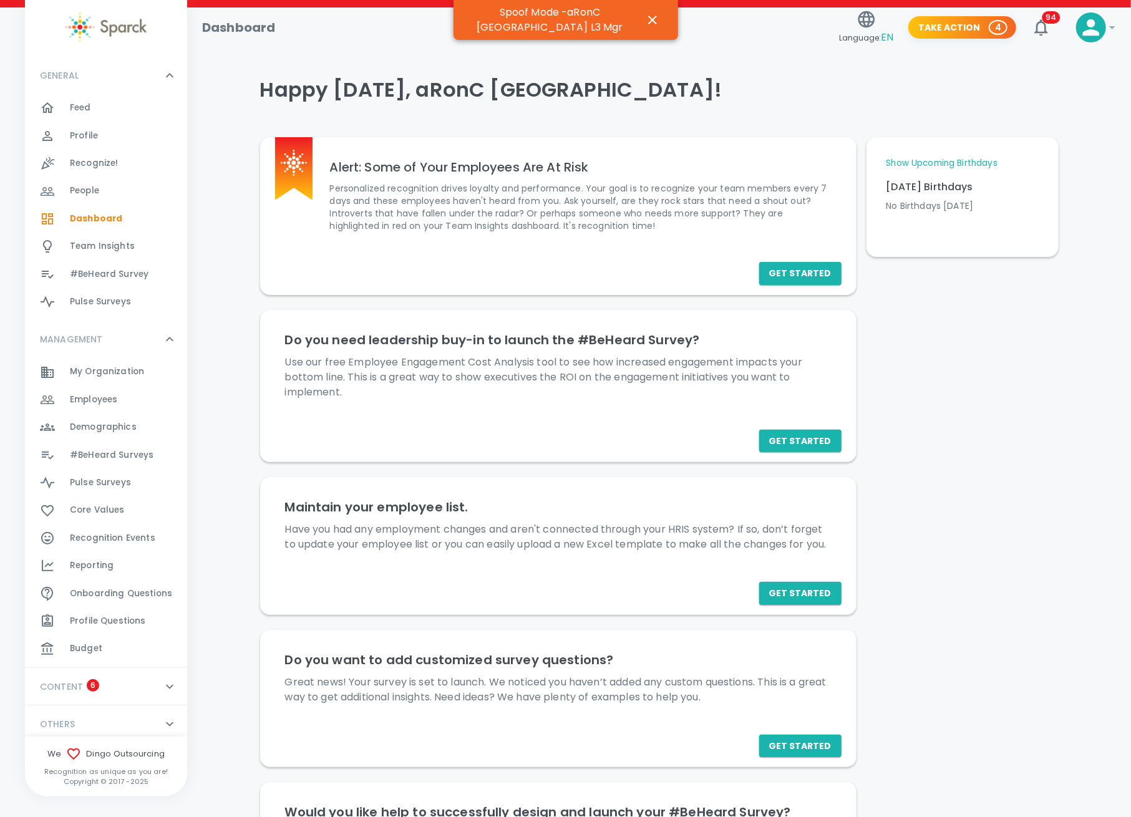
click at [99, 649] on span "Budget" at bounding box center [86, 649] width 32 height 12
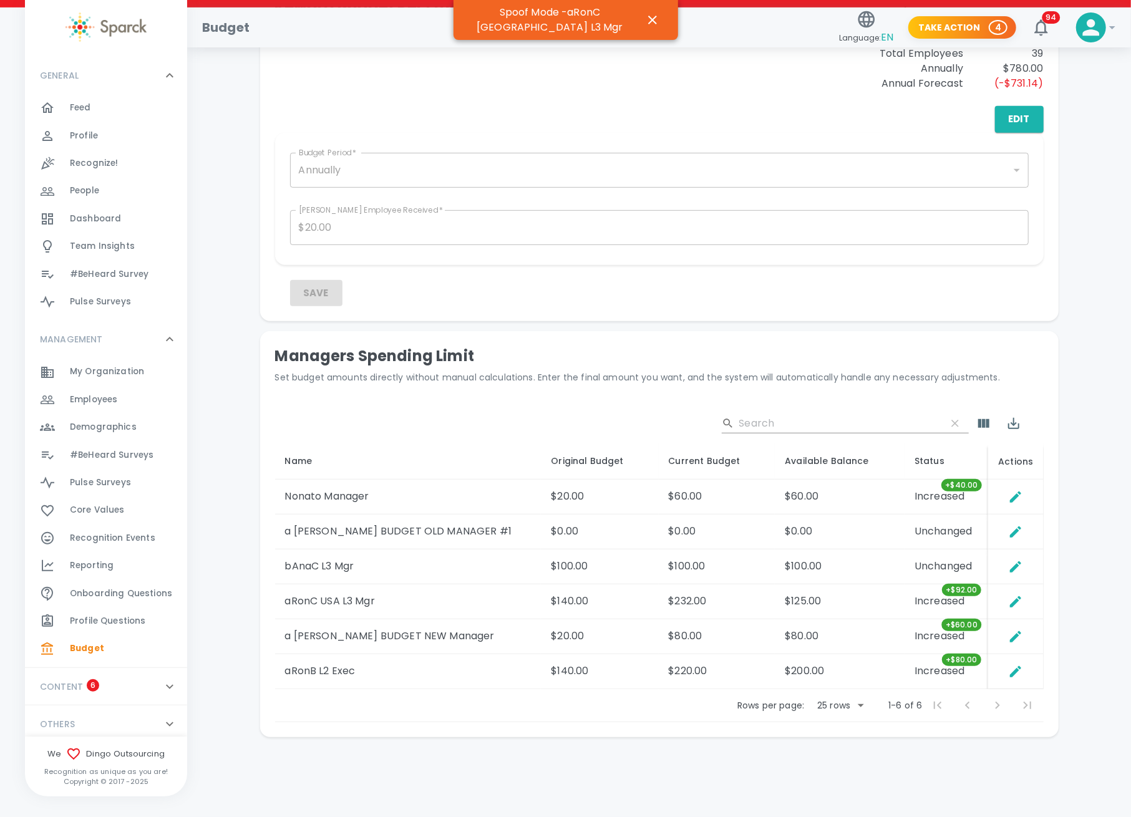
scroll to position [431, 0]
click at [820, 602] on td "$125.00" at bounding box center [840, 602] width 130 height 35
click at [1015, 598] on icon "Set Direct Budget Amount" at bounding box center [1015, 602] width 15 height 15
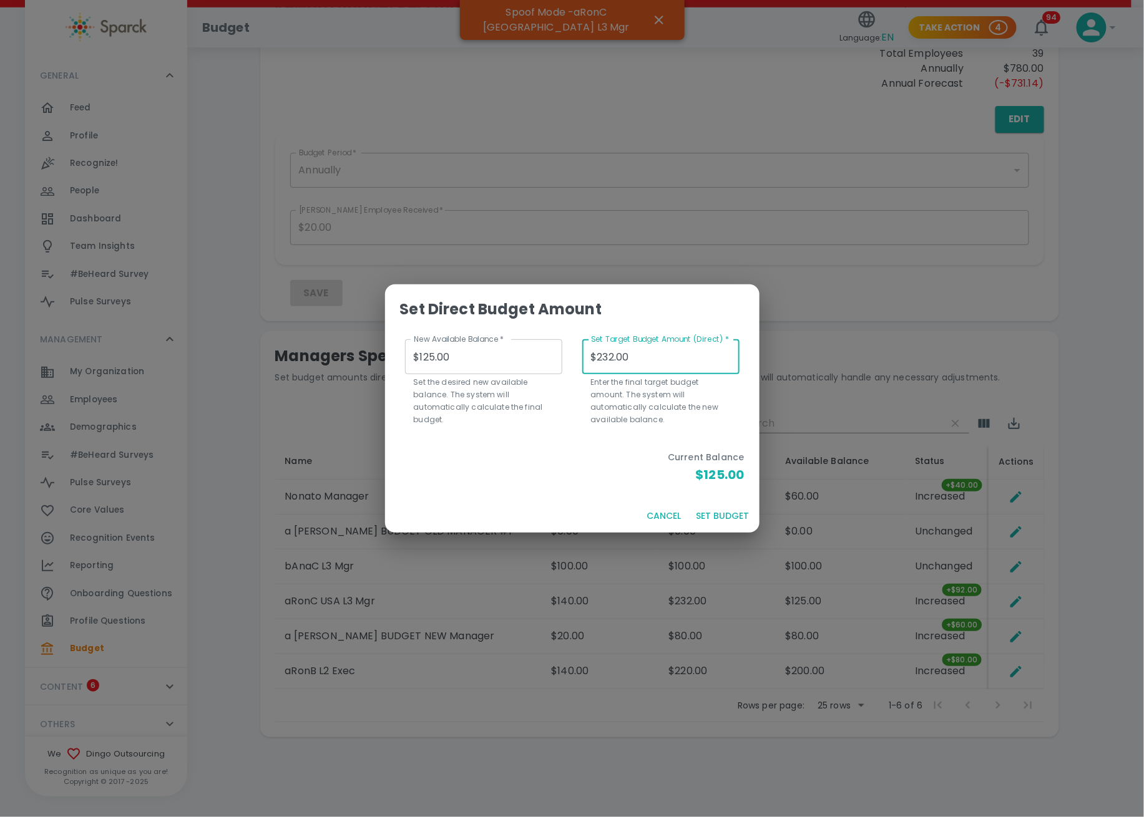
drag, startPoint x: 666, startPoint y: 359, endPoint x: 466, endPoint y: 365, distance: 199.8
click at [467, 365] on div "New Available Balance   * $125.00 New Available Balance   * Set the desired new…" at bounding box center [567, 414] width 384 height 170
type input "-$104.00"
type input "$3.00"
type input "-$72.00"
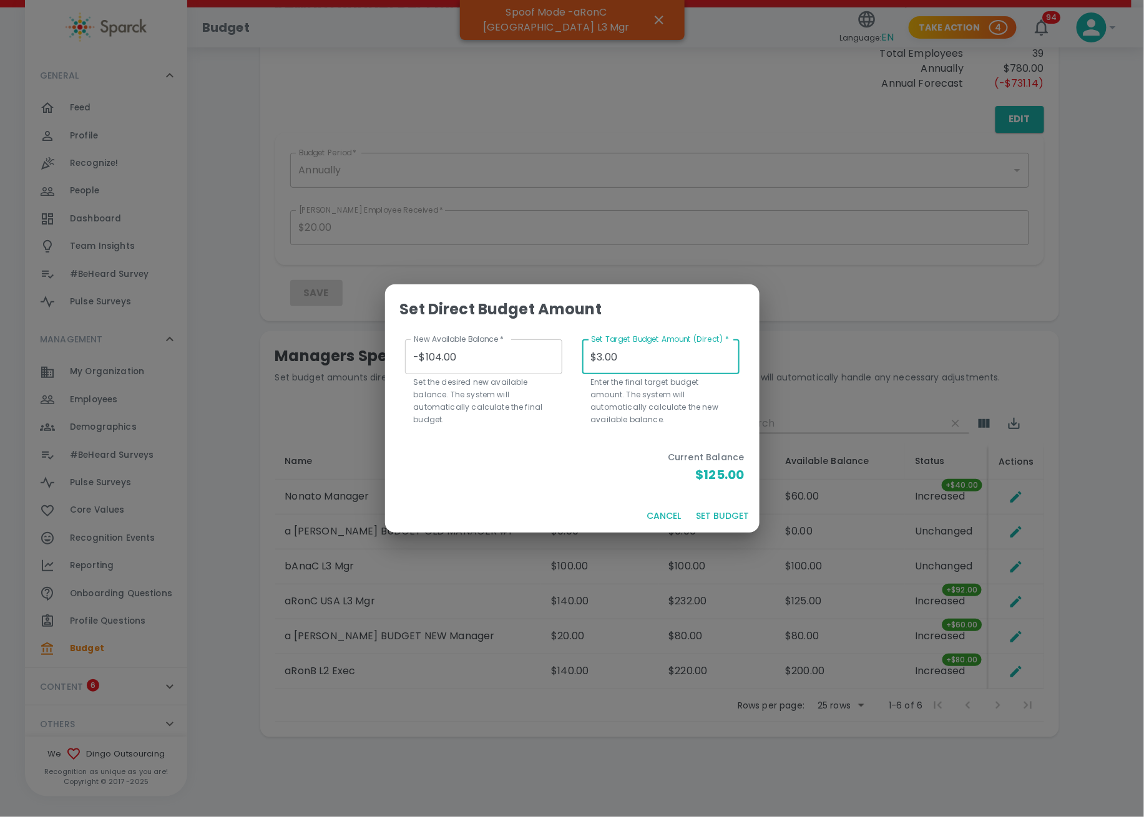
type input "$35.00"
type input "$243.00"
type input "$350.00"
drag, startPoint x: 469, startPoint y: 365, endPoint x: 410, endPoint y: 365, distance: 59.3
click at [410, 365] on input "$243.00" at bounding box center [483, 356] width 157 height 35
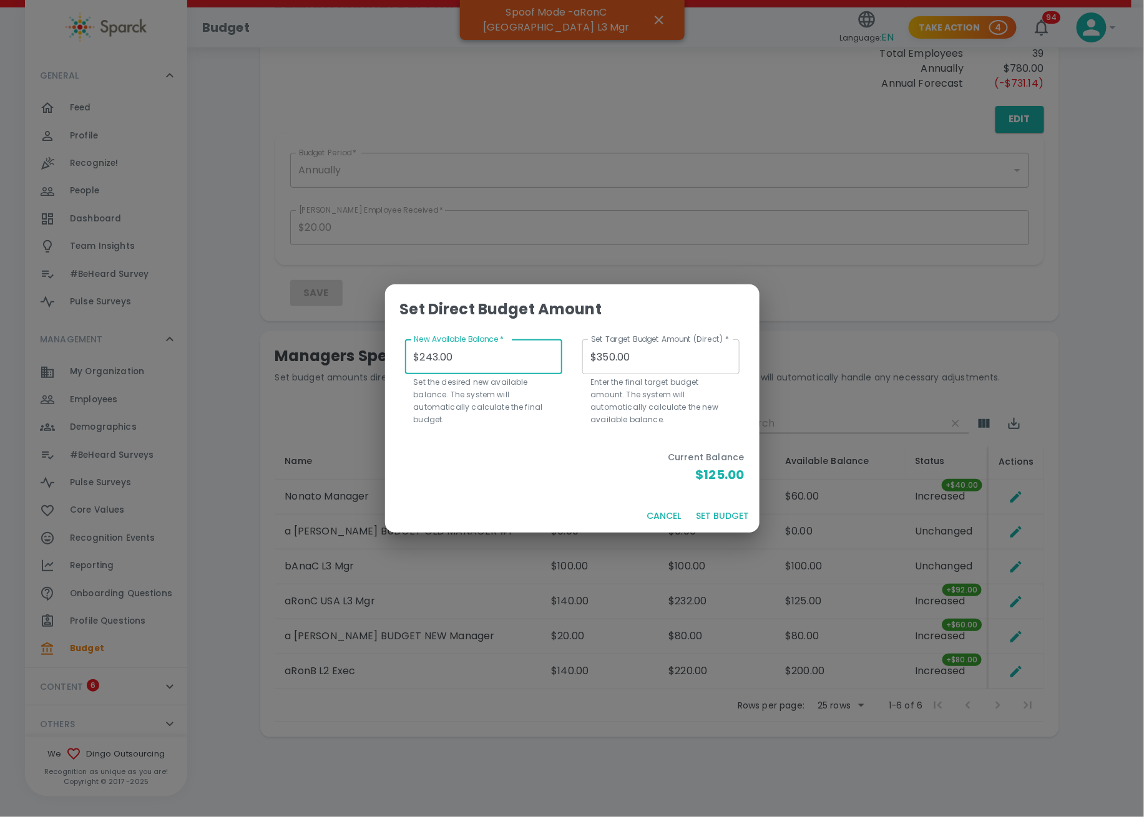
type input "$3.00"
type input "$110.00"
type input "$35.00"
type input "$142.00"
type input "$350.00"
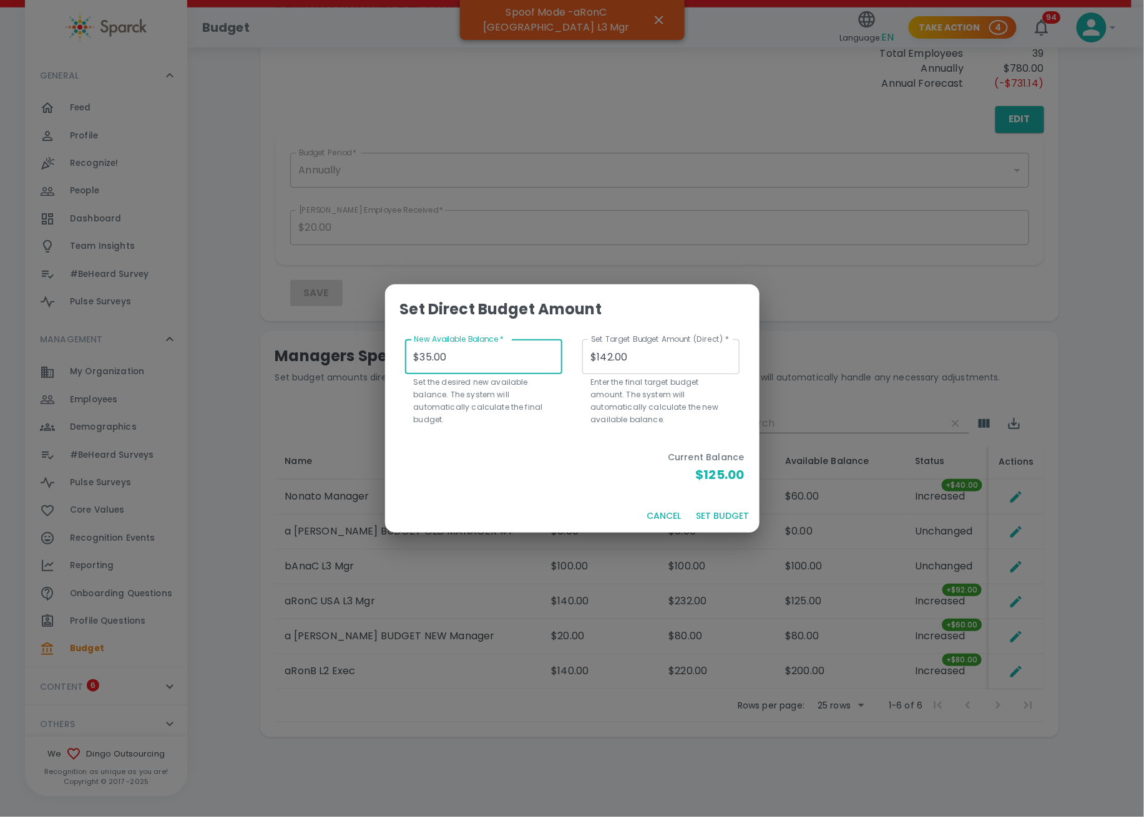
type input "$457.00"
type input "$350.00"
click at [706, 513] on button "SET BUDGET" at bounding box center [722, 516] width 63 height 23
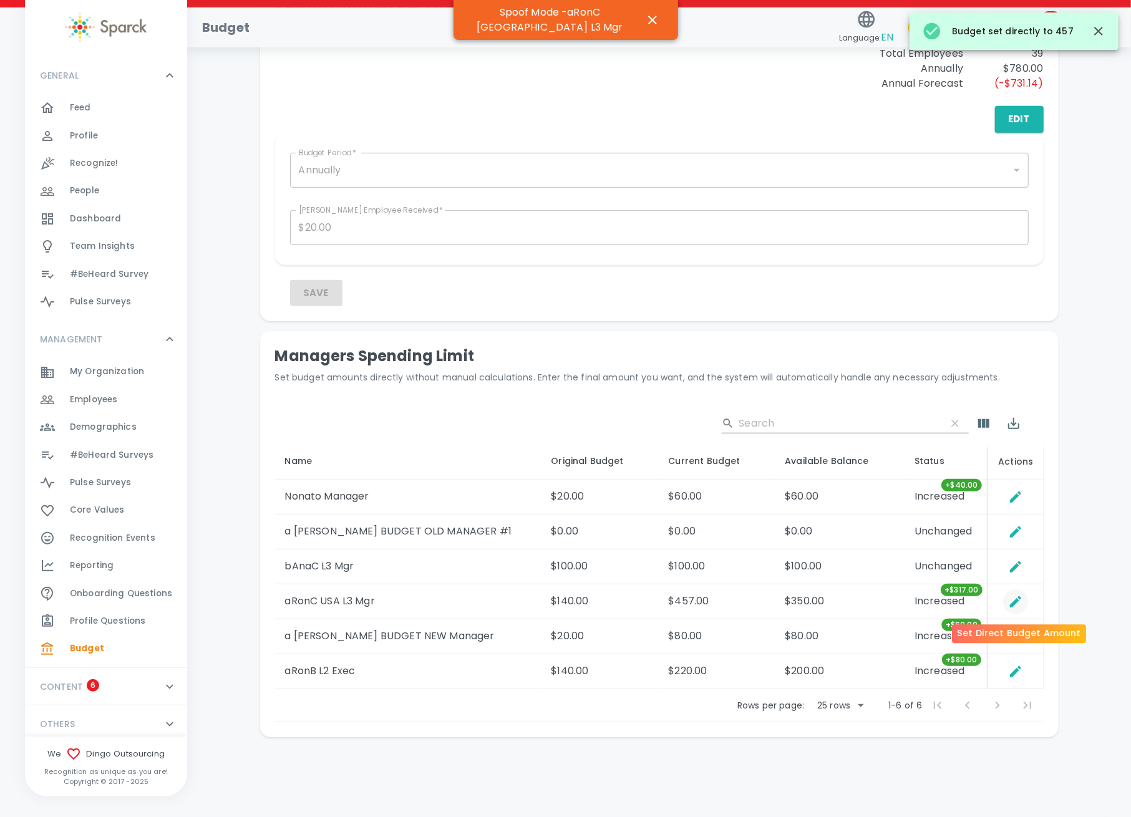
click at [1012, 602] on icon "Set Direct Budget Amount" at bounding box center [1015, 602] width 15 height 15
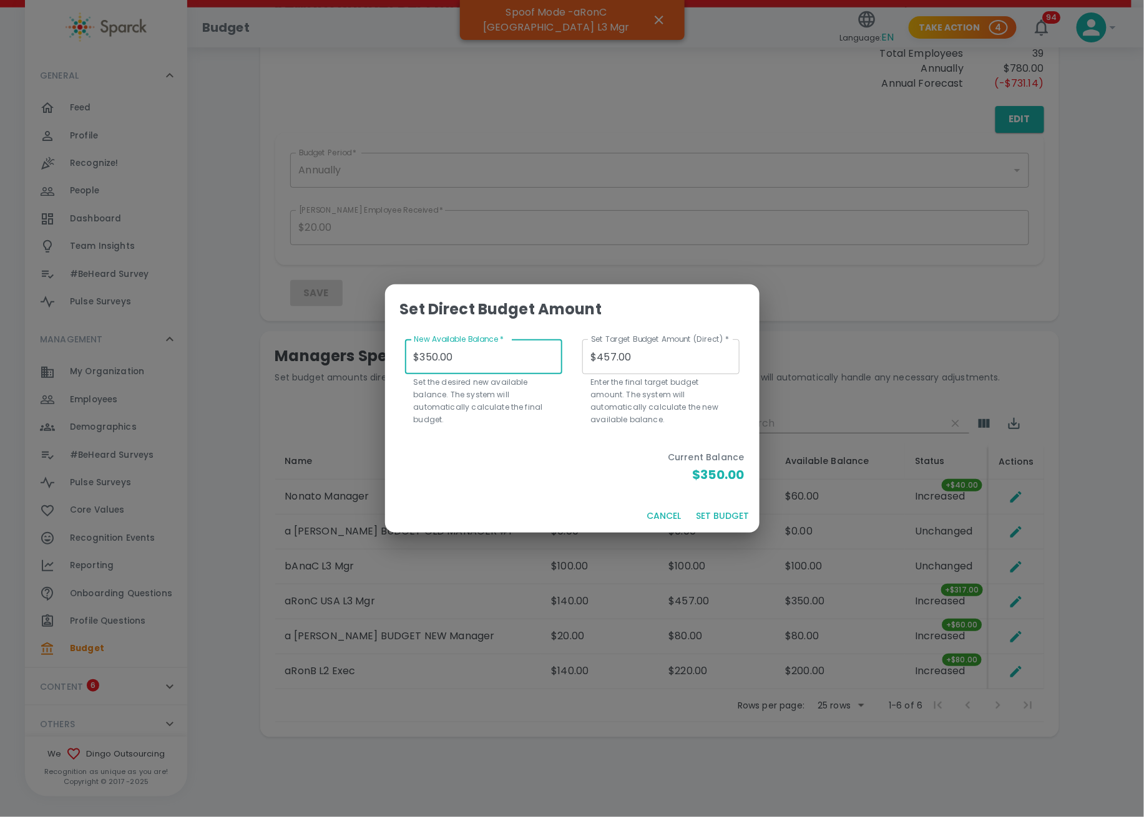
drag, startPoint x: 464, startPoint y: 359, endPoint x: 328, endPoint y: 353, distance: 136.2
click at [328, 353] on div "Set Direct Budget Amount New Available Balance   * $350.00 New Available Balanc…" at bounding box center [572, 408] width 1144 height 817
type input "$1.00"
type input "$108.00"
type input "$12.00"
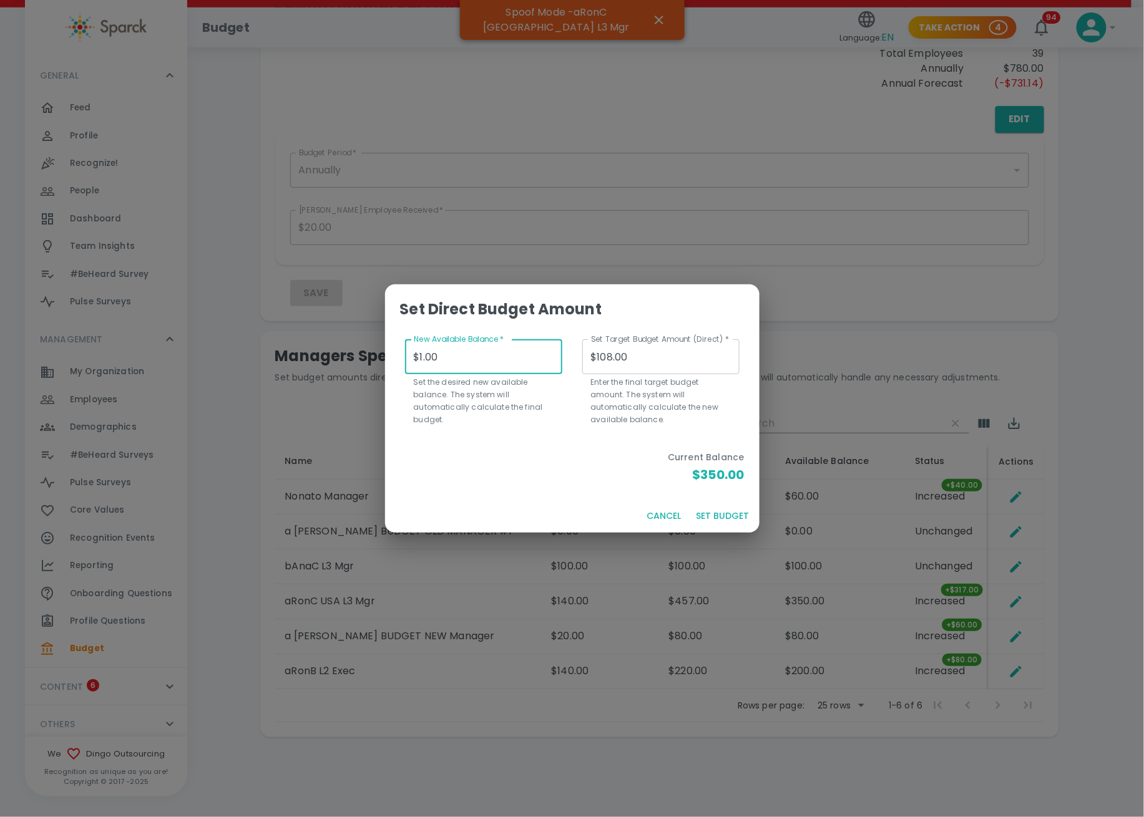
type input "$119.00"
type input "$120.00"
type input "$227.00"
type input "$120.00"
click at [729, 517] on button "SET BUDGET" at bounding box center [722, 516] width 63 height 23
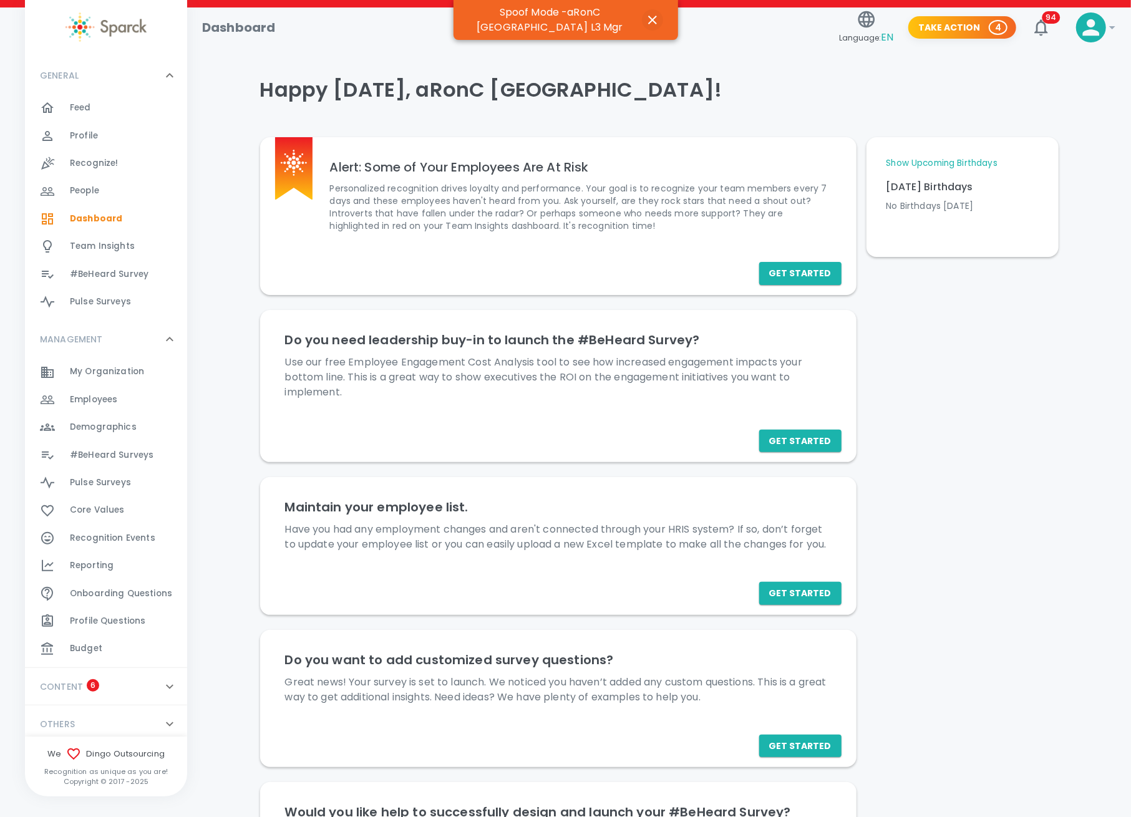
click at [654, 16] on icon "button" at bounding box center [652, 20] width 9 height 9
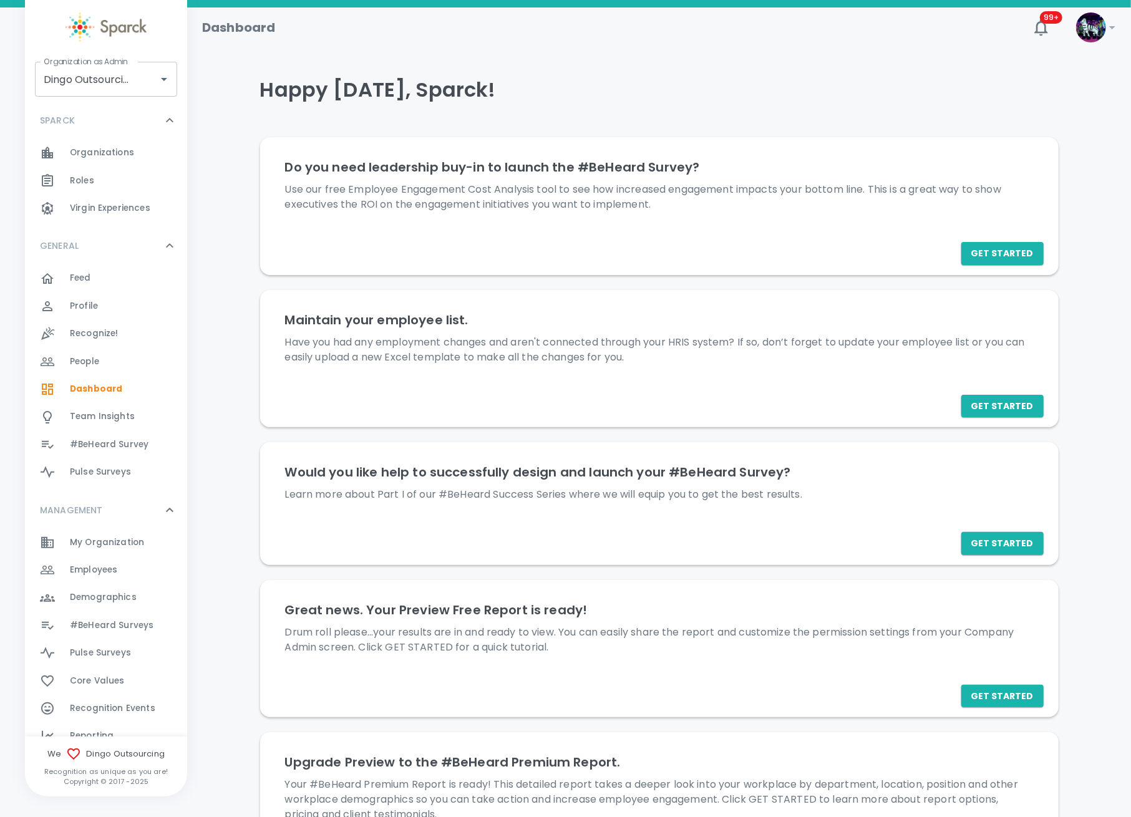
click at [1113, 28] on icon at bounding box center [1113, 27] width 6 height 3
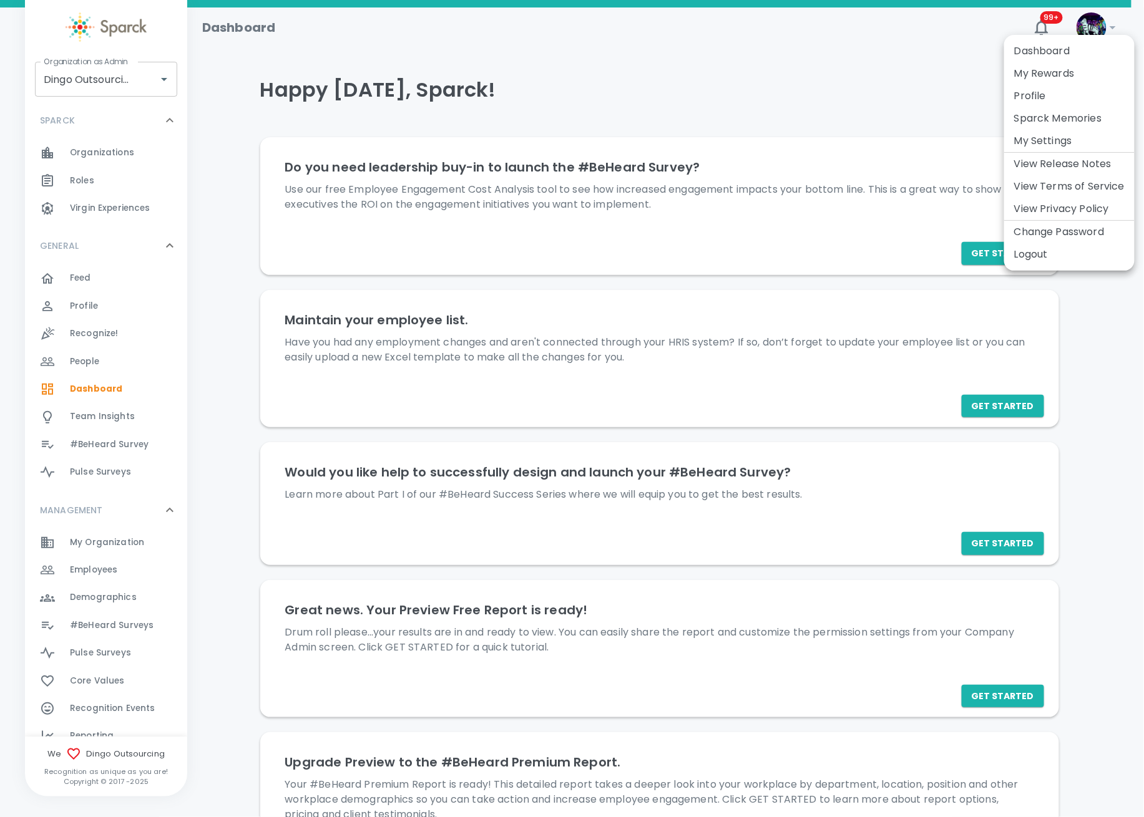
click at [1047, 255] on li "Logout" at bounding box center [1069, 254] width 130 height 22
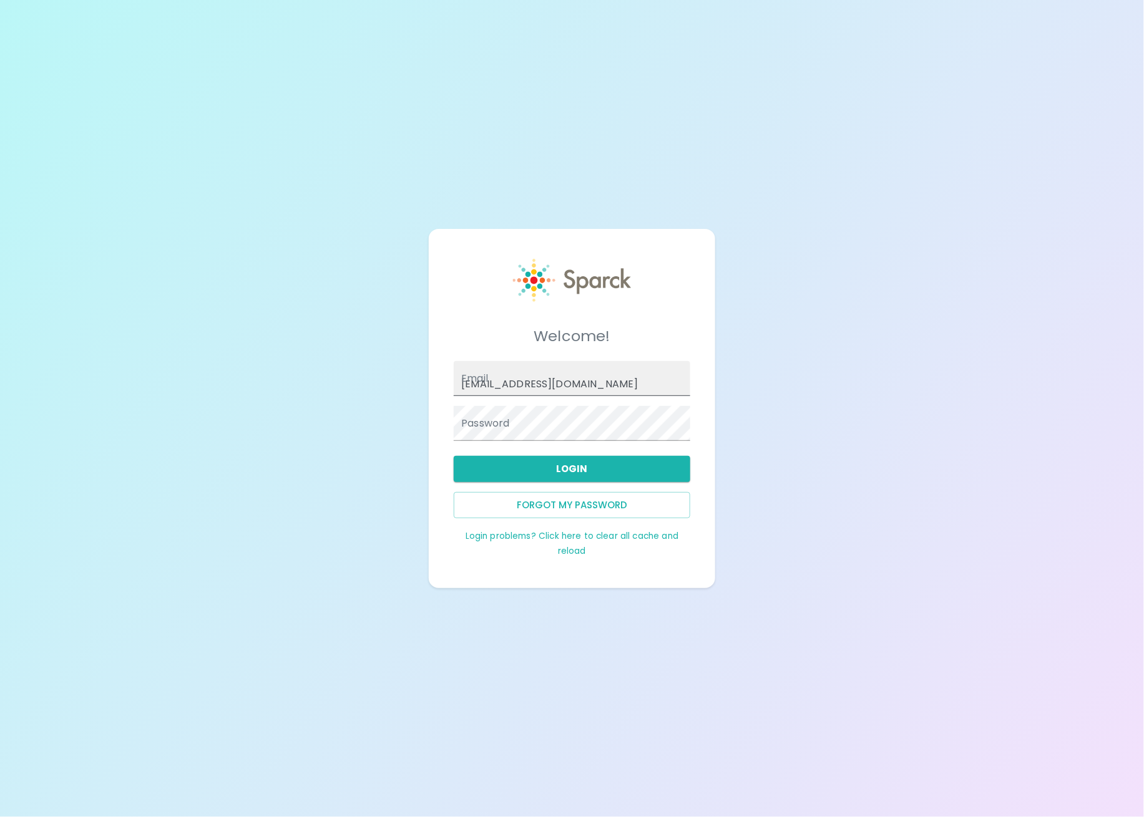
click at [566, 394] on input "[EMAIL_ADDRESS][DOMAIN_NAME]" at bounding box center [572, 378] width 236 height 35
drag, startPoint x: 604, startPoint y: 389, endPoint x: 463, endPoint y: 371, distance: 142.2
click at [463, 371] on div "Email admin@sparckco.com" at bounding box center [572, 378] width 236 height 35
type input "[PERSON_NAME][EMAIL_ADDRESS][PERSON_NAME][DOMAIN_NAME]"
click at [553, 468] on button "Login" at bounding box center [572, 469] width 236 height 26
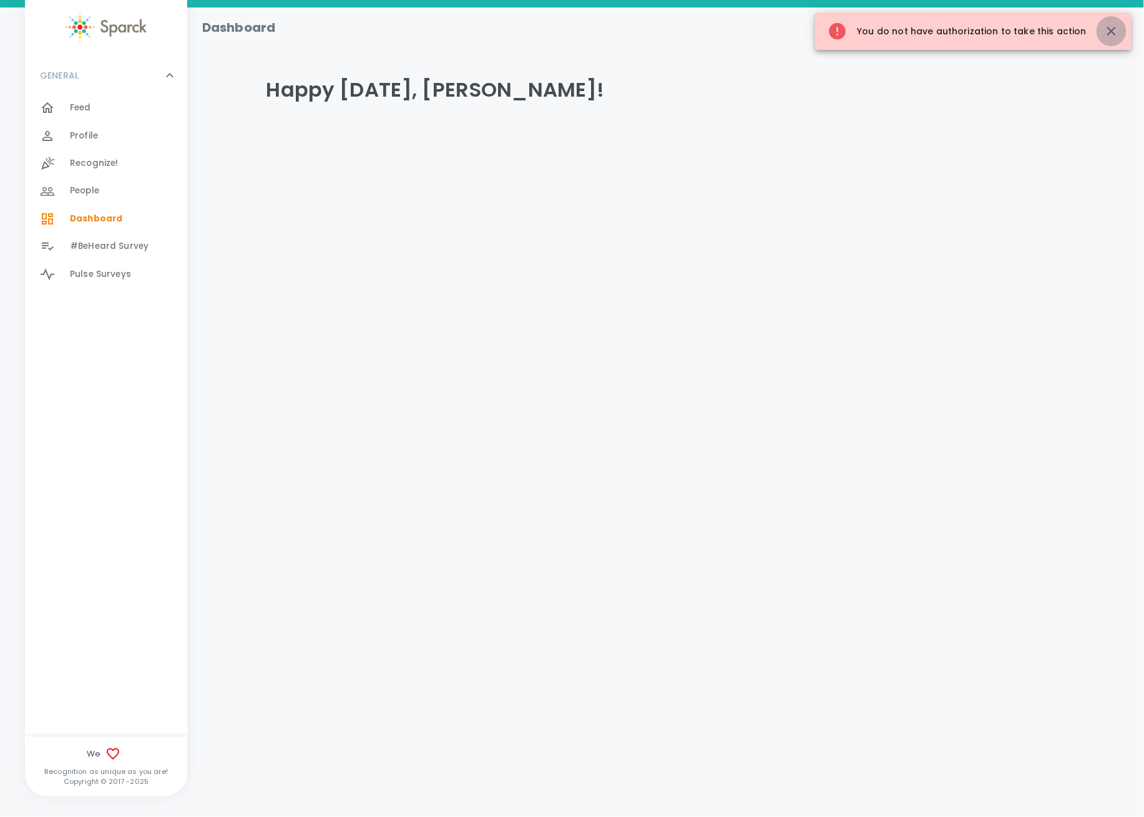
click at [1115, 31] on icon "button" at bounding box center [1111, 31] width 15 height 15
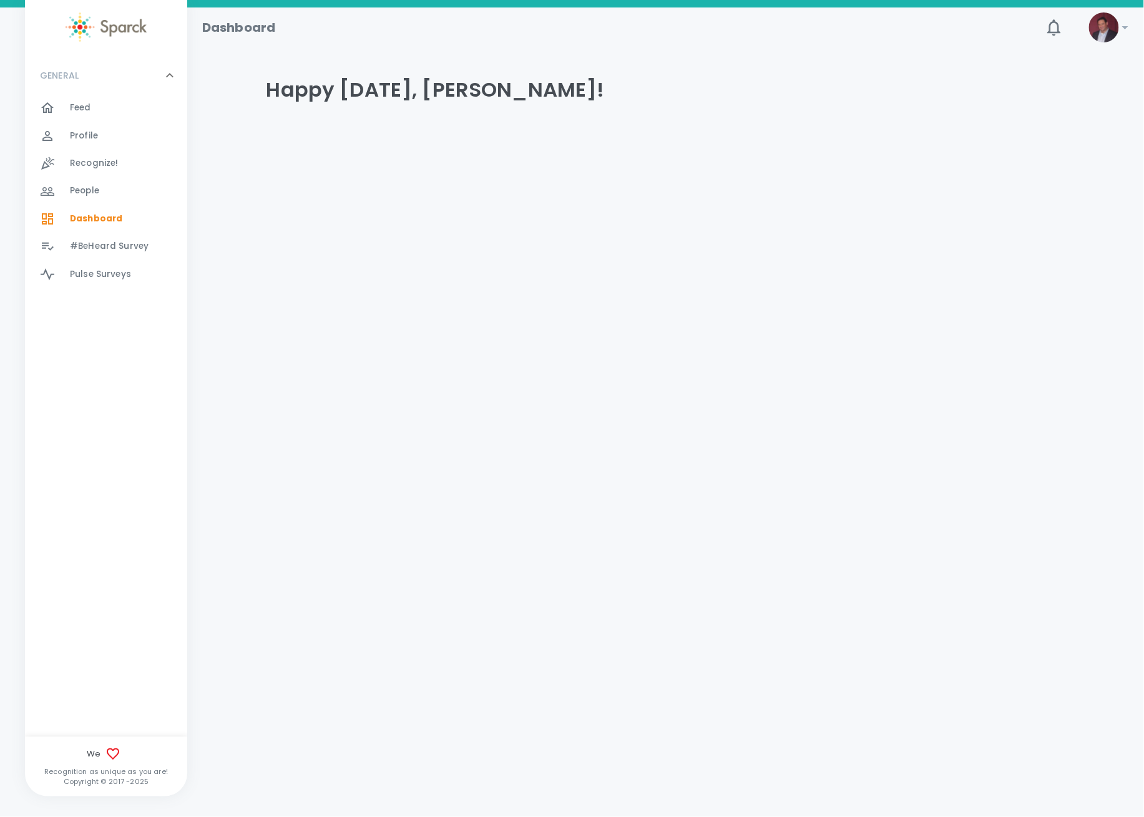
click at [92, 138] on span "Profile" at bounding box center [84, 136] width 28 height 12
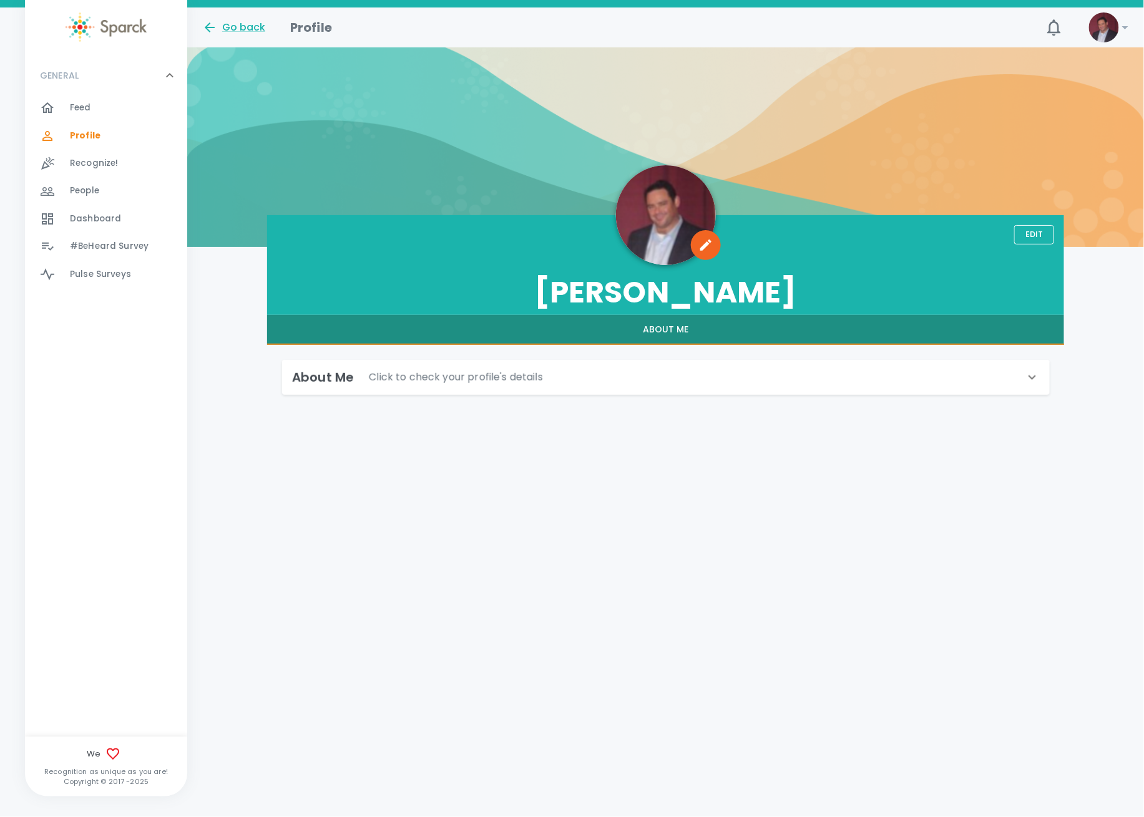
click at [86, 112] on span "Feed" at bounding box center [80, 108] width 21 height 12
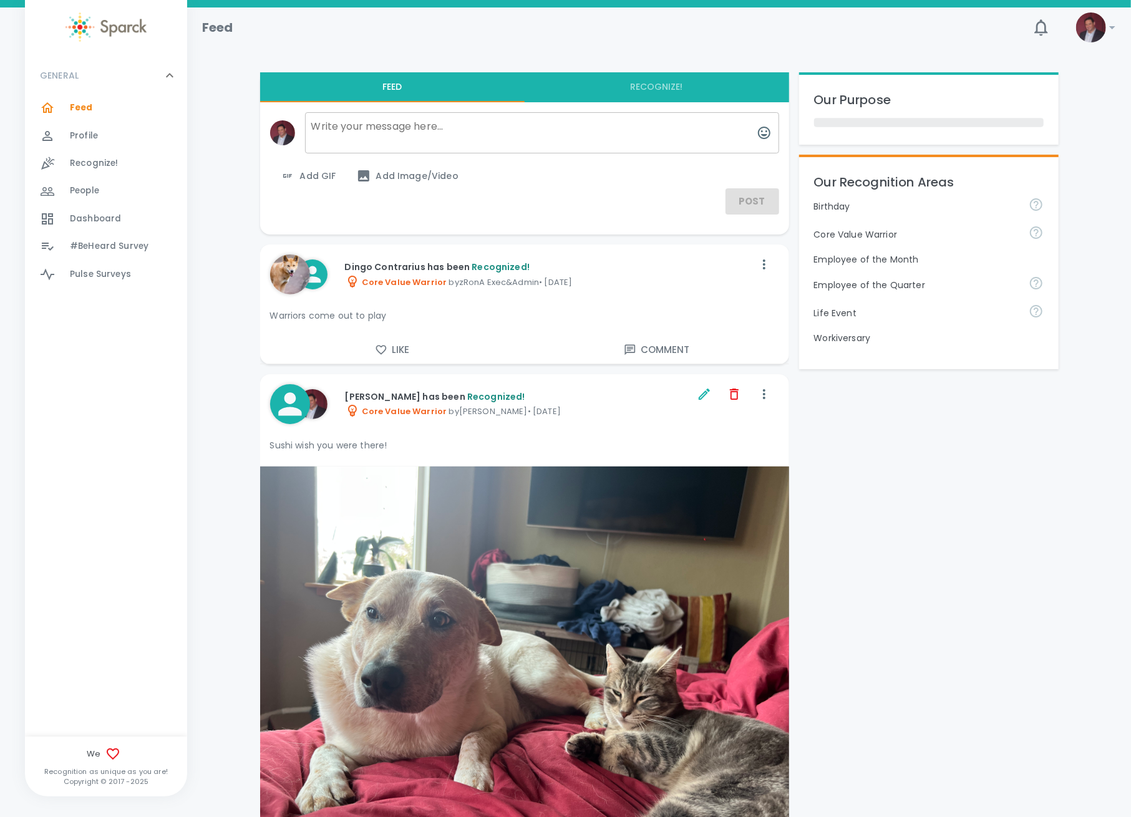
click at [861, 128] on div "Our Purpose" at bounding box center [929, 110] width 260 height 70
click at [94, 130] on span "Profile" at bounding box center [84, 136] width 28 height 12
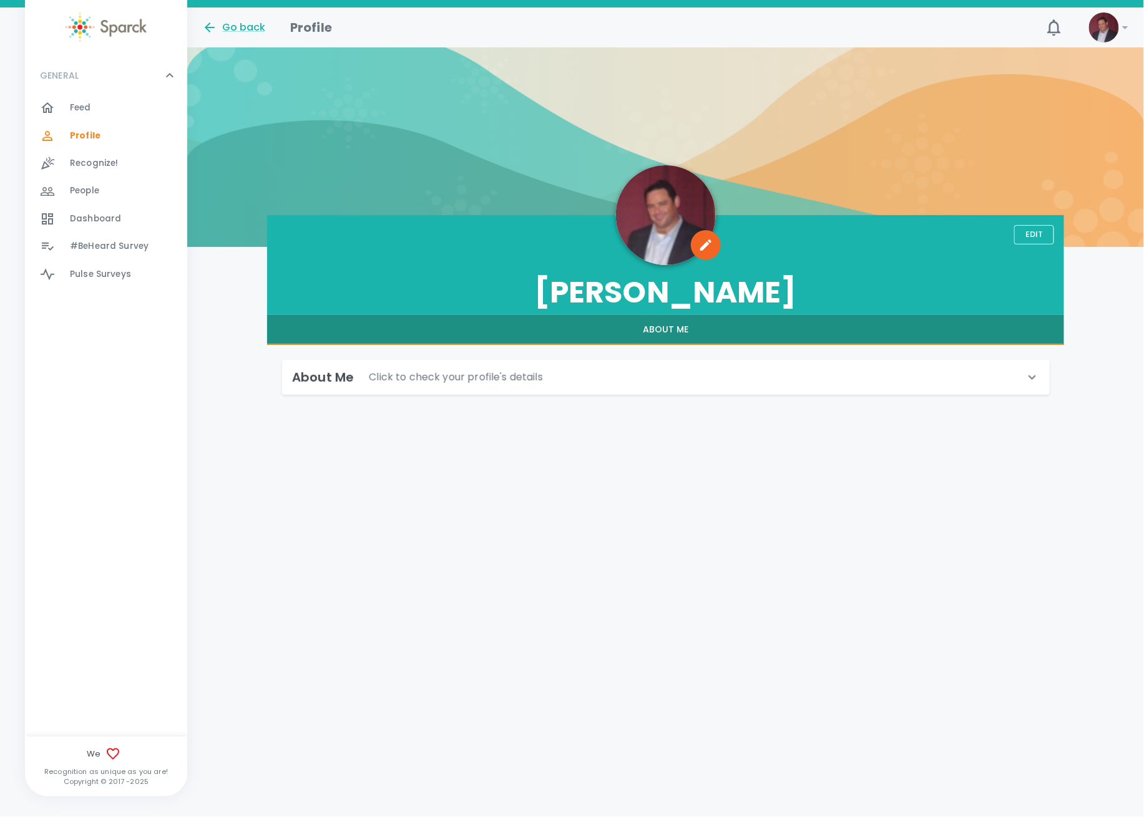
click at [466, 379] on p "Click to check your profile's details" at bounding box center [456, 377] width 174 height 15
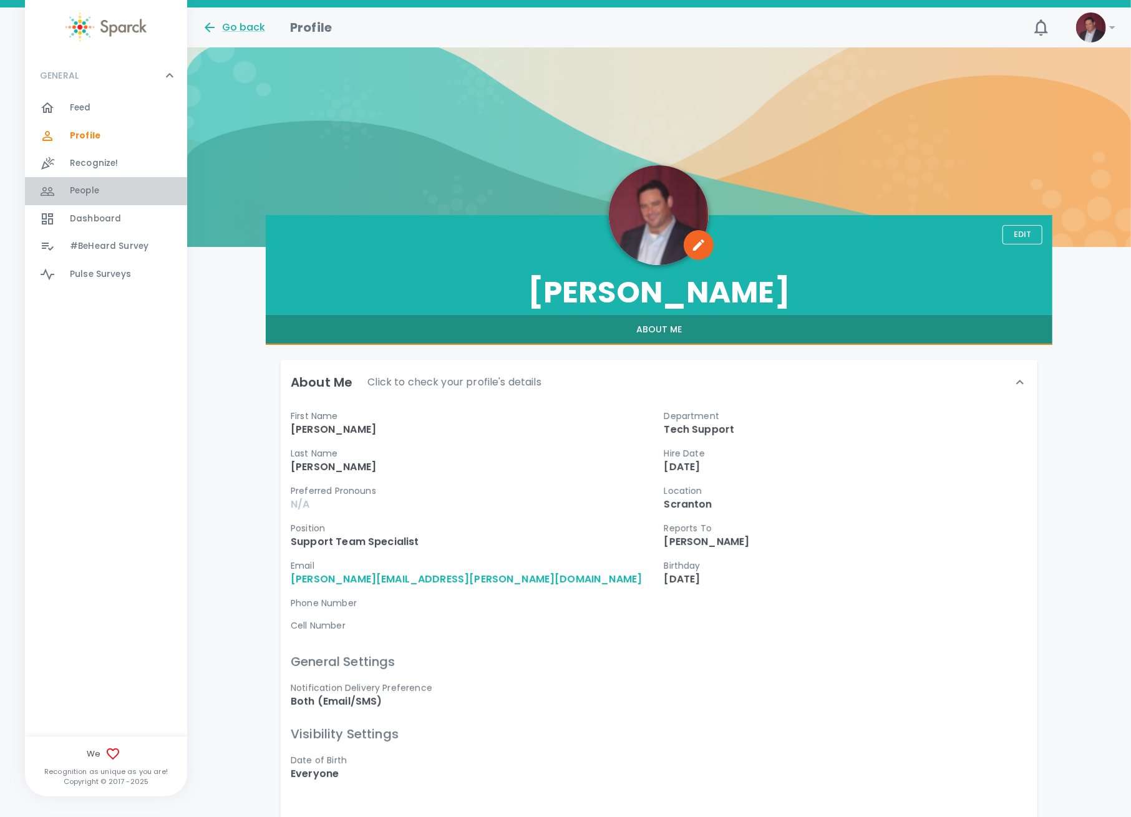
click at [95, 195] on span "People" at bounding box center [84, 191] width 29 height 12
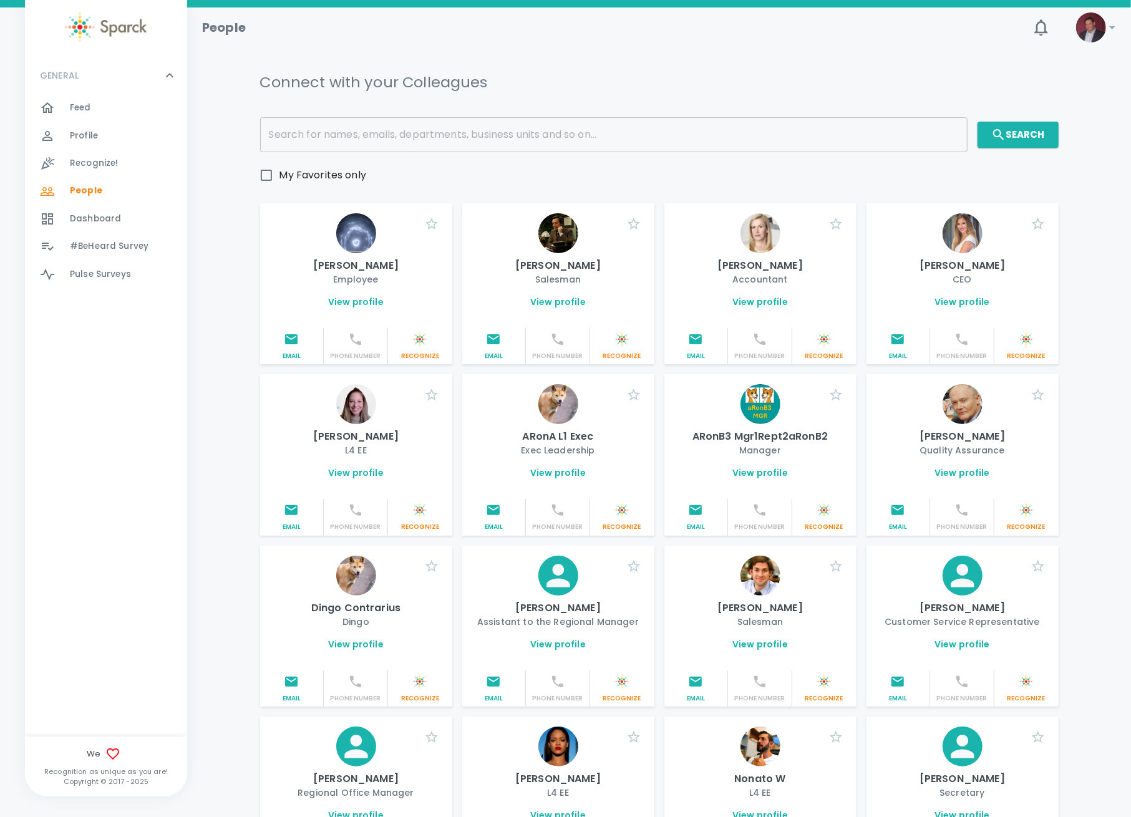
click at [131, 253] on span "#BeHeard Survey 0" at bounding box center [109, 246] width 79 height 17
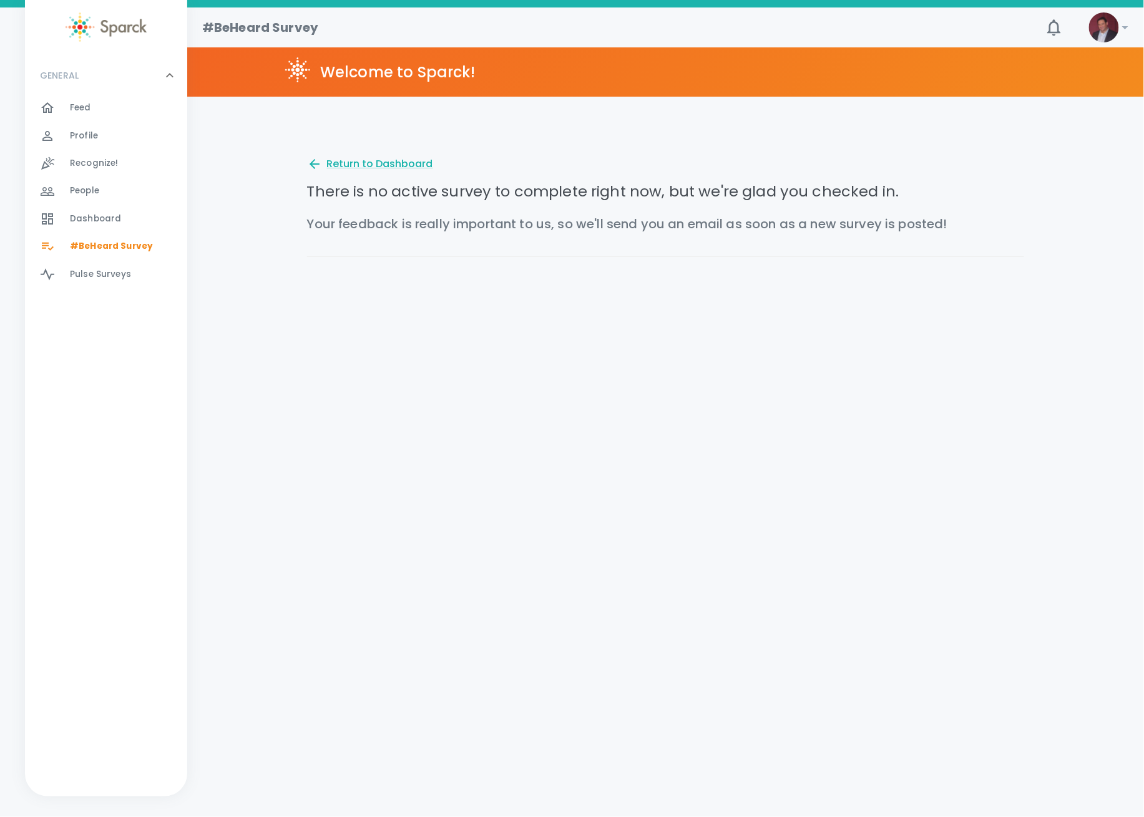
click at [124, 225] on div "Dashboard 0" at bounding box center [128, 218] width 117 height 17
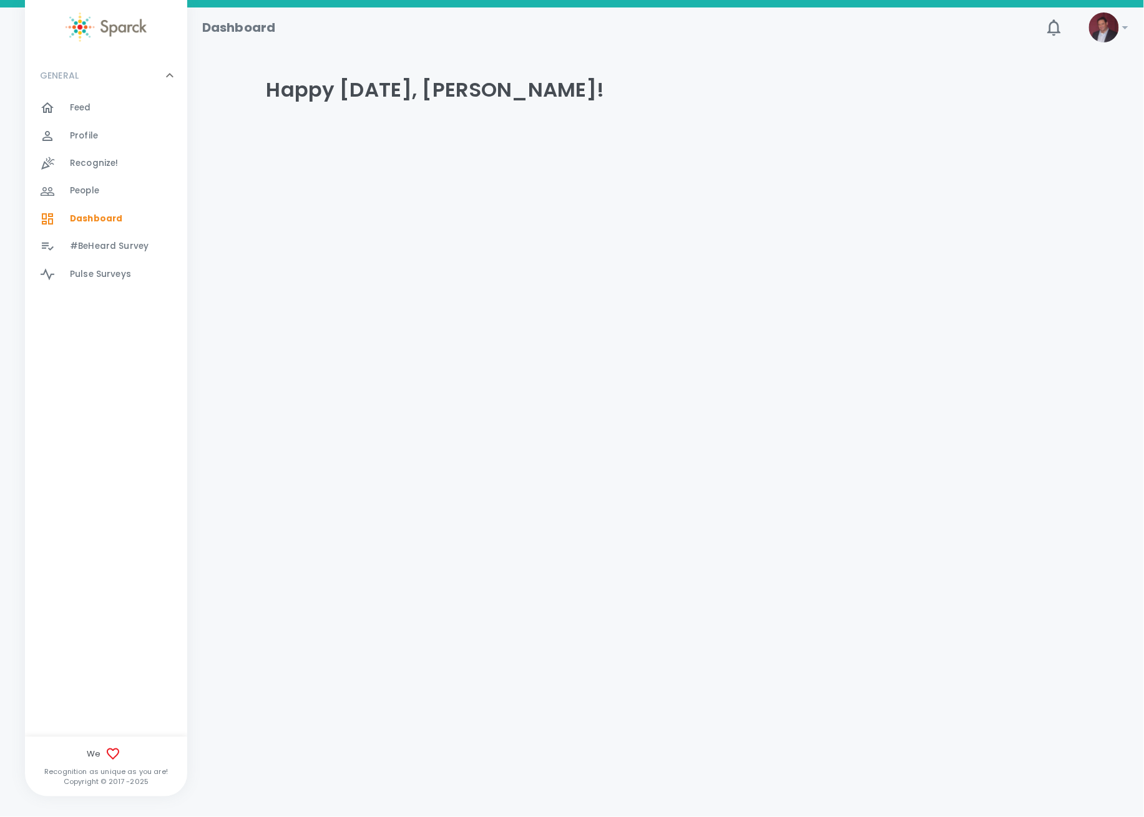
click at [110, 198] on div "People 0" at bounding box center [128, 190] width 117 height 17
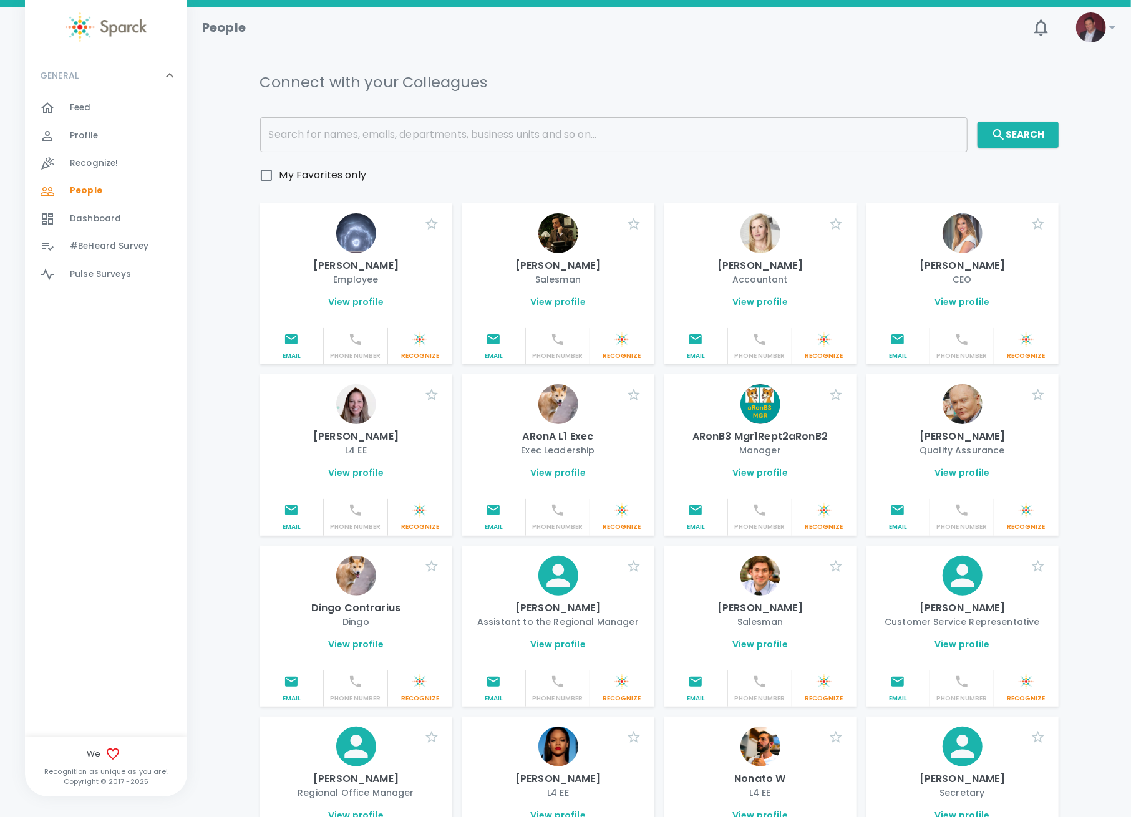
click at [110, 165] on span "Recognize!" at bounding box center [94, 163] width 49 height 12
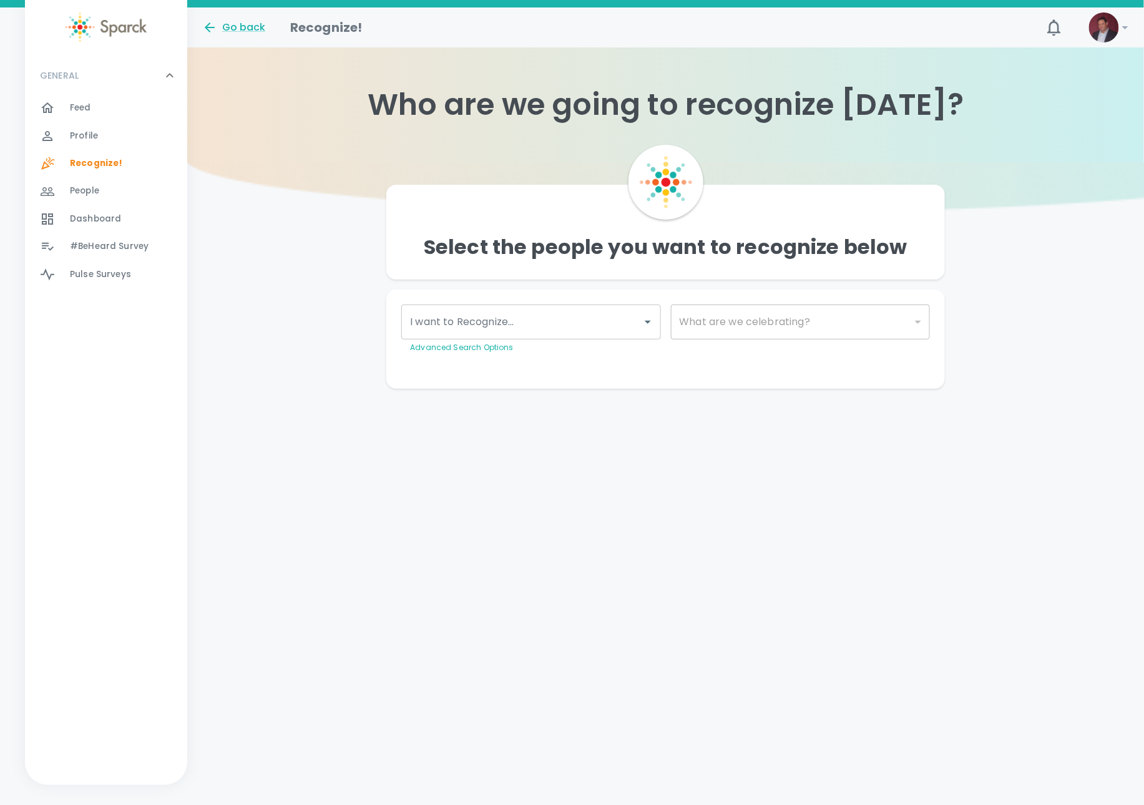
click at [92, 130] on span "Profile" at bounding box center [84, 136] width 28 height 12
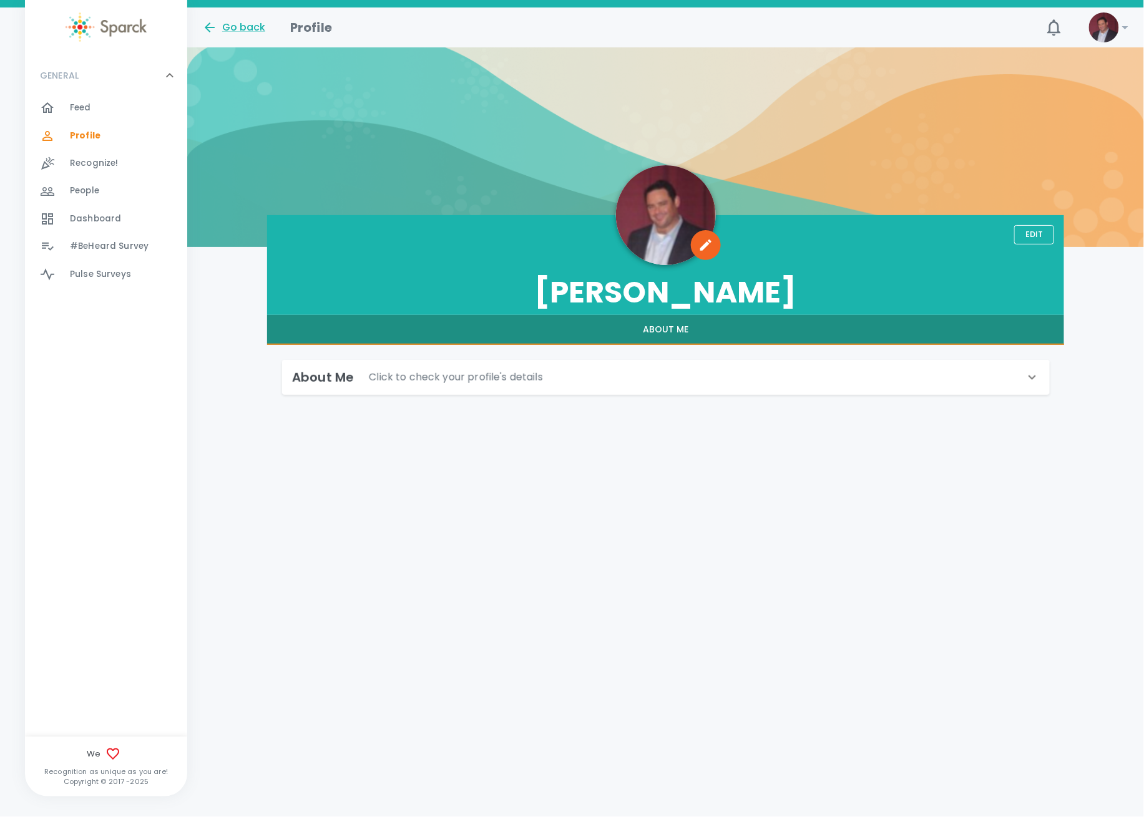
click at [394, 391] on div "About Me Click to check your profile's details" at bounding box center [666, 377] width 768 height 35
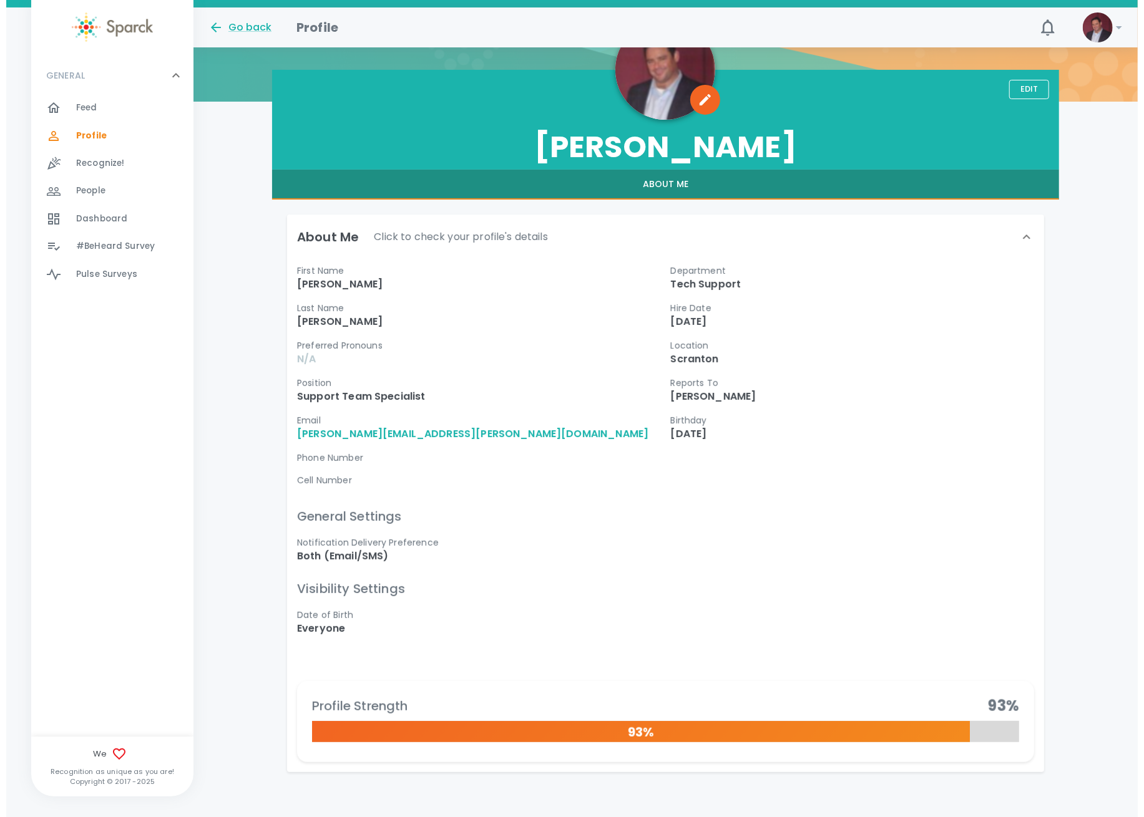
scroll to position [165, 0]
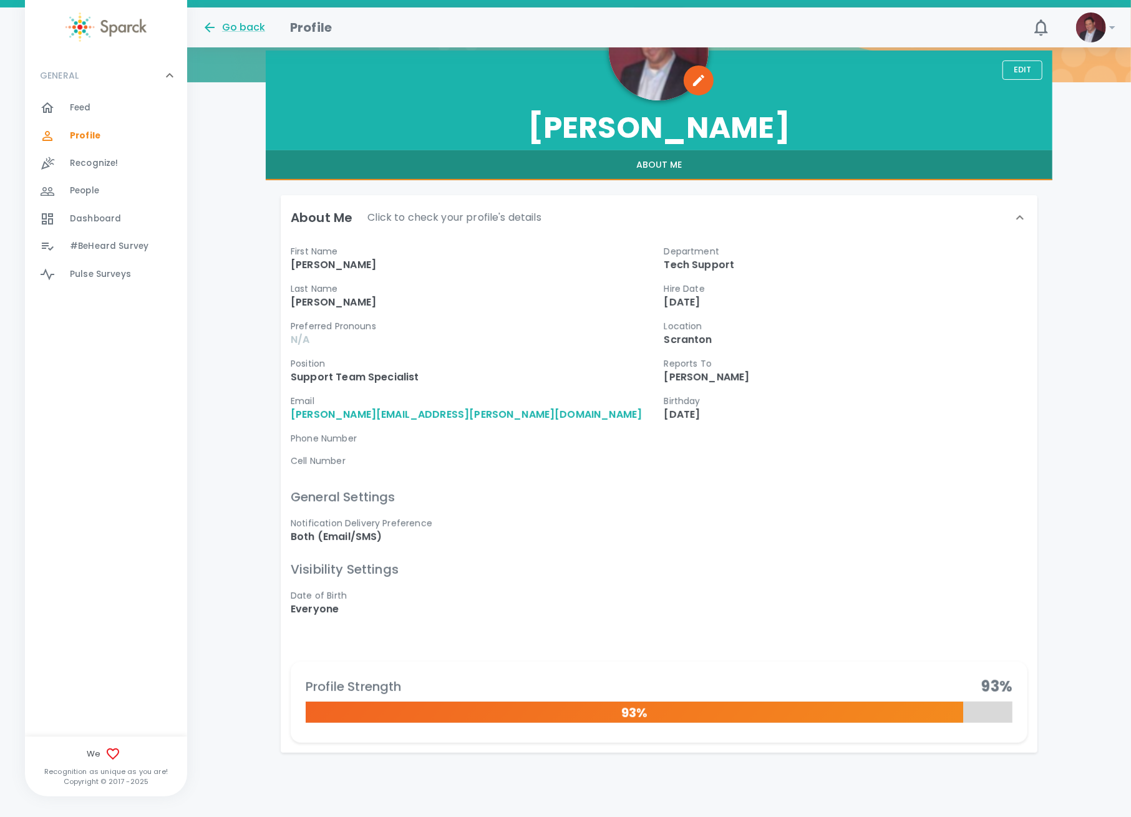
click at [1106, 34] on icon at bounding box center [1112, 27] width 15 height 15
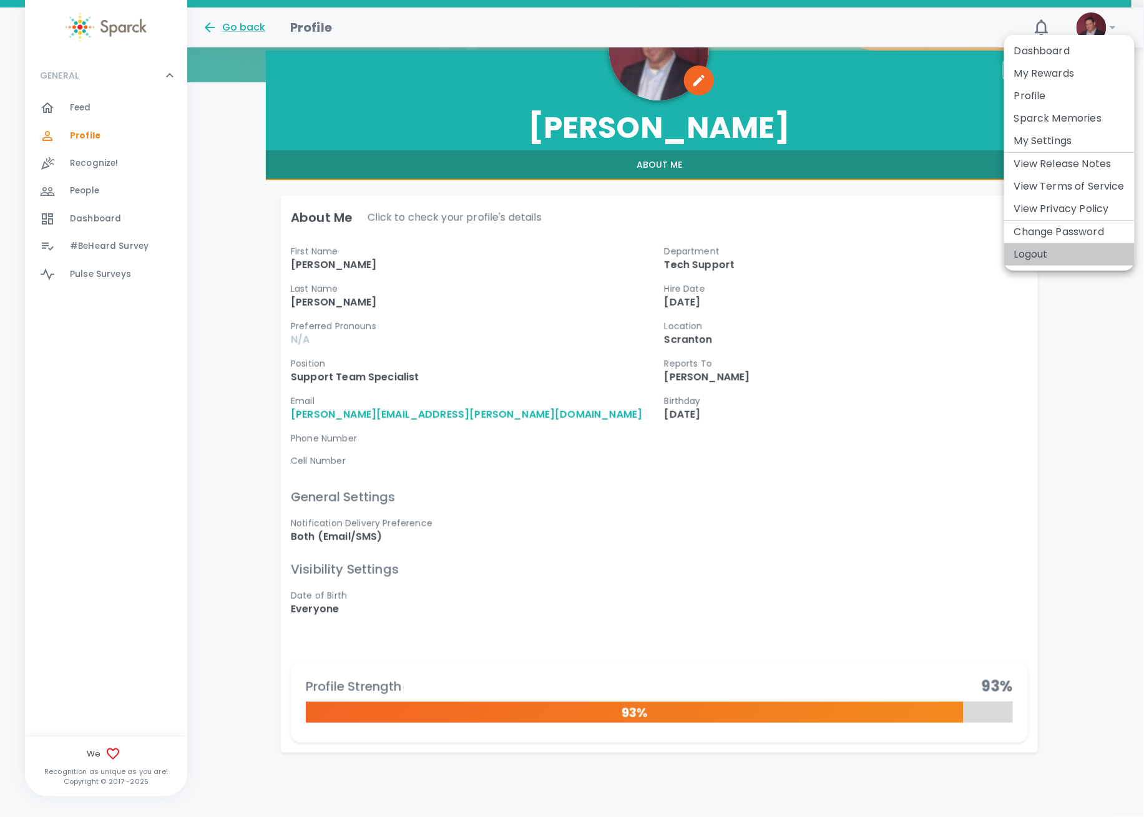
click at [1052, 260] on li "Logout" at bounding box center [1069, 254] width 130 height 22
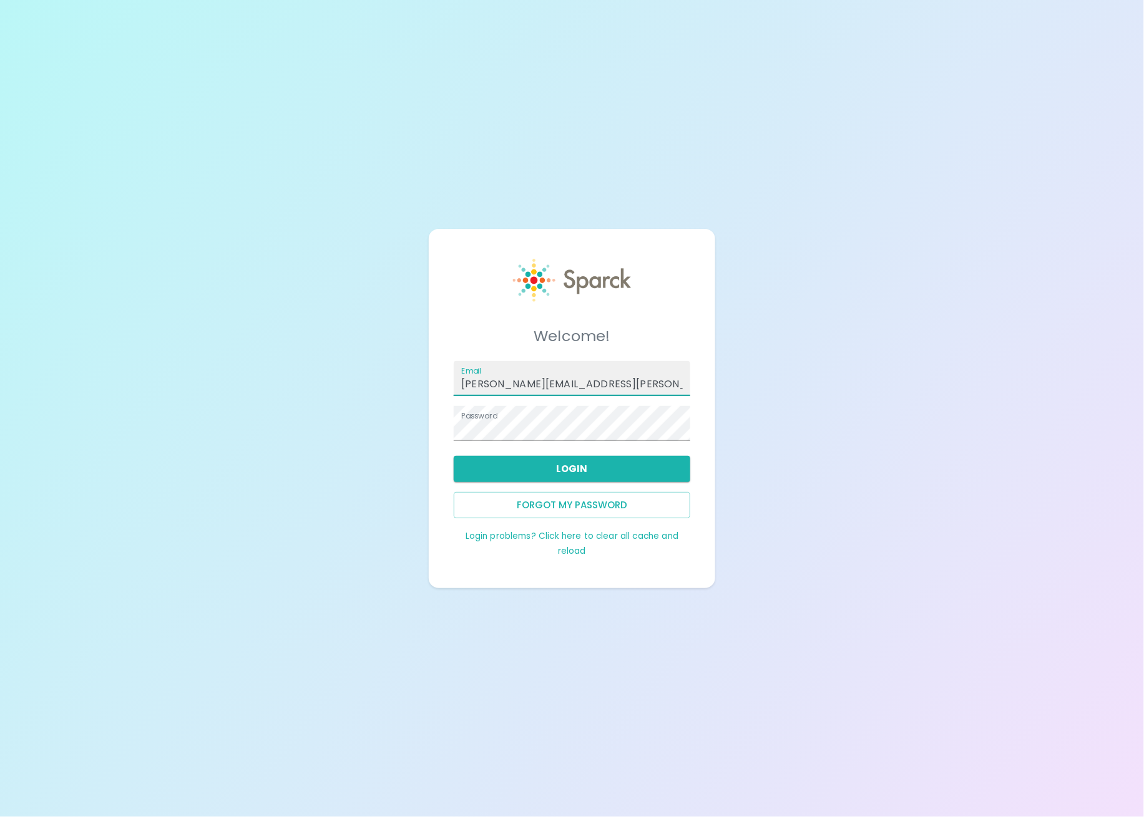
click at [613, 387] on input "[PERSON_NAME][EMAIL_ADDRESS][PERSON_NAME][DOMAIN_NAME]" at bounding box center [572, 378] width 236 height 35
type input "[EMAIL_ADDRESS][DOMAIN_NAME]"
click at [572, 471] on button "Login" at bounding box center [572, 469] width 236 height 26
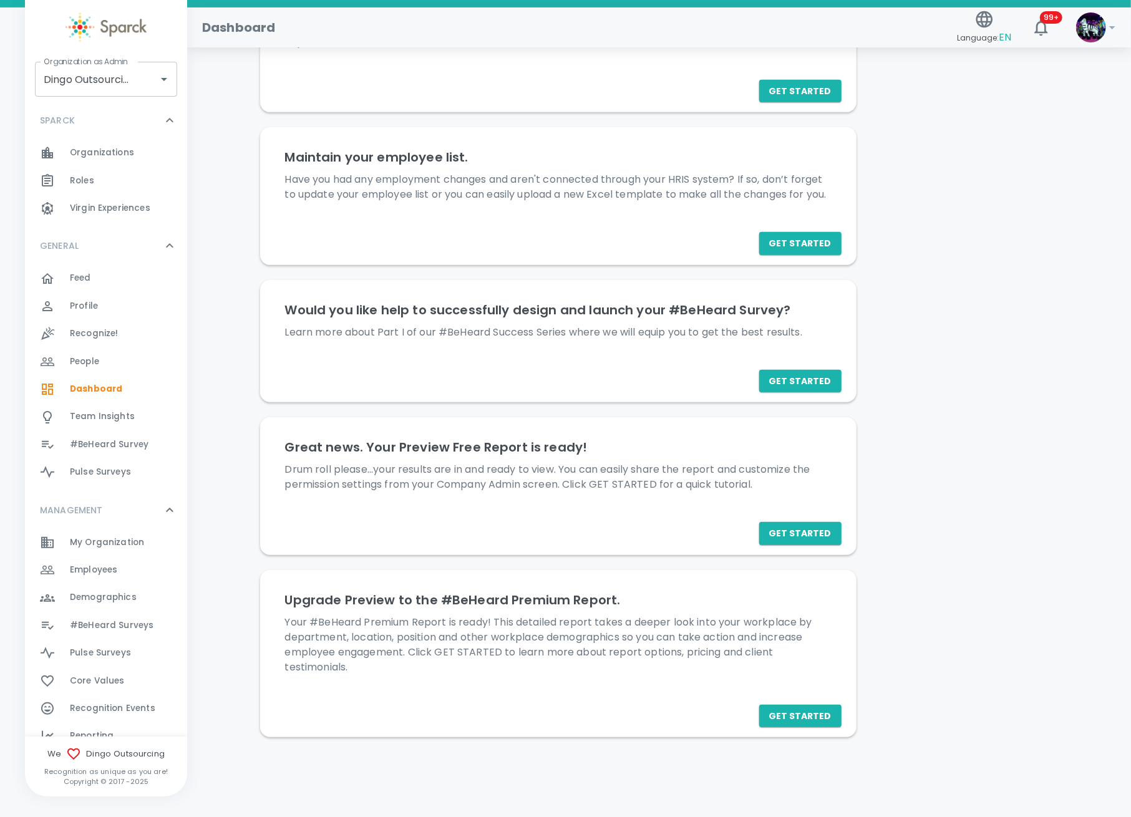
scroll to position [364, 0]
click at [107, 165] on div "Organizations 0" at bounding box center [106, 152] width 162 height 27
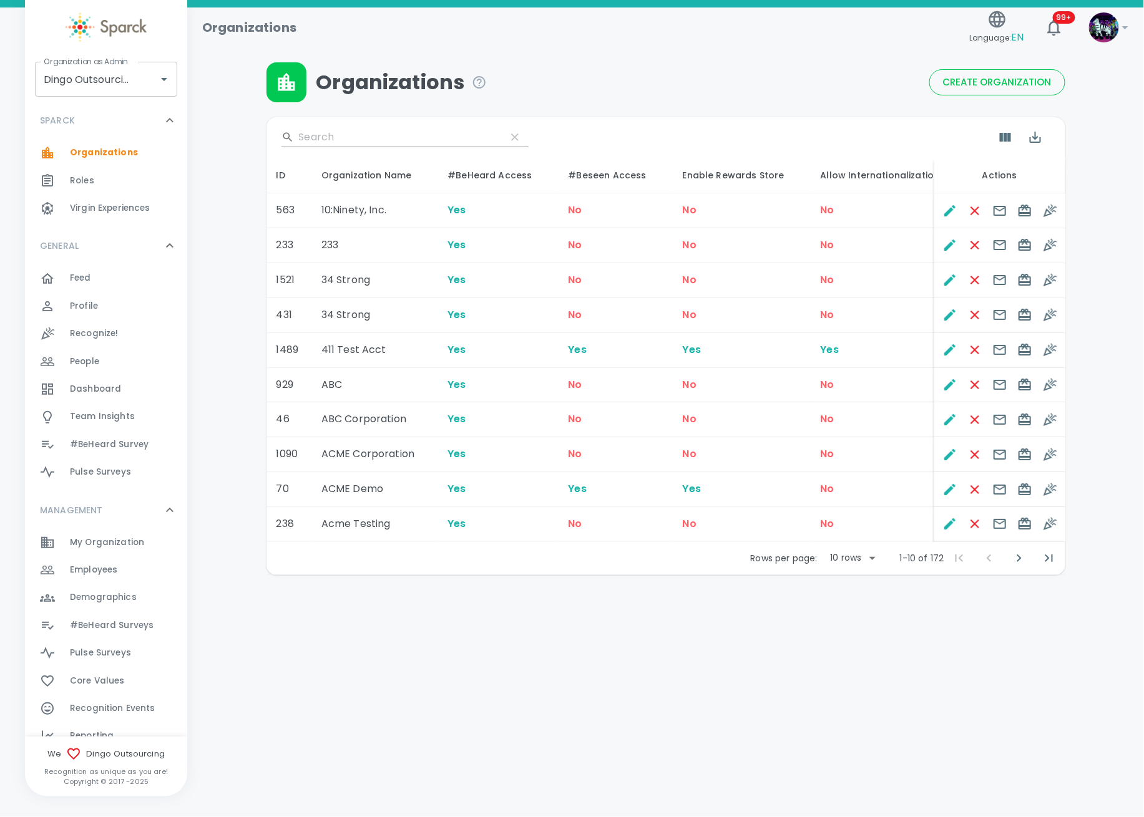
click at [366, 126] on div "​" at bounding box center [665, 137] width 799 height 40
click at [361, 136] on input "Search" at bounding box center [397, 137] width 197 height 20
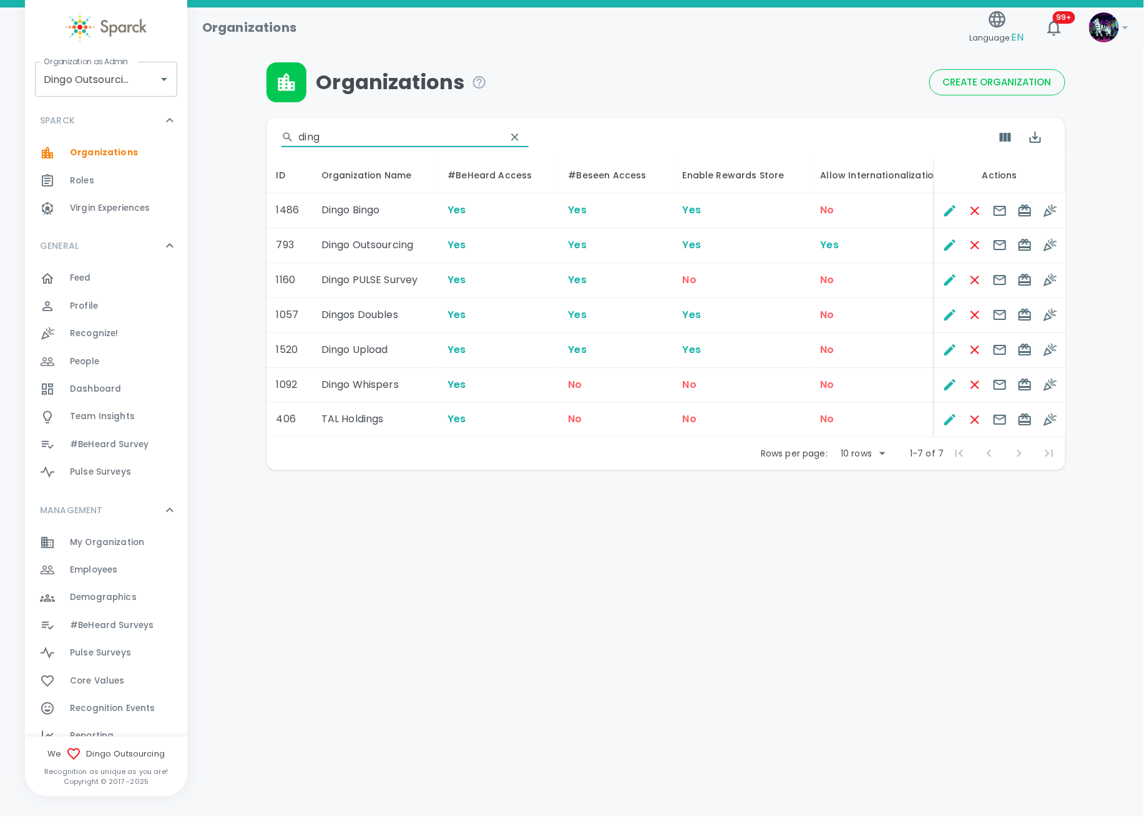
type input "ding"
click at [1017, 43] on span "EN" at bounding box center [1018, 37] width 12 height 14
click at [950, 246] on div at bounding box center [572, 408] width 1144 height 817
click at [950, 246] on icon "Edit" at bounding box center [949, 245] width 11 height 11
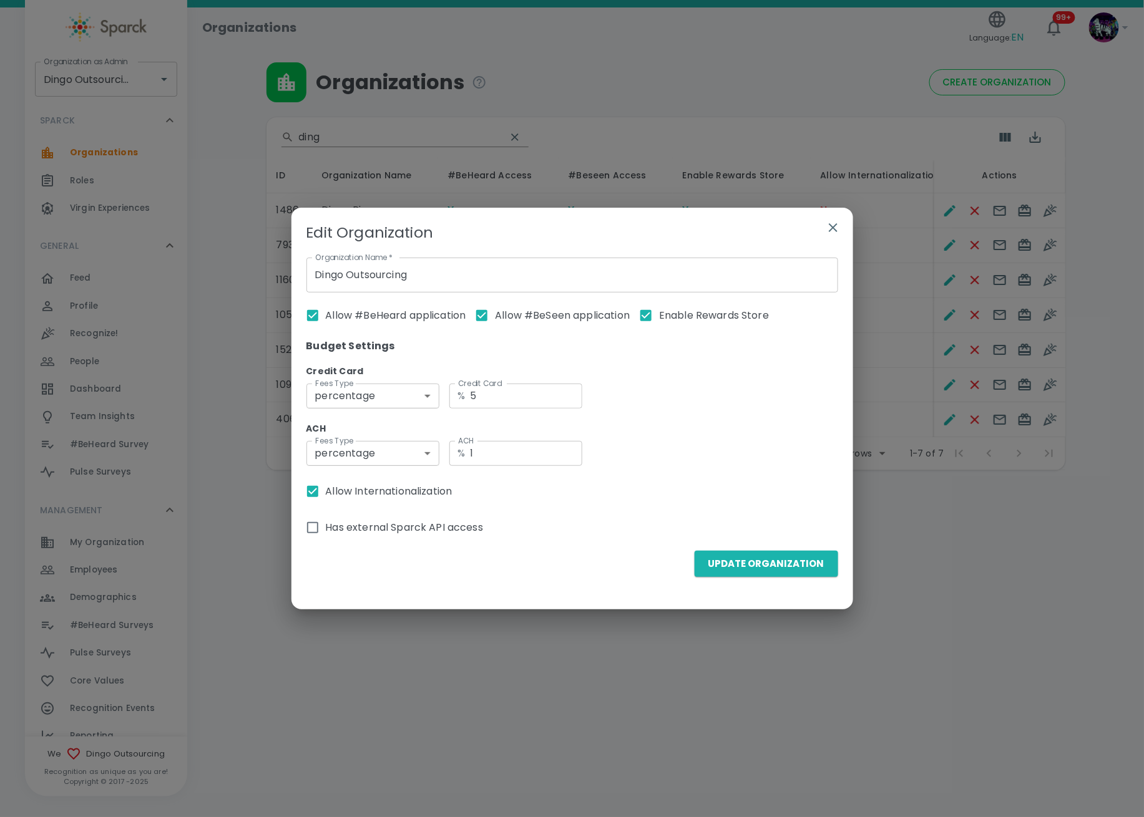
click at [366, 488] on span "Allow Internationalization" at bounding box center [389, 491] width 127 height 15
click at [326, 488] on input "Allow Internationalization" at bounding box center [313, 492] width 26 height 26
checkbox input "false"
click at [749, 560] on button "Update Organization" at bounding box center [767, 564] width 144 height 26
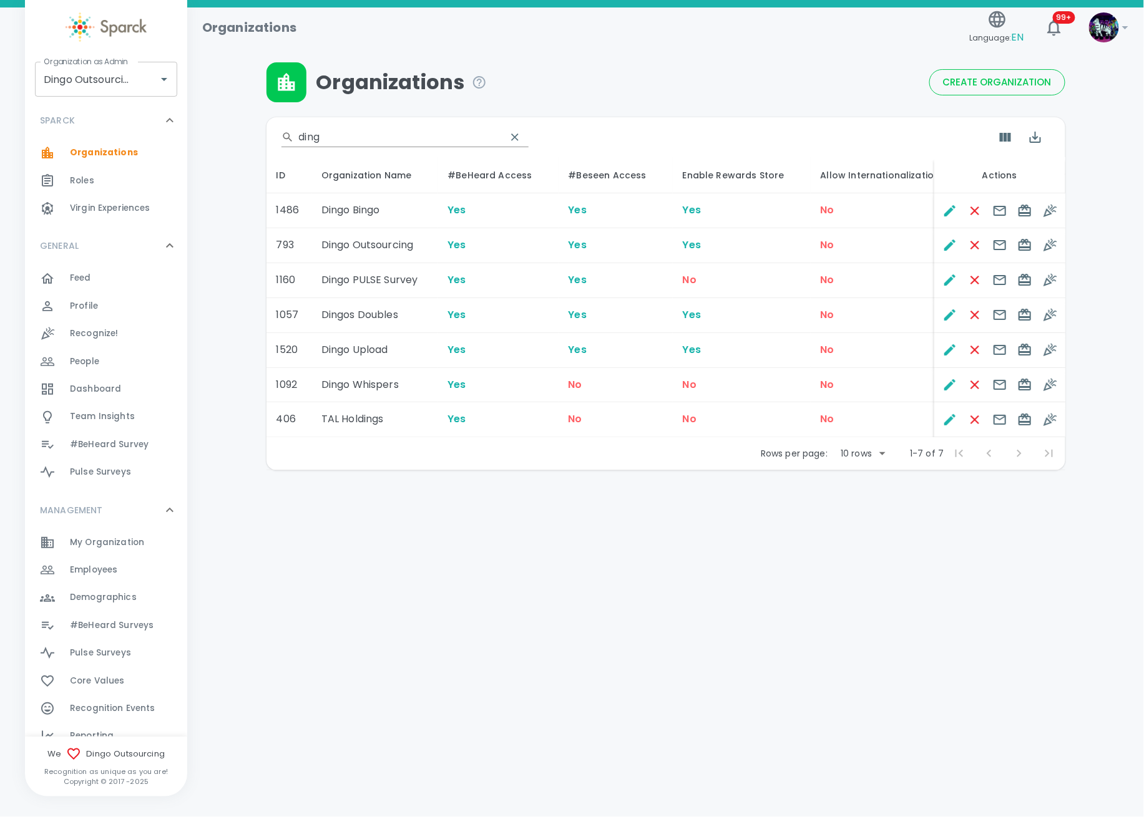
click at [120, 572] on div "Employees 0" at bounding box center [128, 570] width 117 height 17
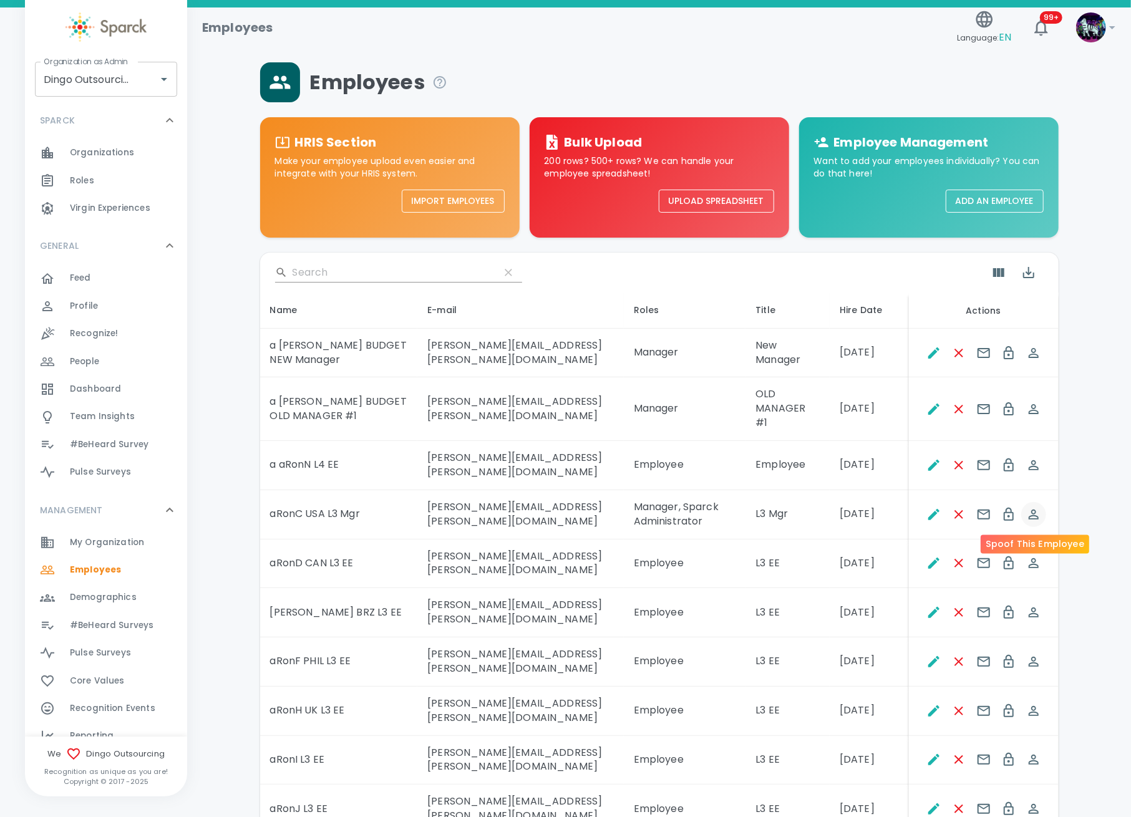
click at [1031, 515] on icon "Spoof This Employee" at bounding box center [1034, 514] width 15 height 15
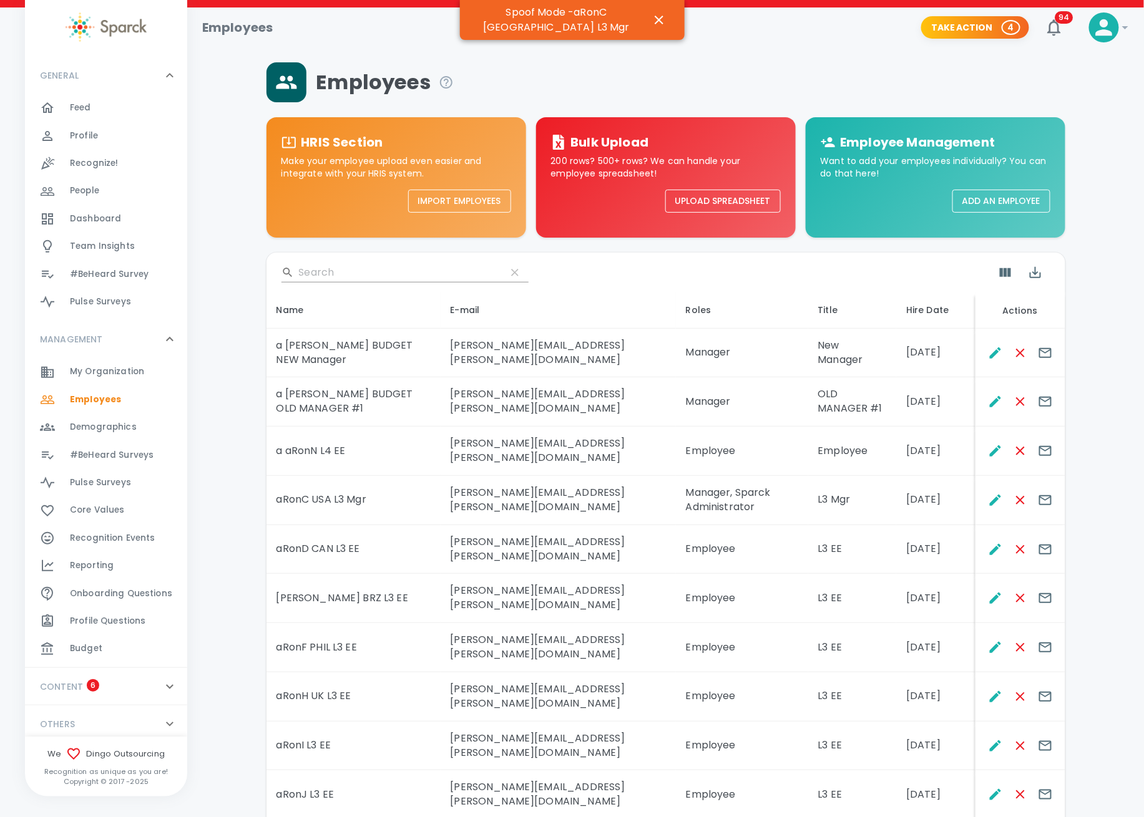
click at [126, 145] on div "Profile 0" at bounding box center [106, 135] width 162 height 27
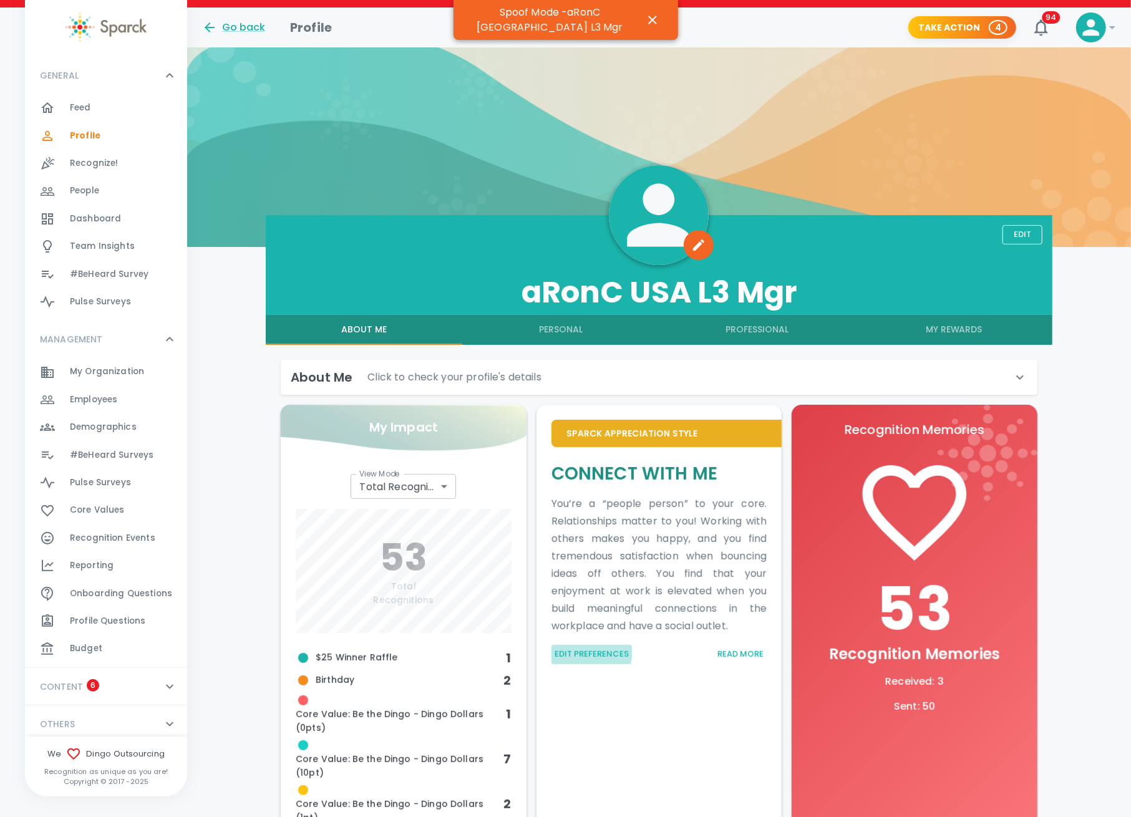
click at [575, 650] on button "Edit Preferences" at bounding box center [592, 654] width 80 height 19
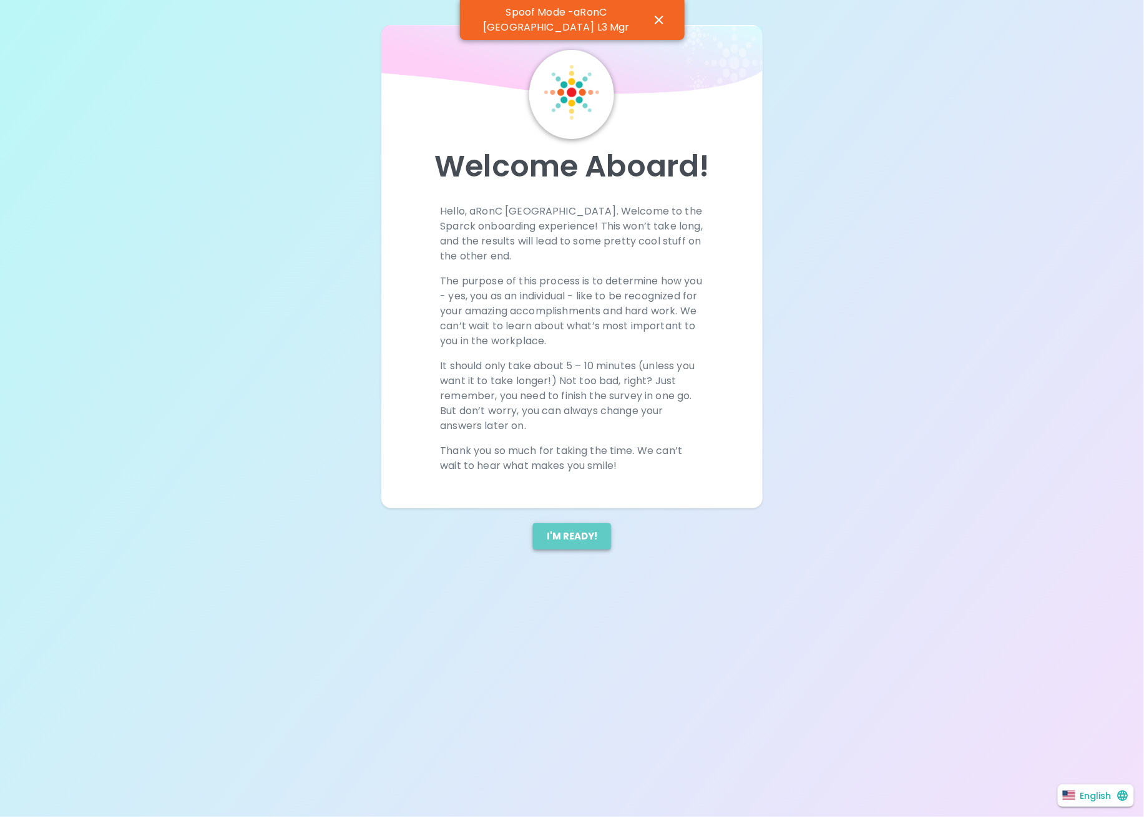
click at [560, 532] on button "I'm ready!" at bounding box center [572, 537] width 78 height 26
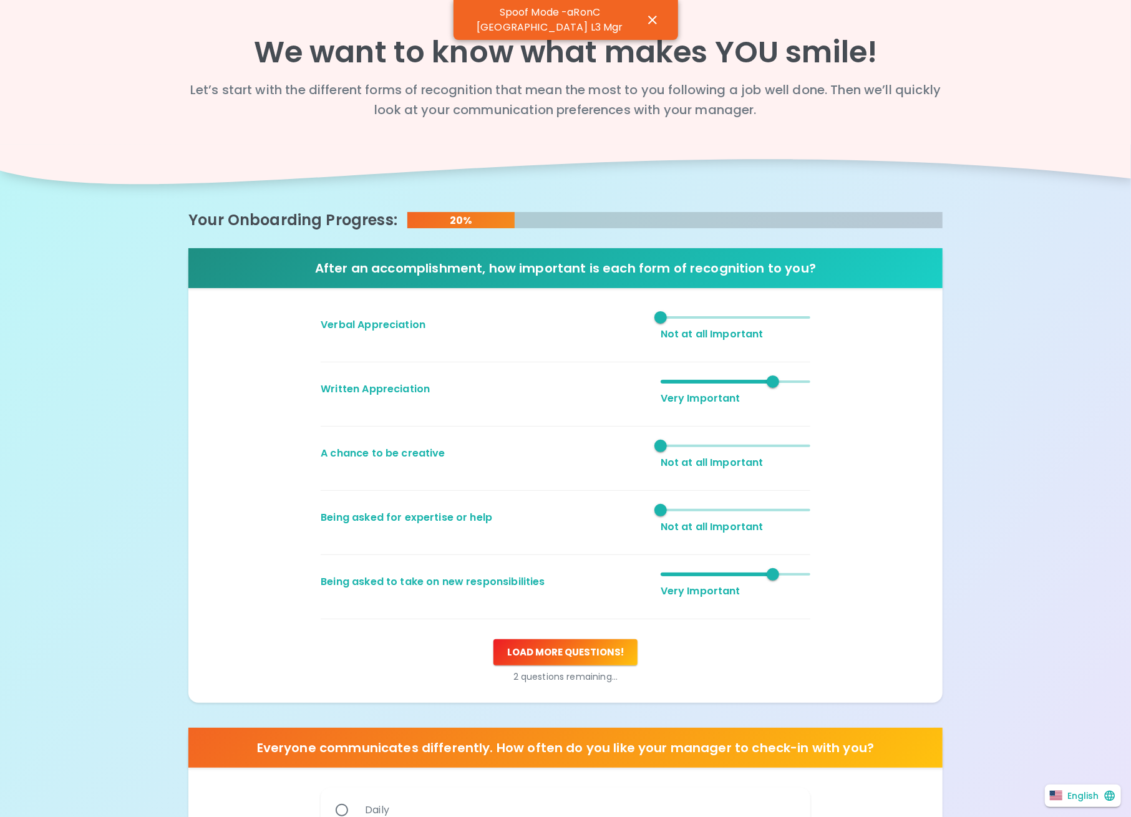
scroll to position [166, 0]
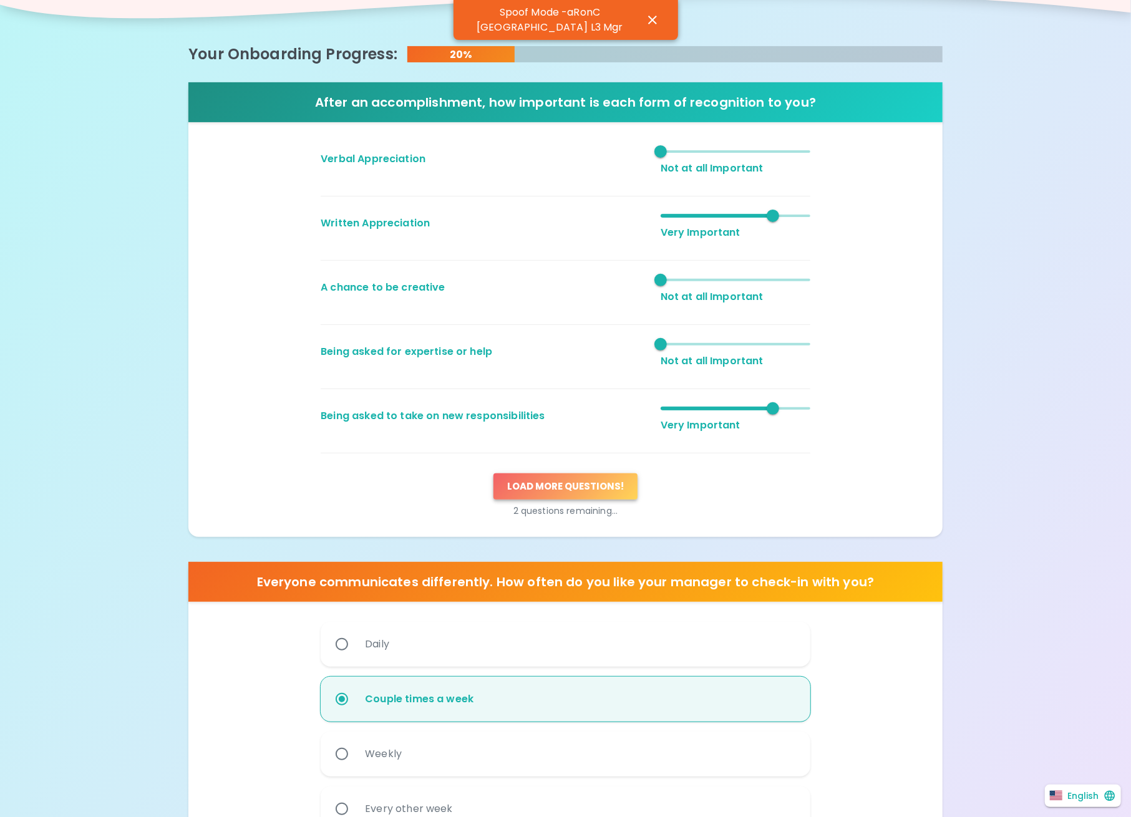
click at [593, 485] on button "Load more questions !" at bounding box center [566, 487] width 144 height 26
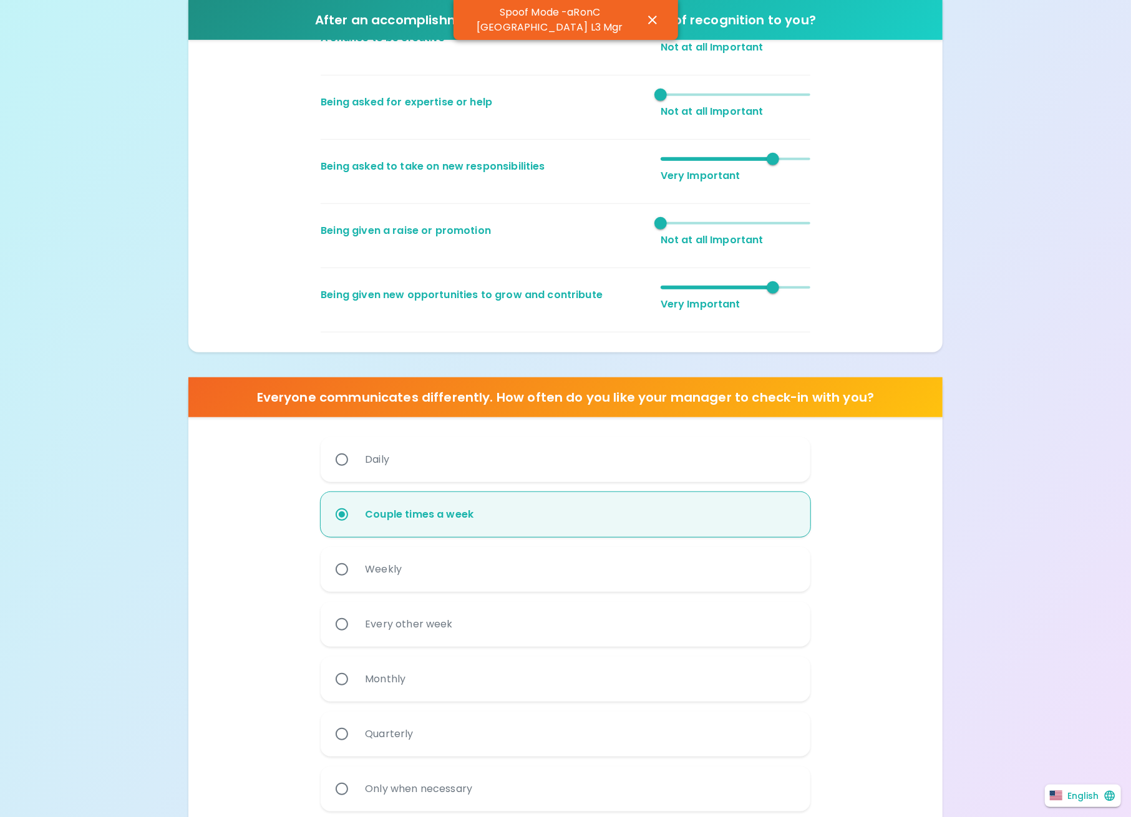
scroll to position [531, 0]
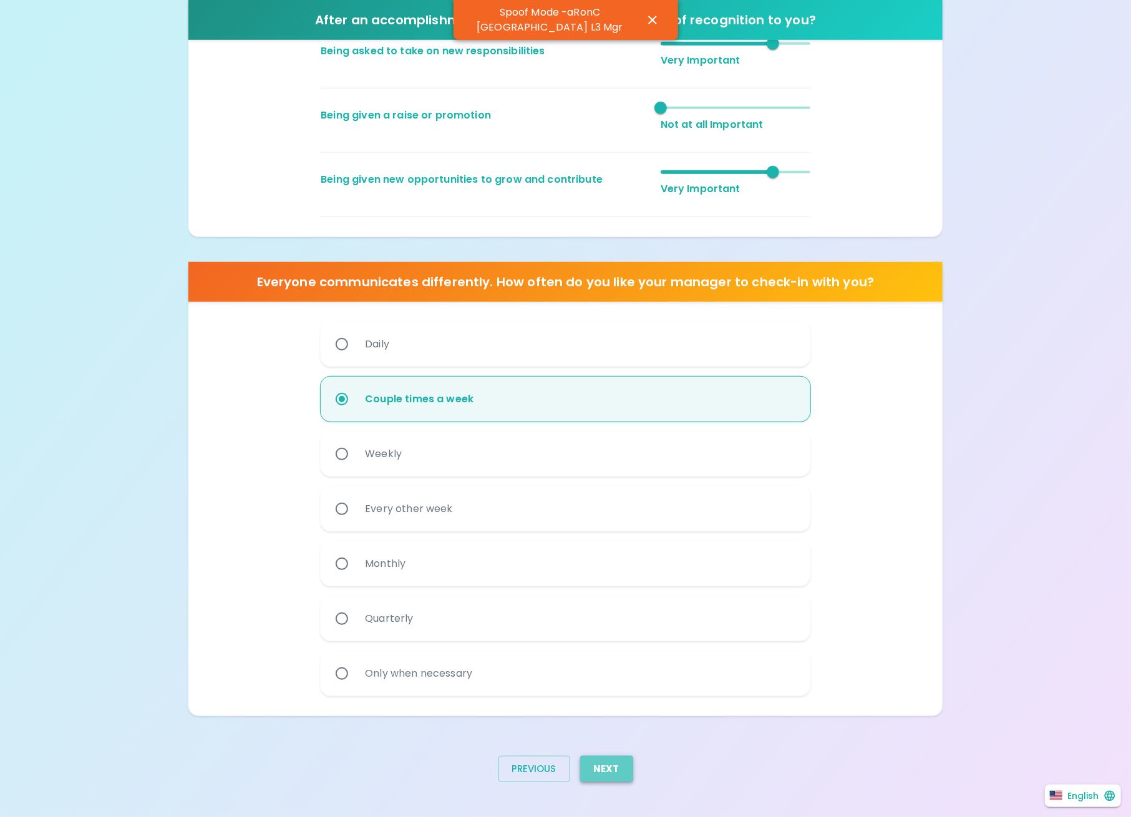
click at [614, 759] on button "Next" at bounding box center [606, 769] width 53 height 26
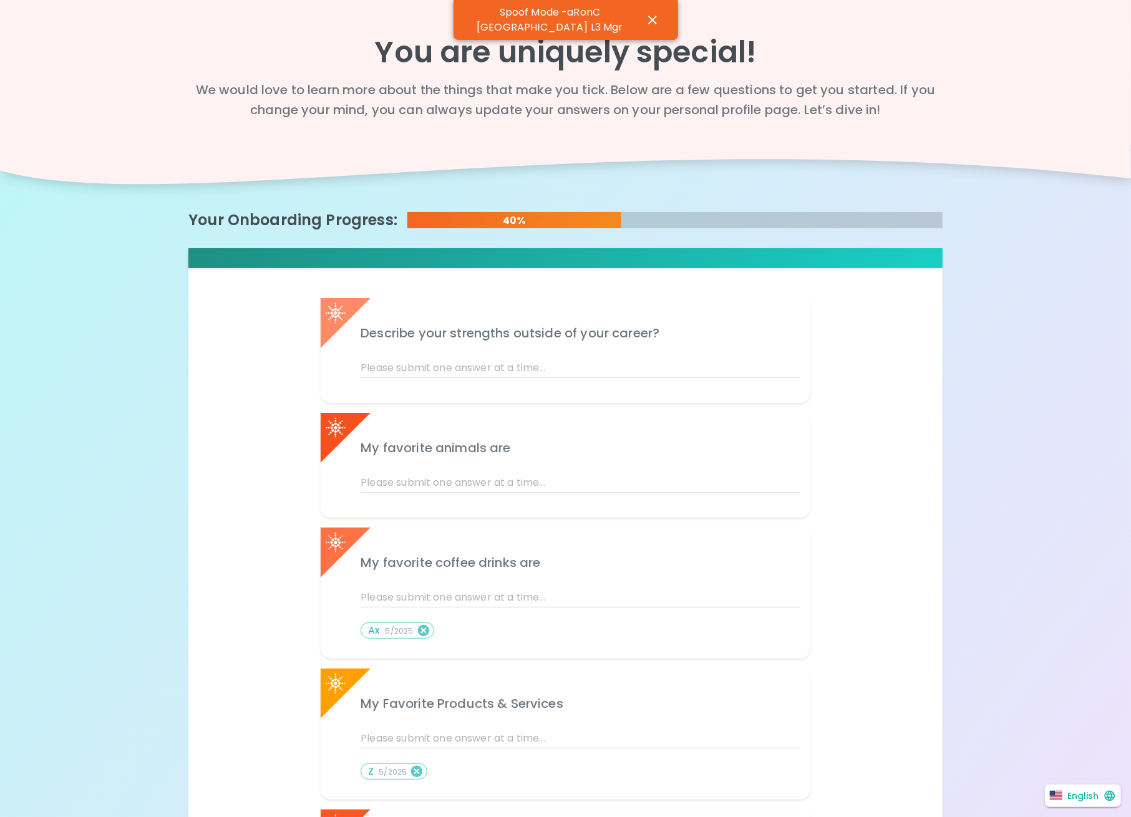
scroll to position [250, 0]
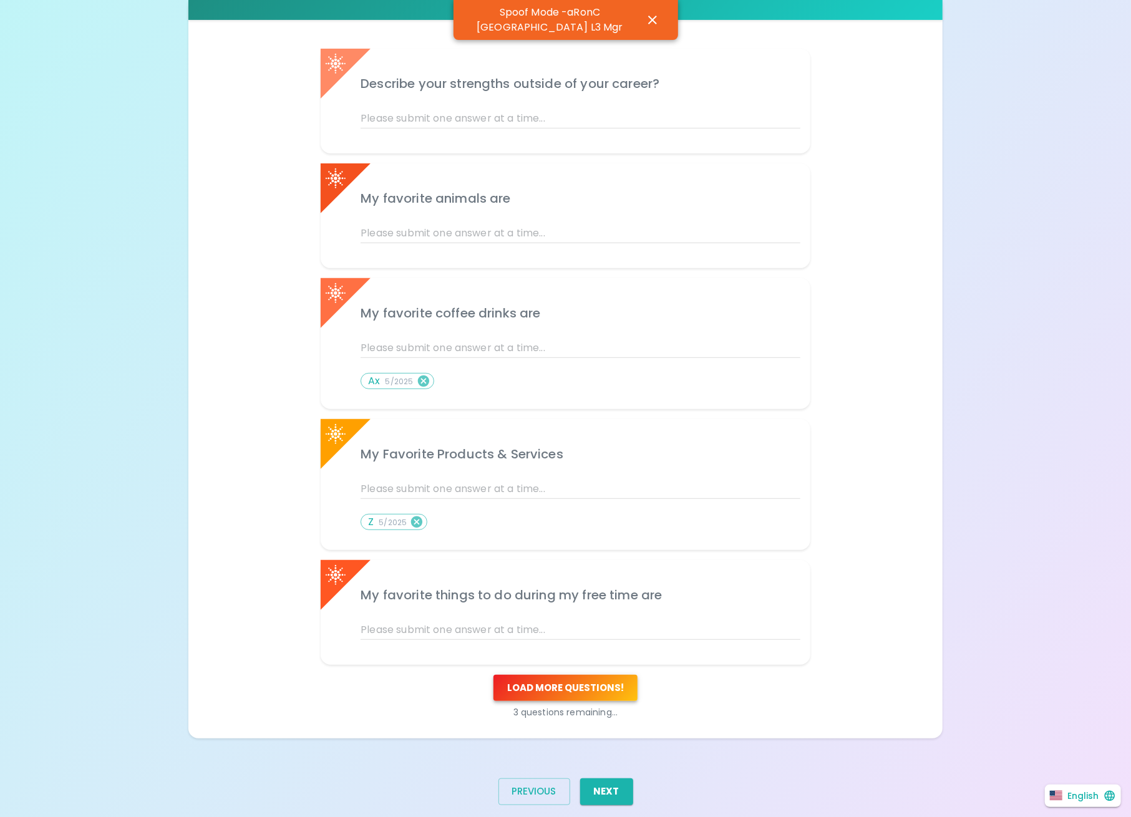
click at [597, 700] on button "Load more questions !" at bounding box center [566, 688] width 144 height 26
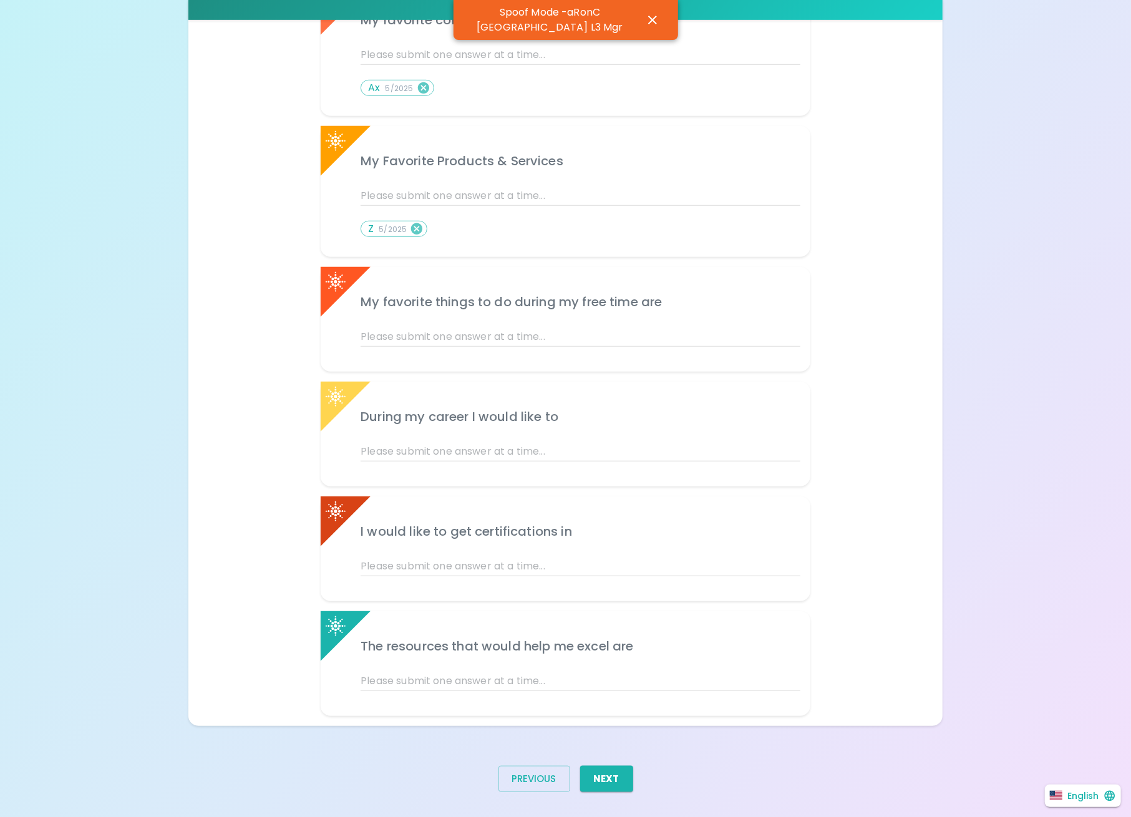
scroll to position [552, 0]
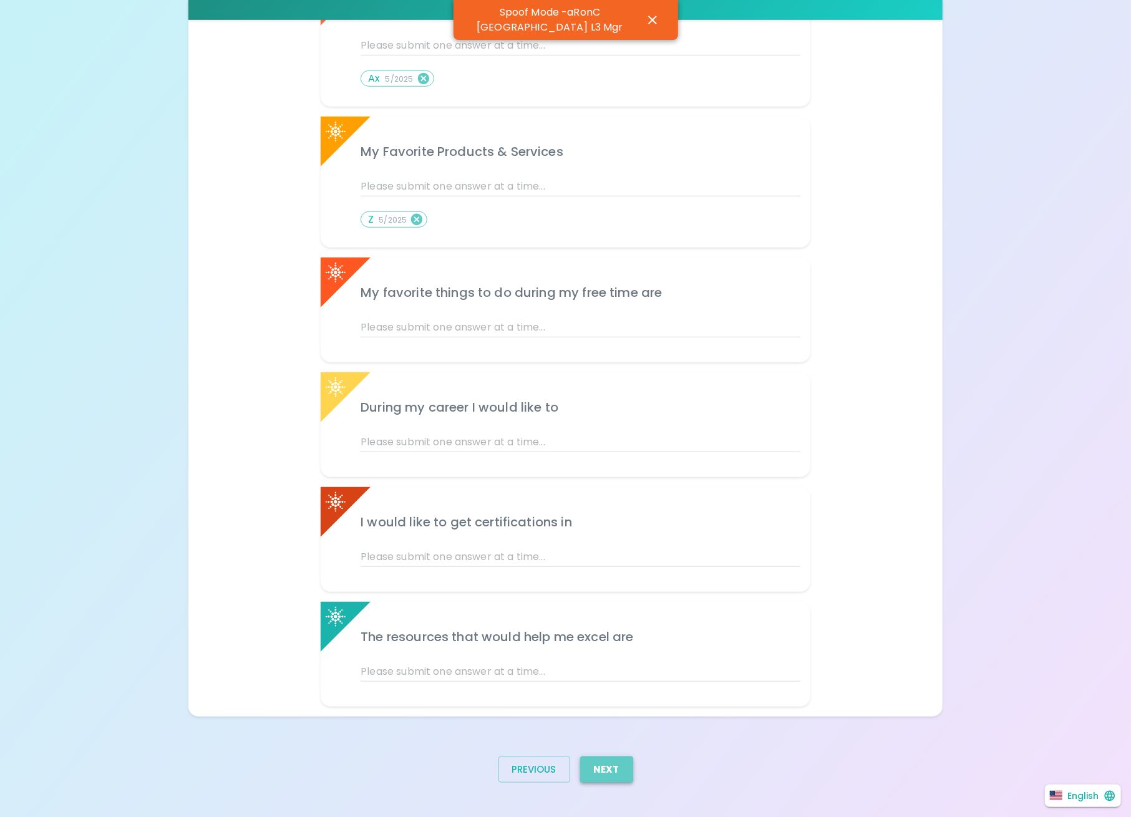
click at [602, 766] on button "Next" at bounding box center [606, 770] width 53 height 26
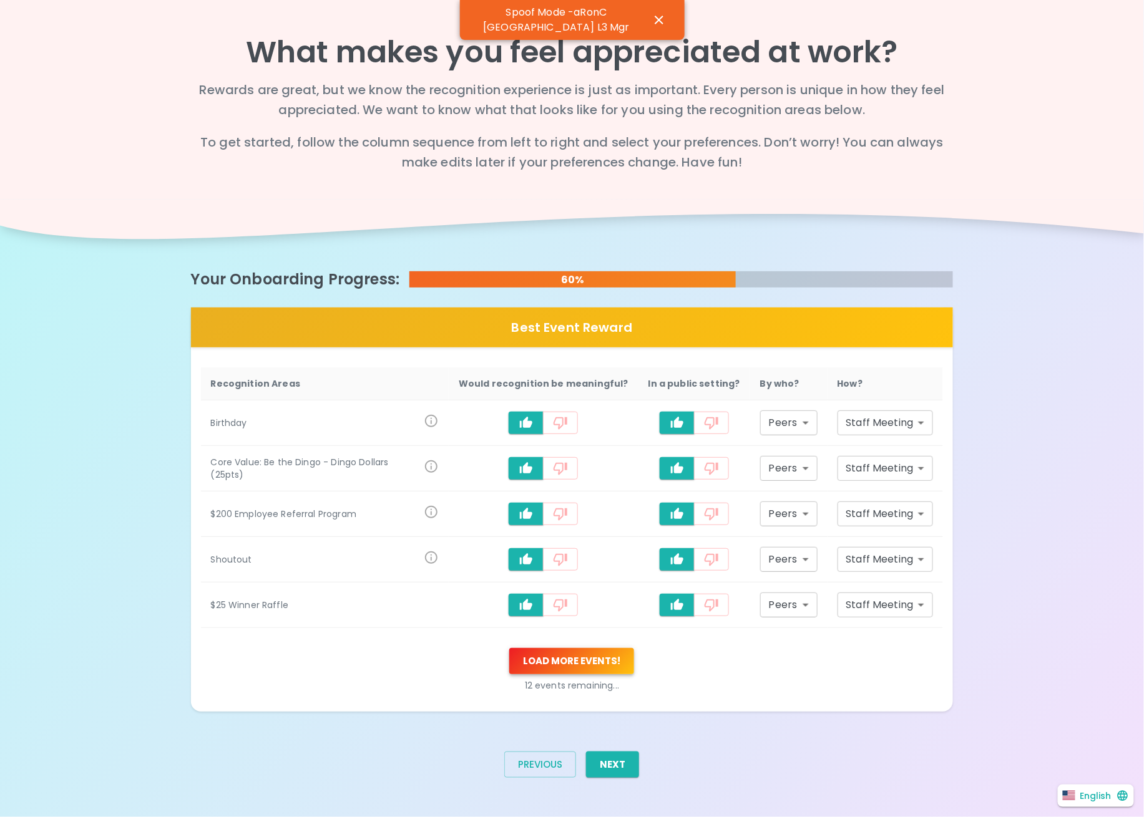
click at [577, 658] on button "Load more events !" at bounding box center [571, 661] width 125 height 26
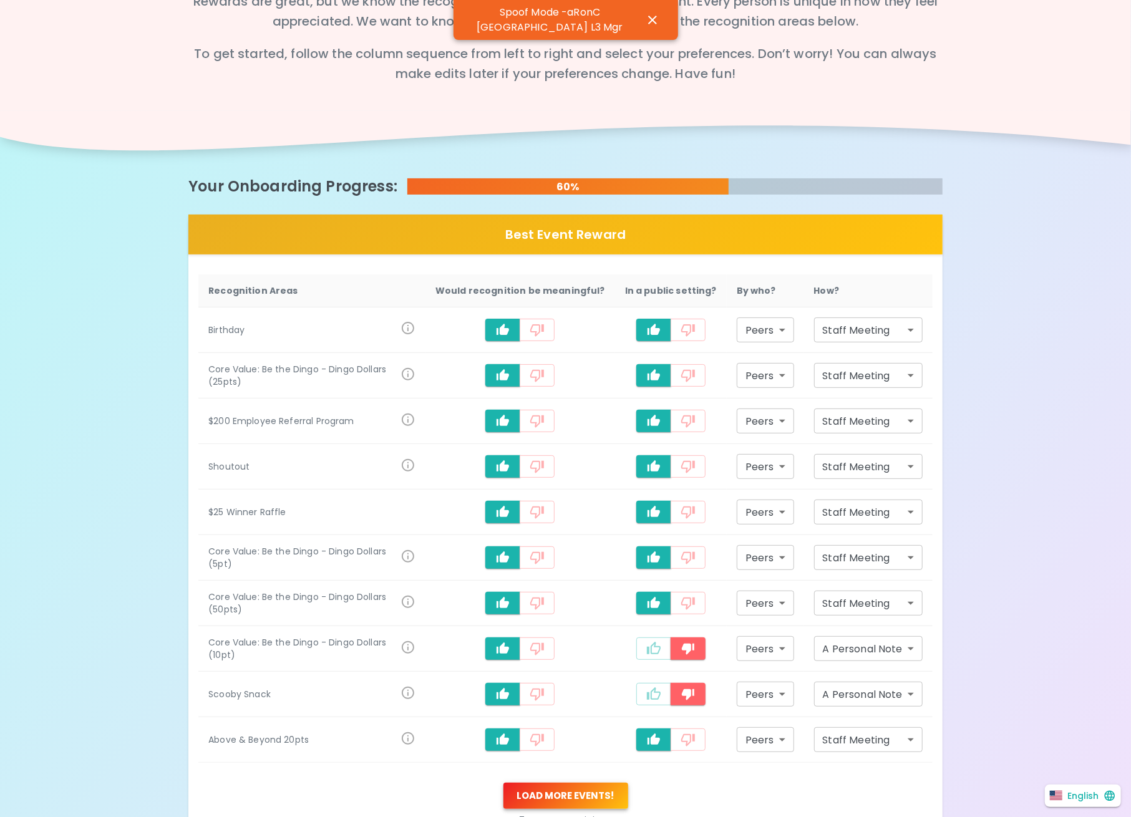
scroll to position [166, 0]
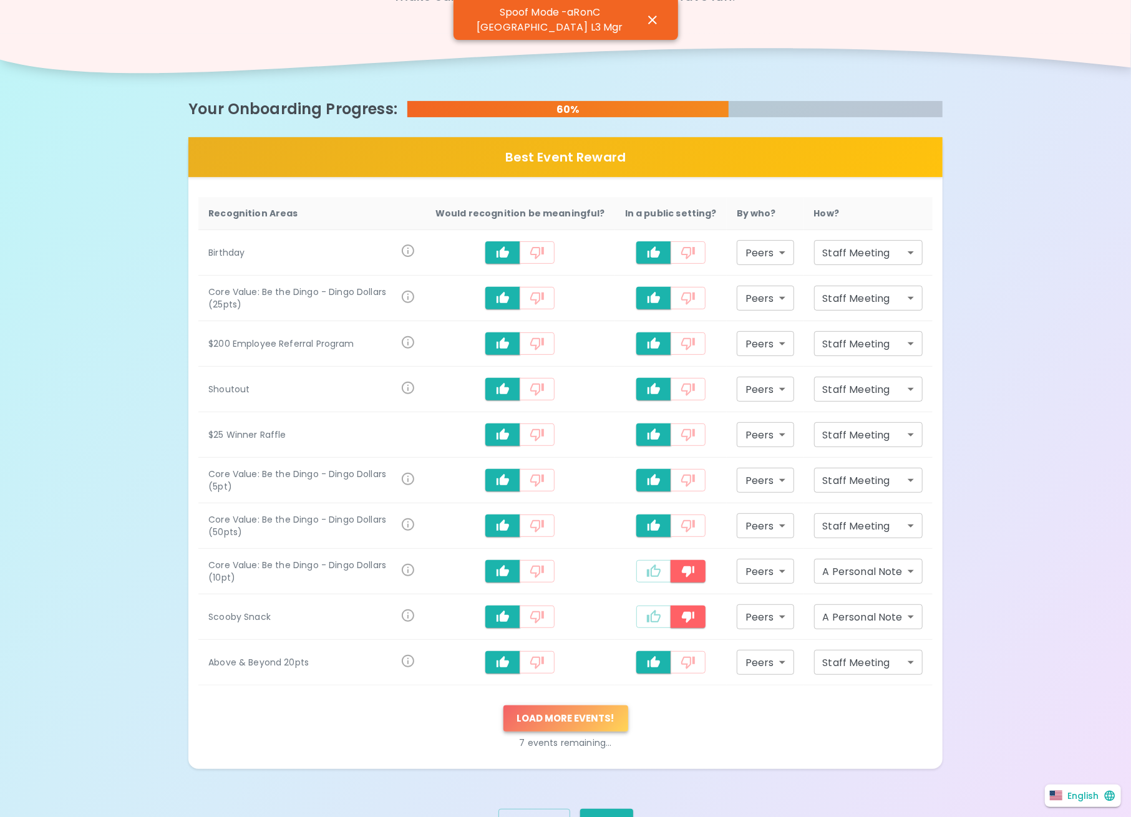
click at [570, 723] on button "Load more events !" at bounding box center [566, 719] width 125 height 26
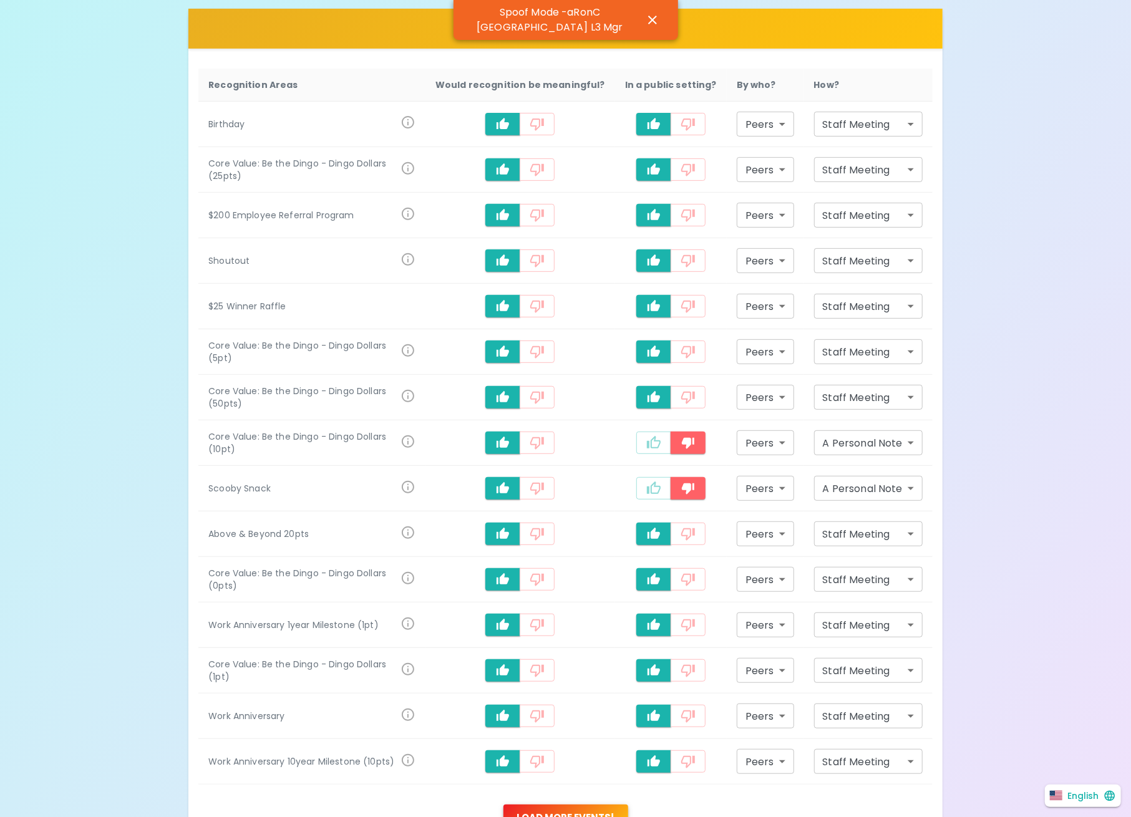
scroll to position [416, 0]
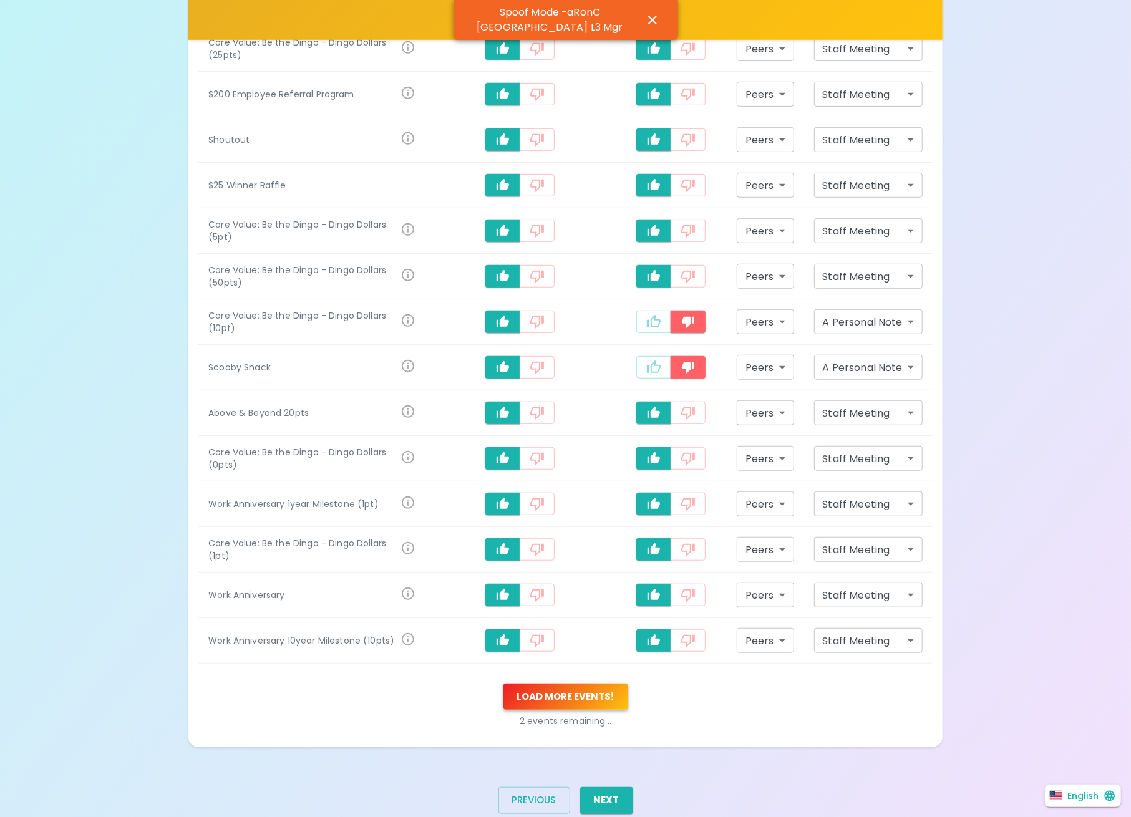
click at [573, 693] on button "Load more events !" at bounding box center [566, 697] width 125 height 26
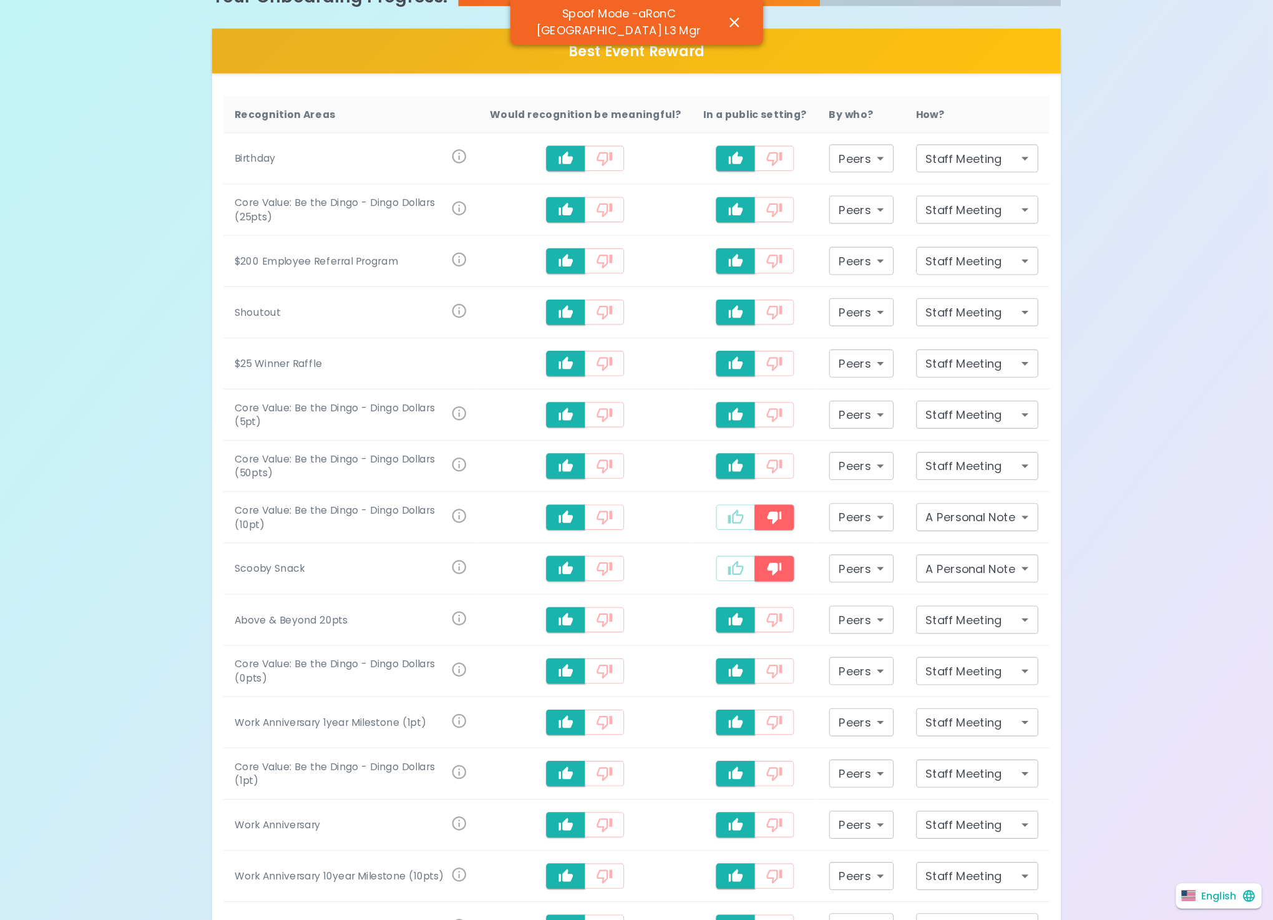
scroll to position [278, 0]
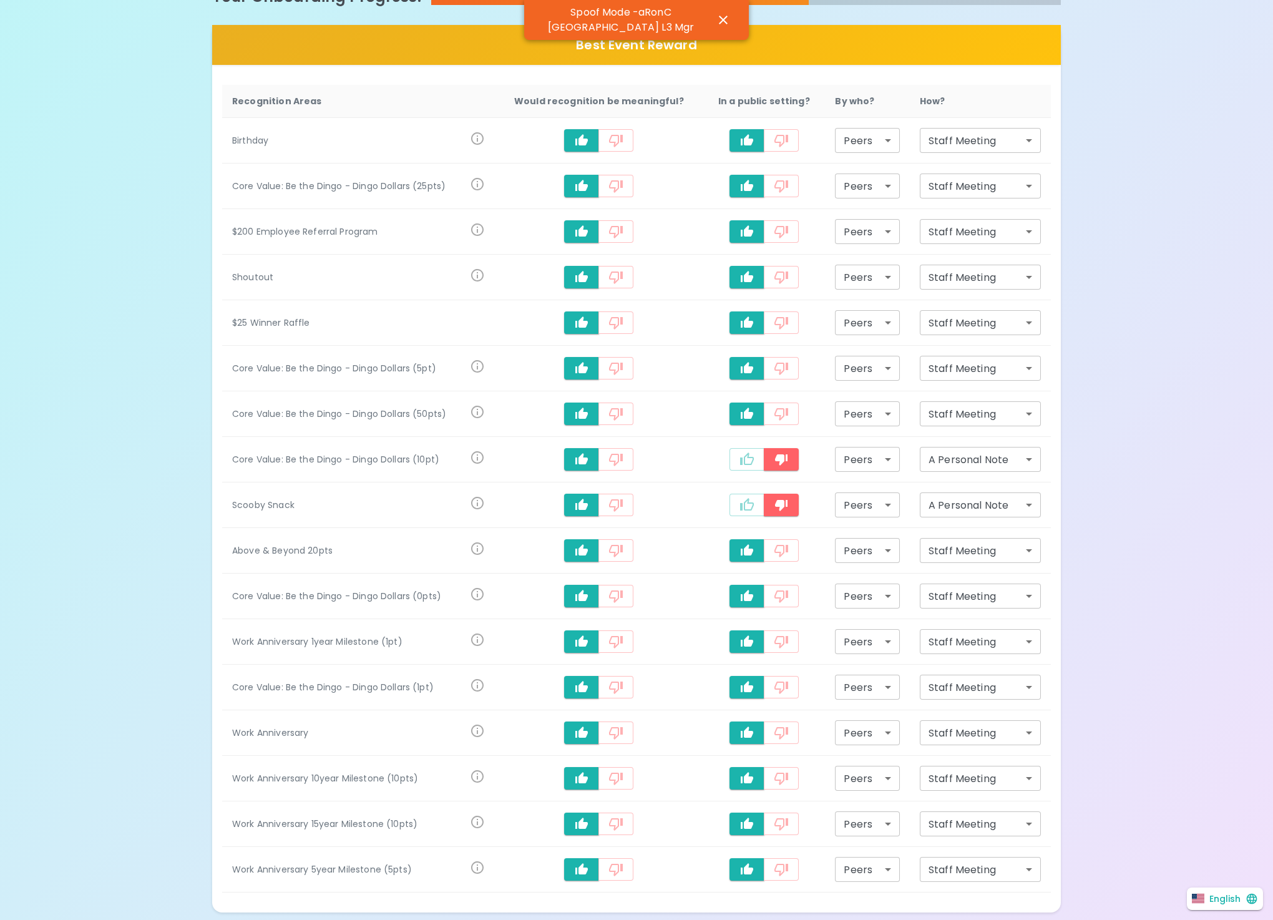
drag, startPoint x: 1138, startPoint y: 19, endPoint x: 179, endPoint y: 349, distance: 1014.4
click at [179, 349] on div "What makes you feel appreciated at work? Rewards are great, but we know the rec…" at bounding box center [636, 368] width 1273 height 1292
click at [103, 87] on div "What makes you feel appreciated at work? Rewards are great, but we know the rec…" at bounding box center [636, 368] width 1273 height 1292
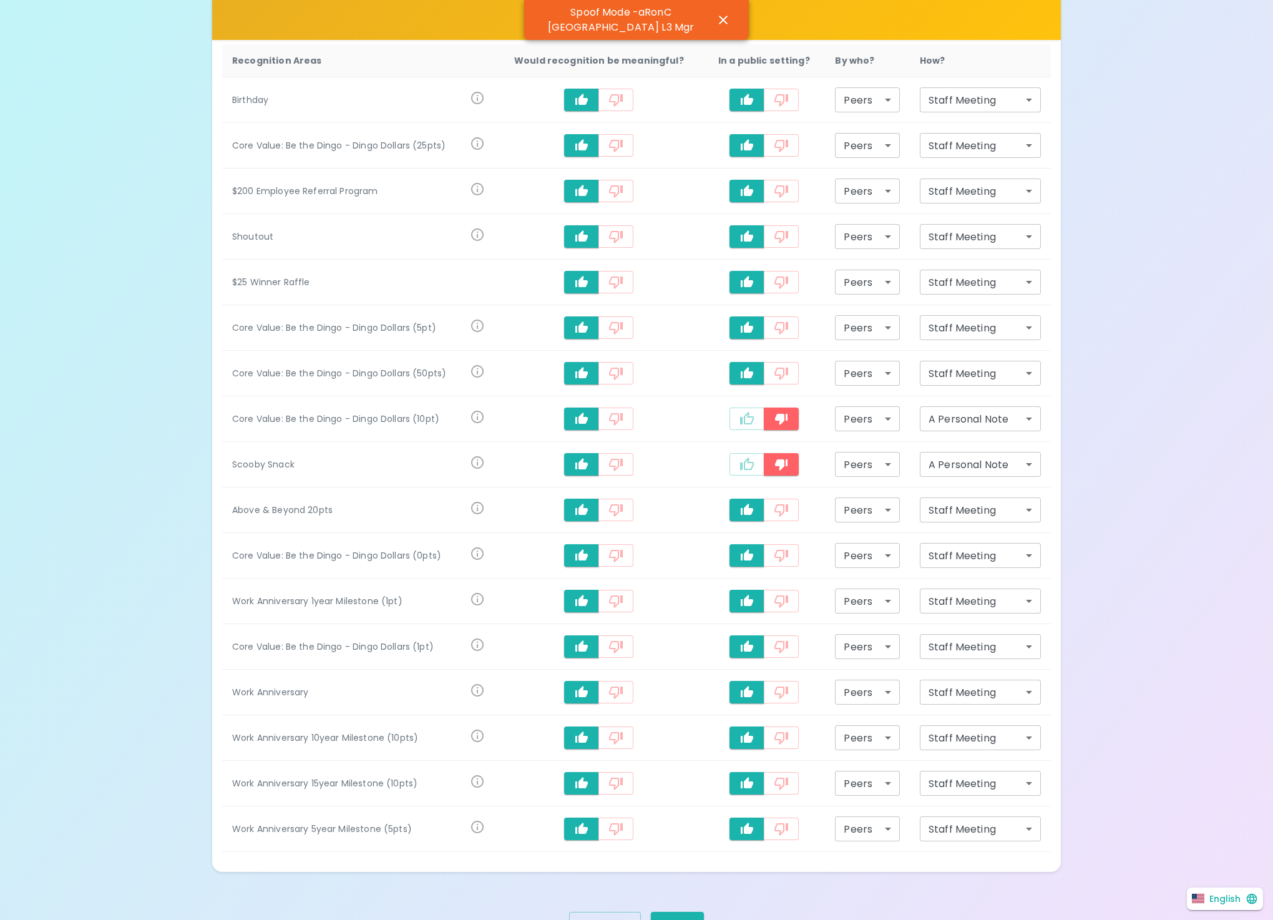
scroll to position [373, 0]
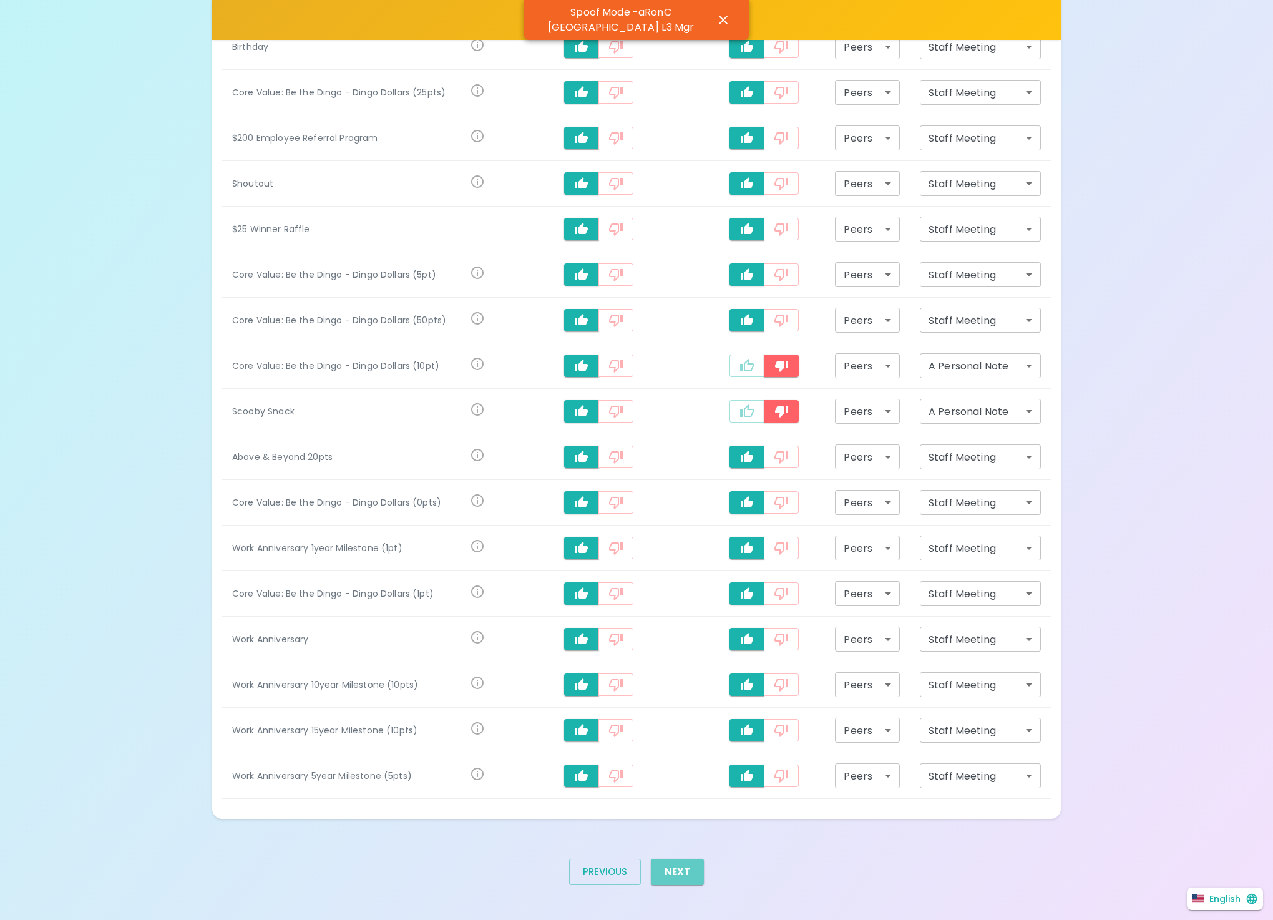
click at [682, 817] on button "Next" at bounding box center [677, 872] width 53 height 26
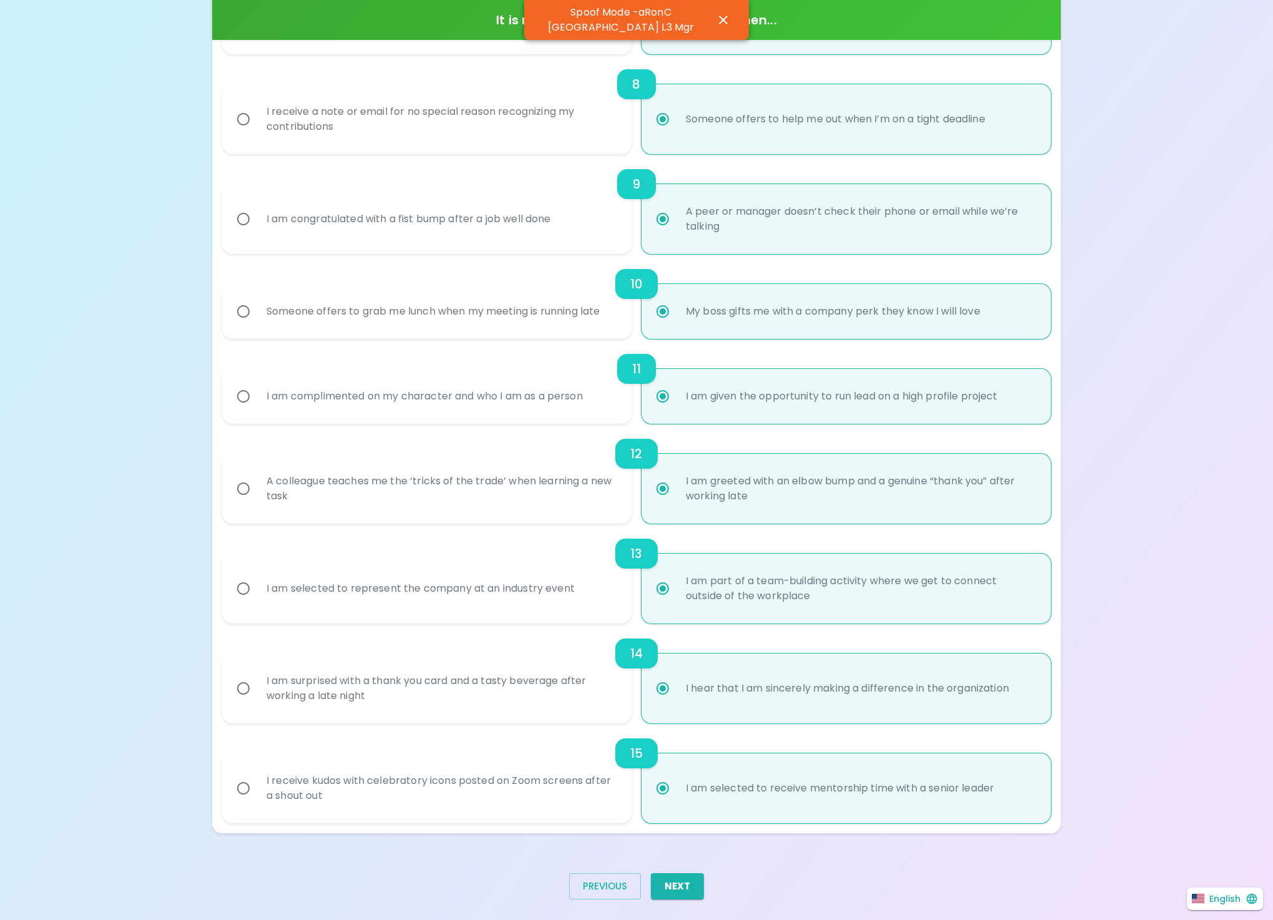
scroll to position [976, 0]
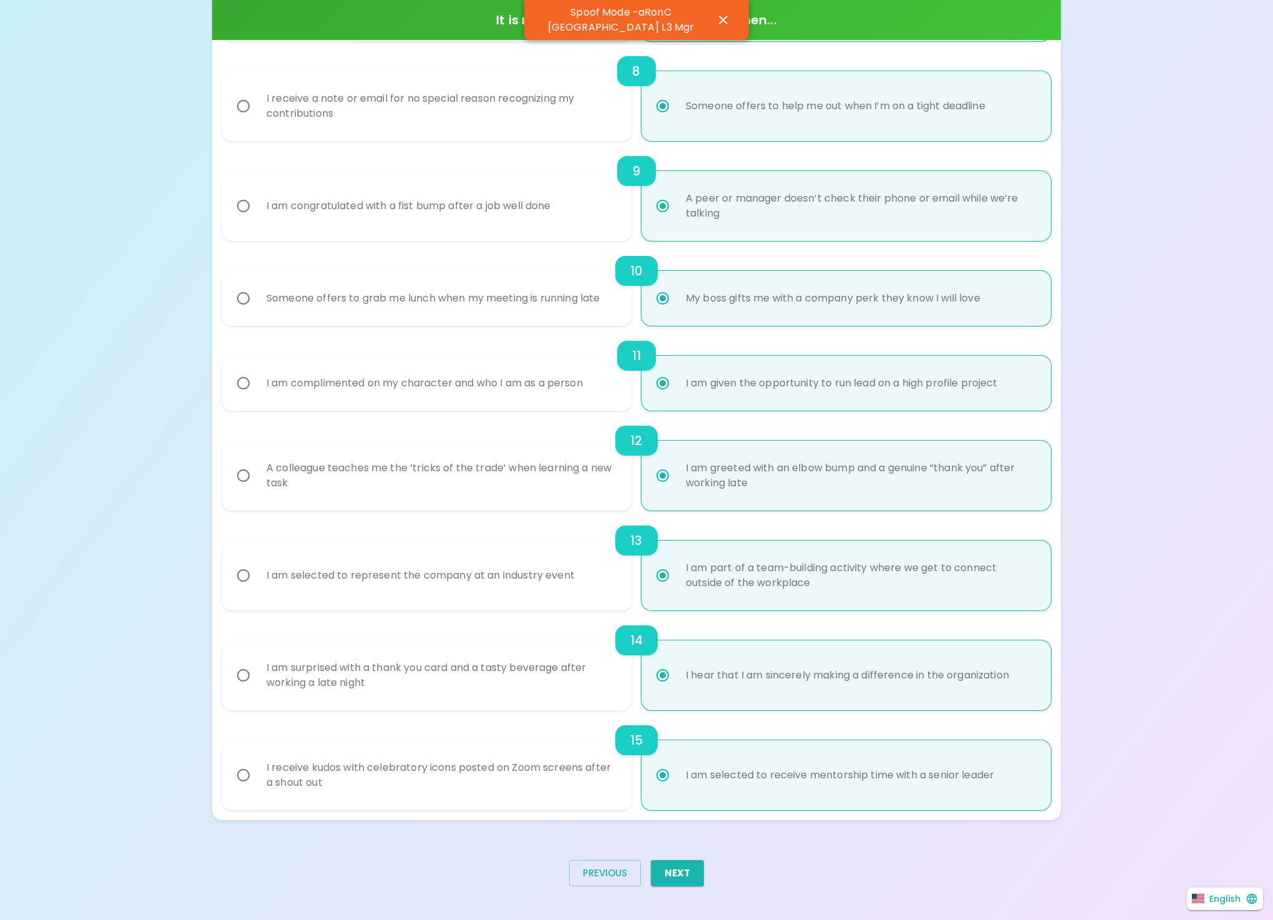
click at [680, 817] on button "Next" at bounding box center [677, 873] width 53 height 26
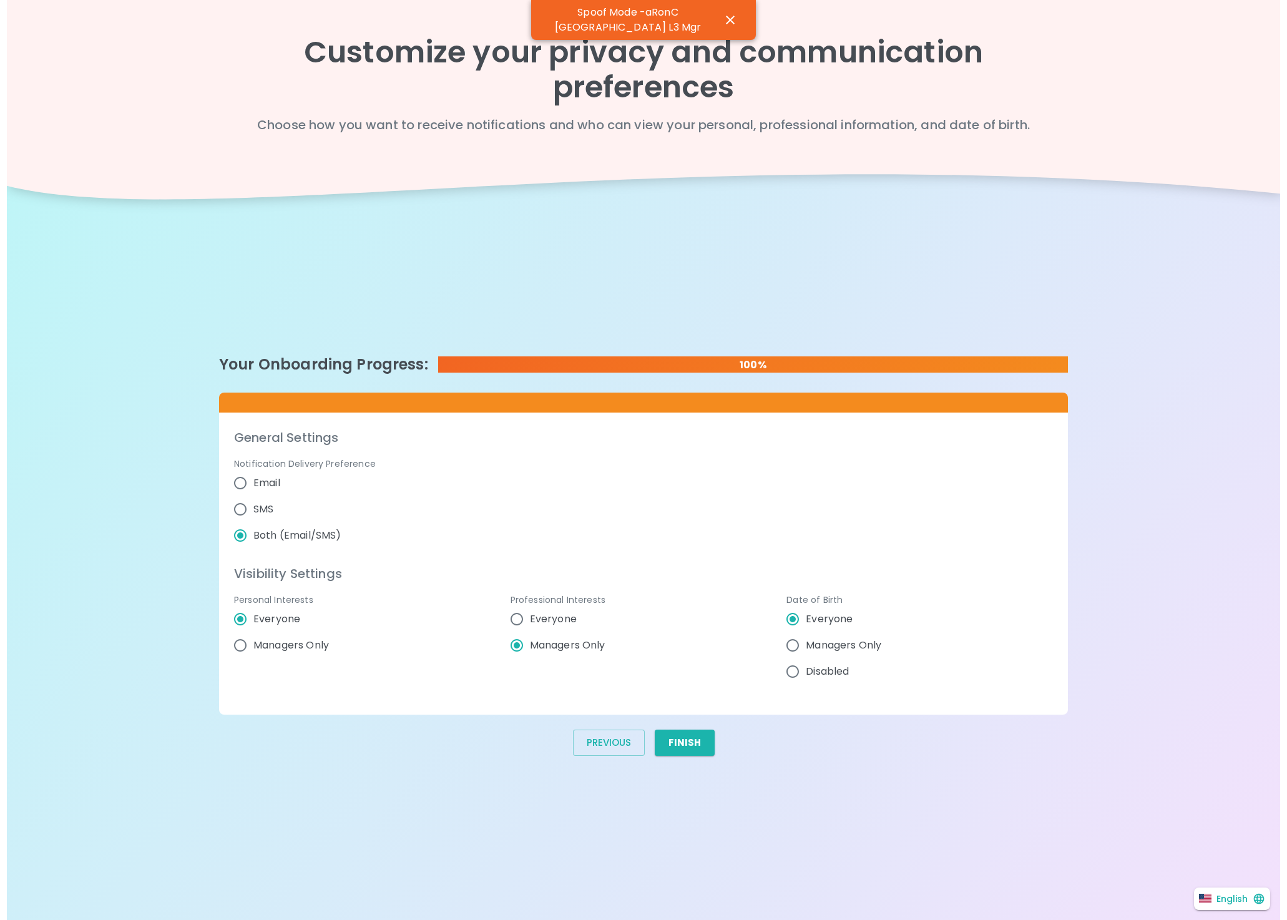
scroll to position [0, 0]
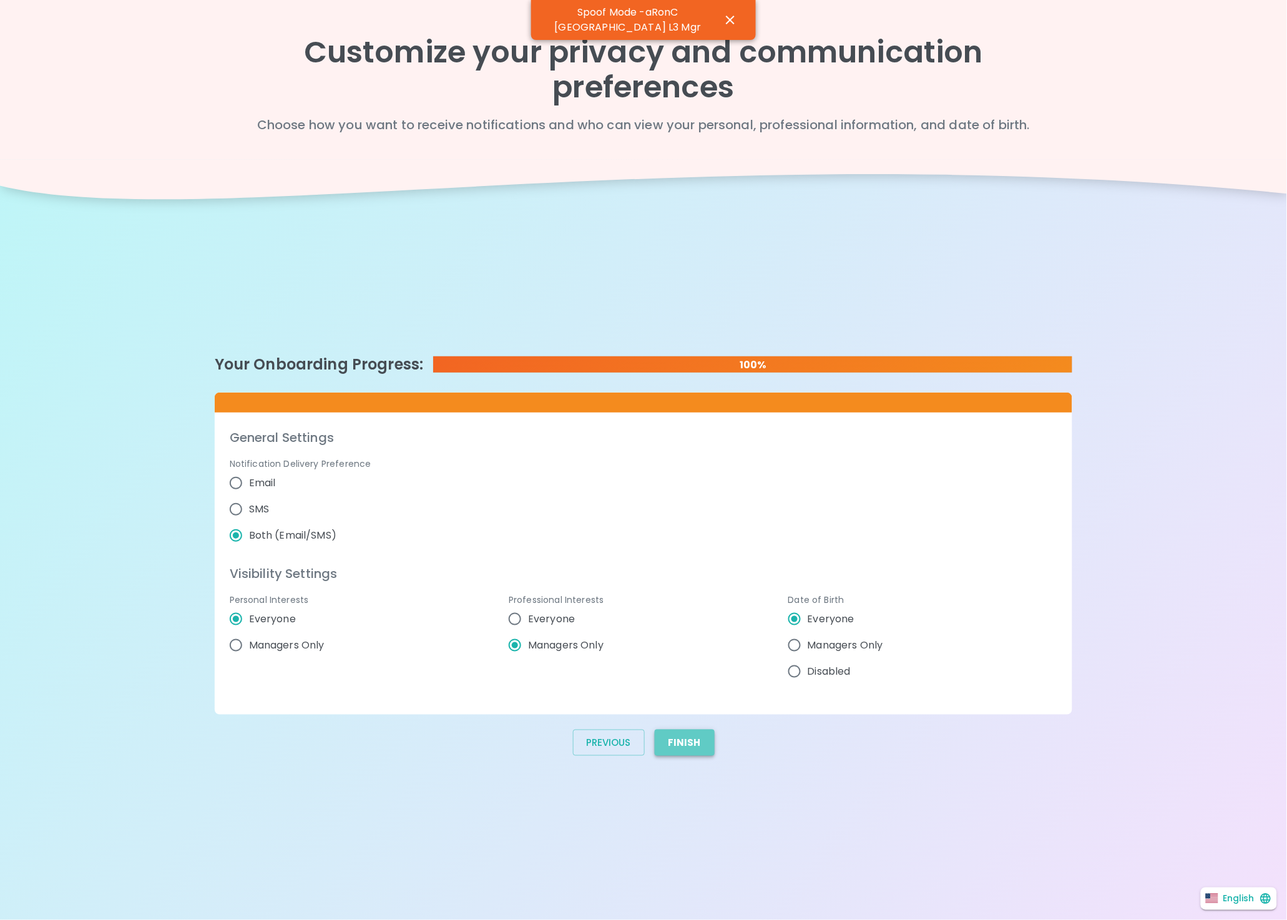
click at [691, 740] on button "Finish" at bounding box center [685, 742] width 60 height 26
radio input "false"
click at [691, 740] on button "Finish" at bounding box center [685, 742] width 60 height 26
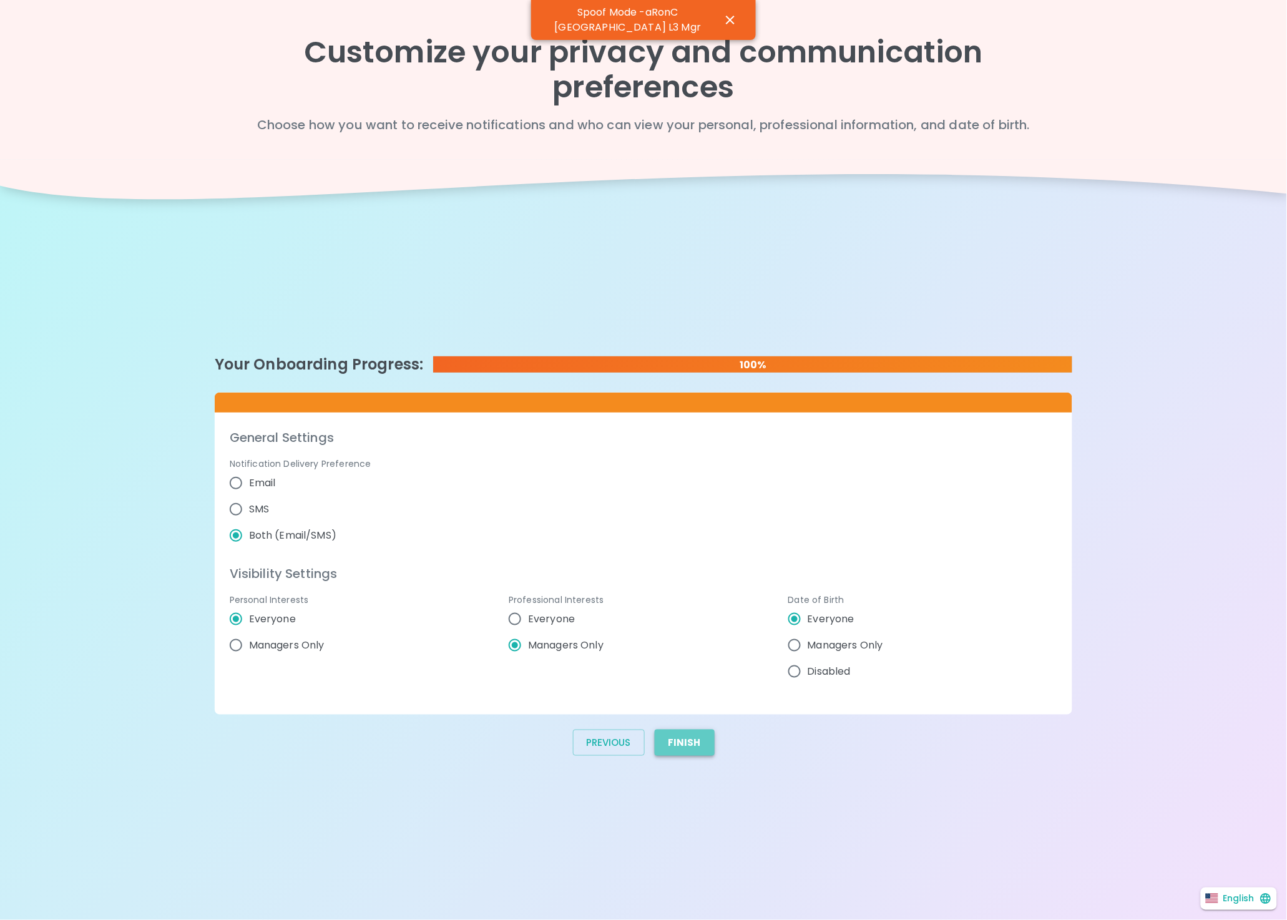
radio input "false"
click at [691, 740] on button "Finish" at bounding box center [685, 742] width 60 height 26
radio input "false"
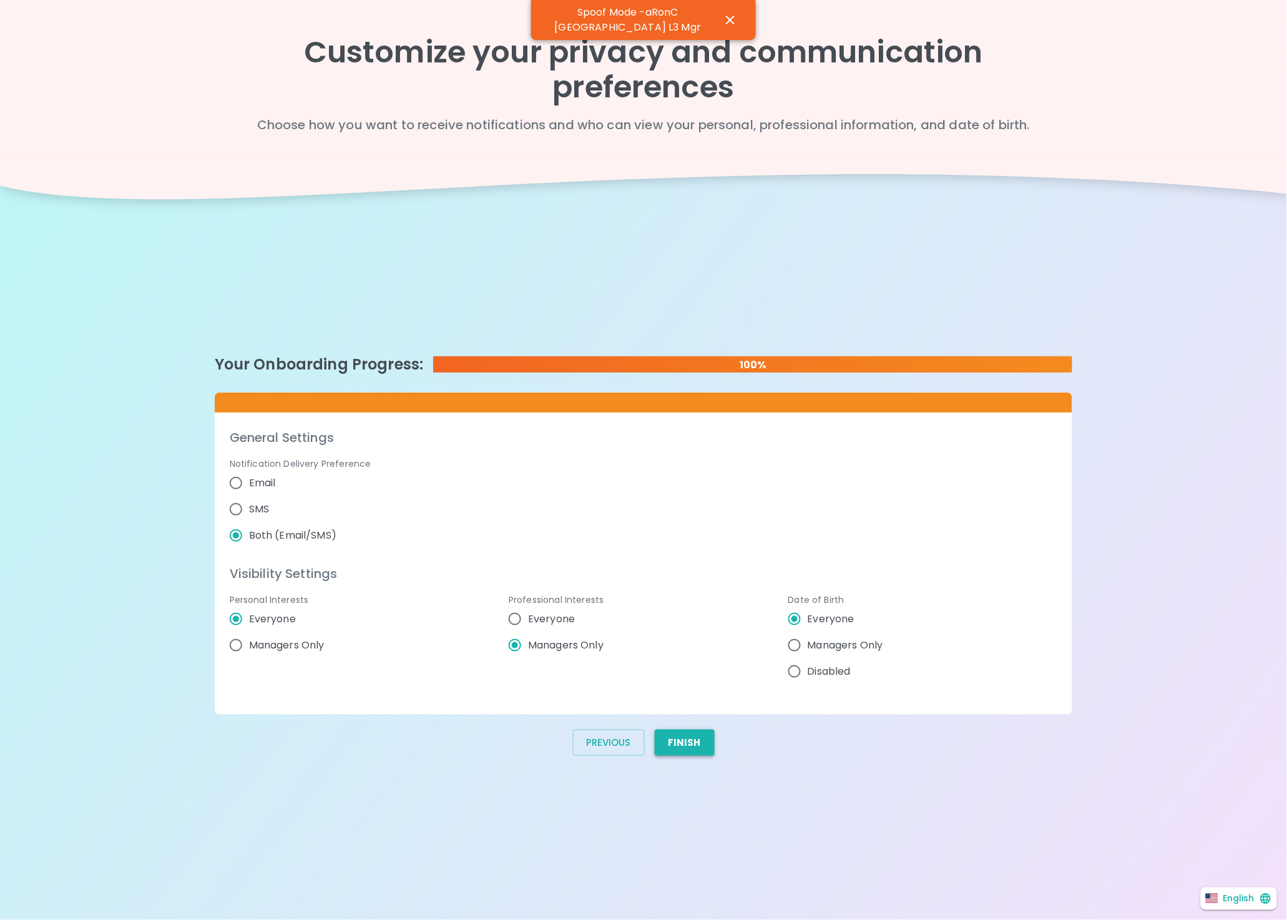
radio input "false"
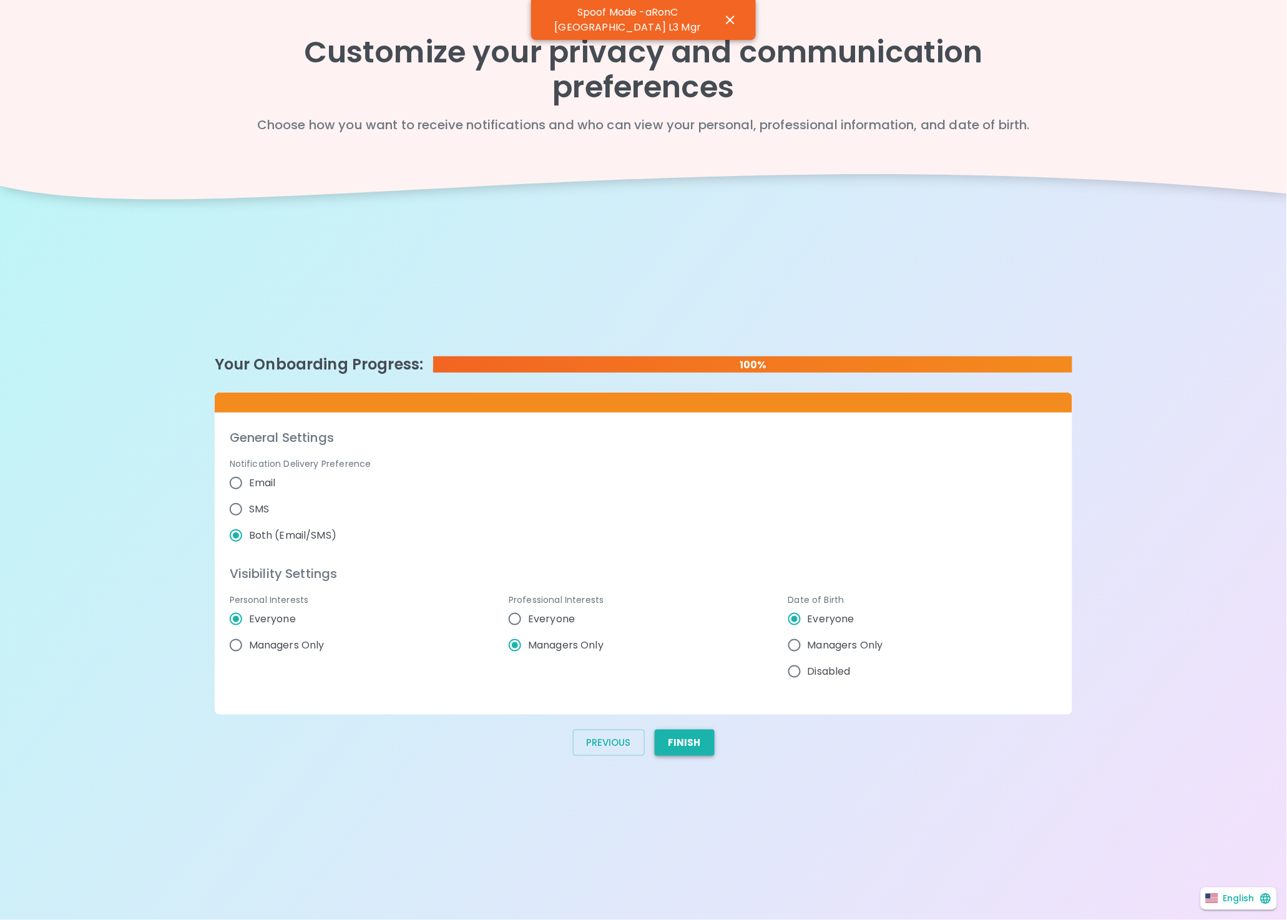
radio input "false"
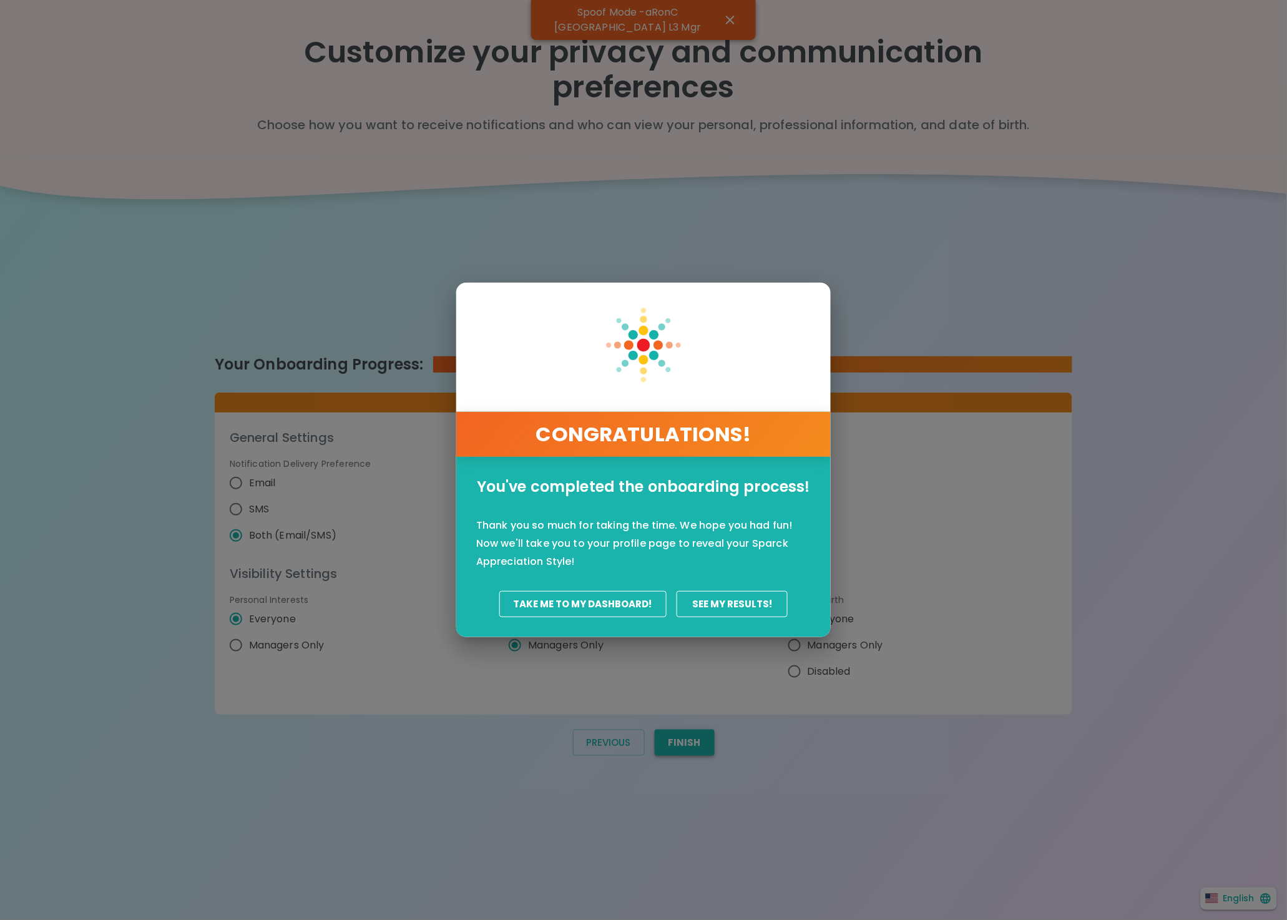
click at [690, 748] on div "CONGRATULATIONS! You've completed the onboarding process! Thank you so much for…" at bounding box center [643, 460] width 1287 height 920
radio input "false"
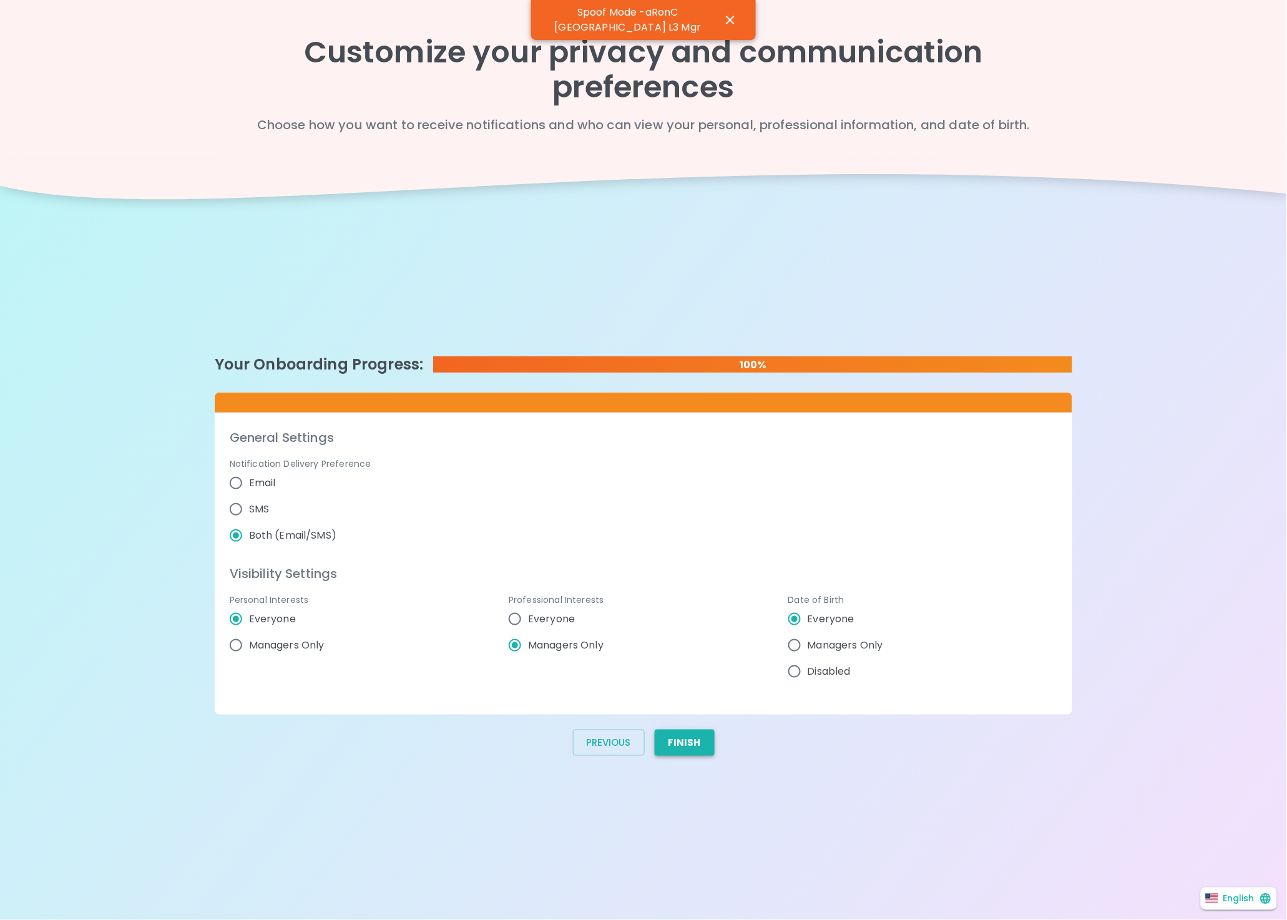
click at [690, 748] on button "Finish" at bounding box center [685, 742] width 60 height 26
radio input "false"
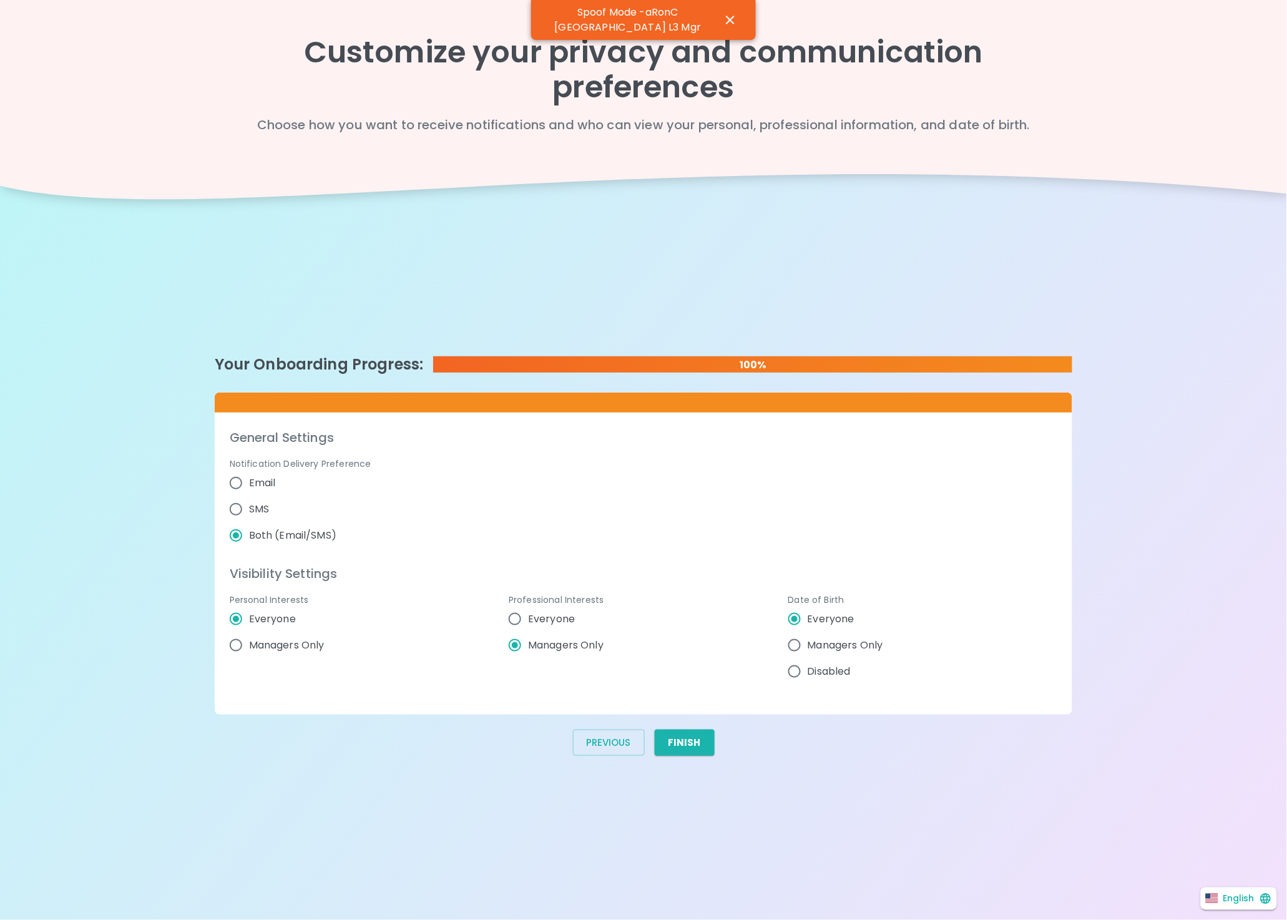
radio input "false"
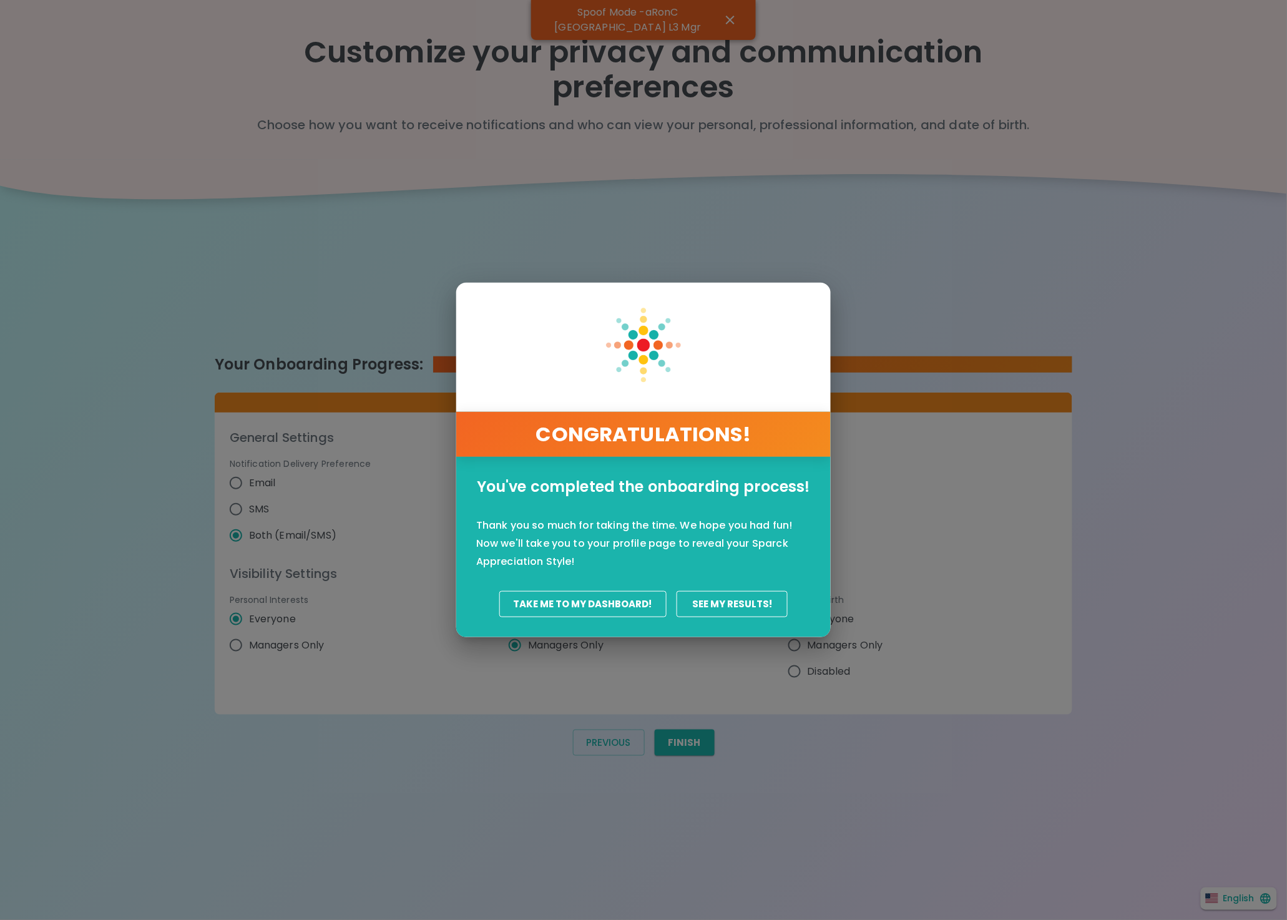
click at [571, 609] on button "Take Me To My Dashboard!" at bounding box center [582, 604] width 167 height 26
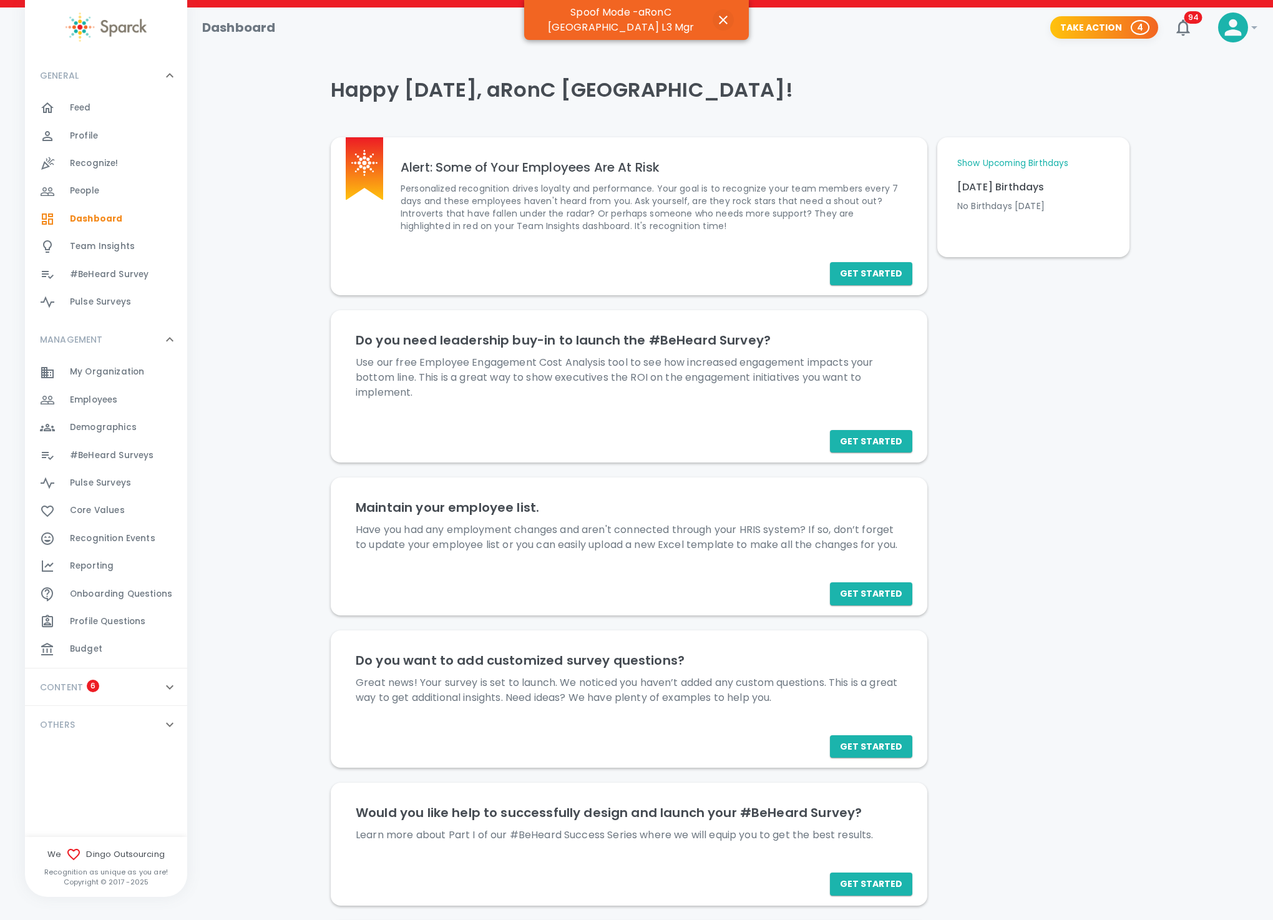
click at [714, 12] on button "button" at bounding box center [723, 19] width 21 height 21
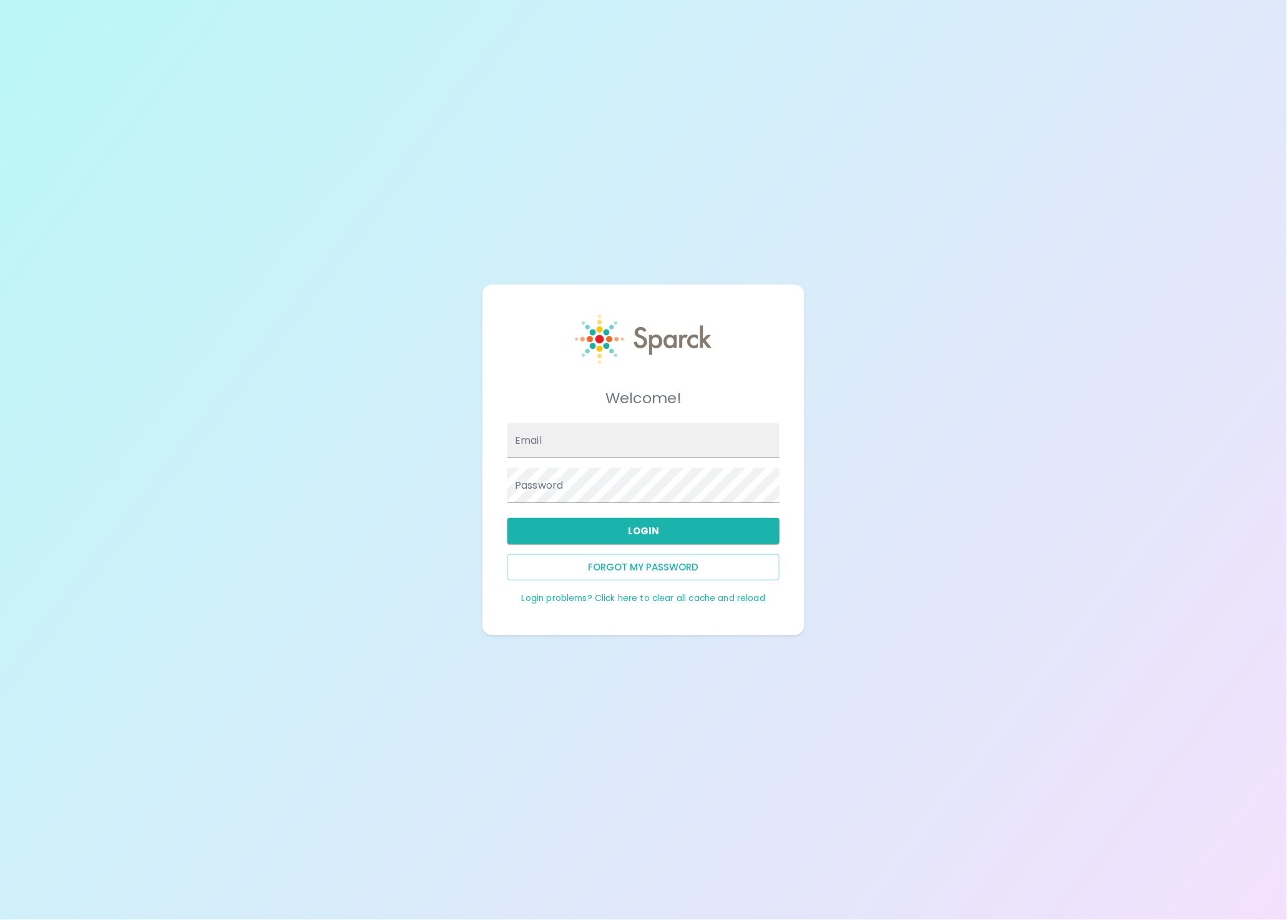
type input "[EMAIL_ADDRESS][DOMAIN_NAME]"
